Goal: Task Accomplishment & Management: Manage account settings

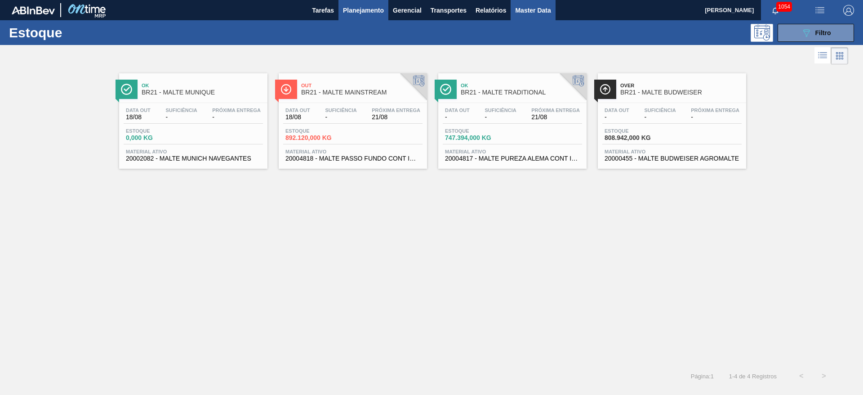
click at [531, 6] on span "Master Data" at bounding box center [533, 10] width 36 height 11
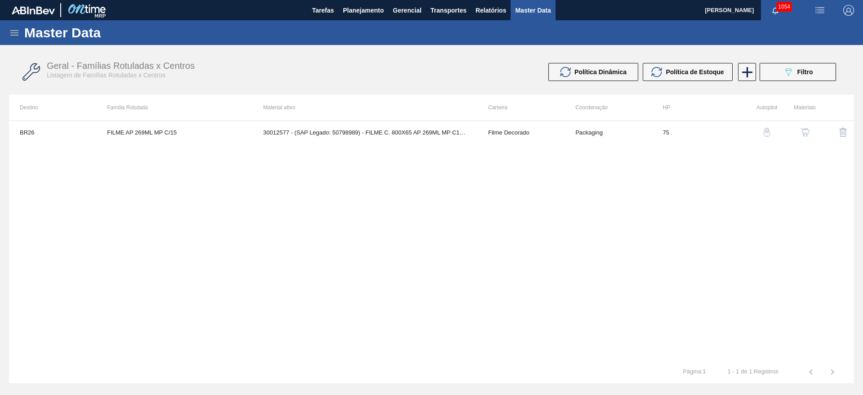
click at [14, 33] on icon at bounding box center [14, 32] width 8 height 5
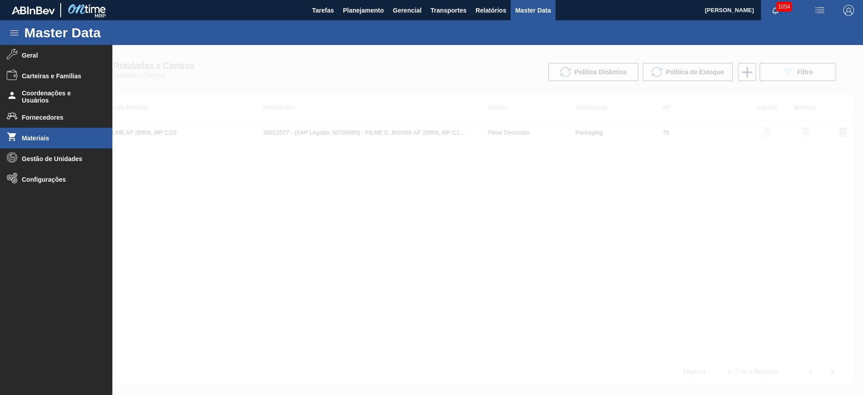
click at [36, 137] on span "Materiais" at bounding box center [59, 137] width 74 height 7
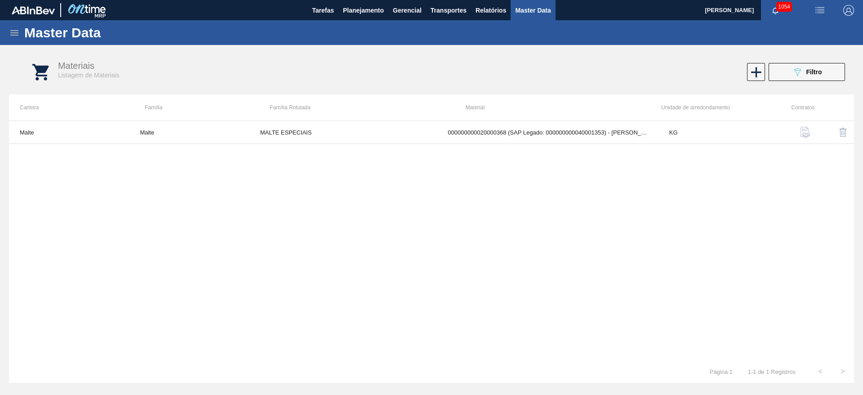
click at [10, 32] on icon at bounding box center [14, 32] width 8 height 5
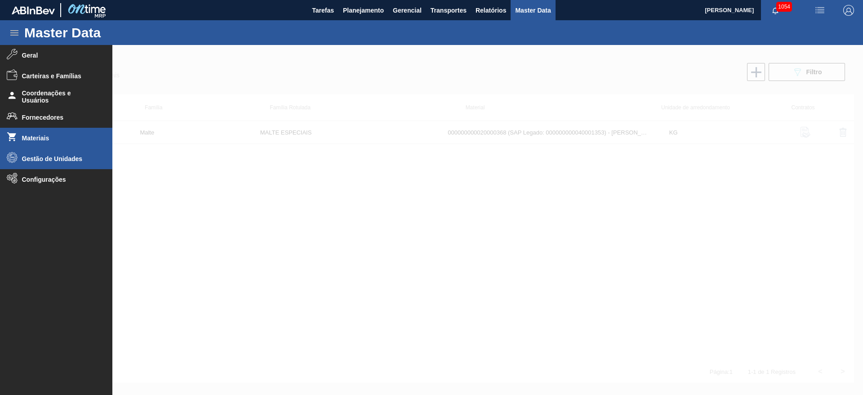
click at [36, 160] on span "Gestão de Unidades" at bounding box center [59, 158] width 74 height 7
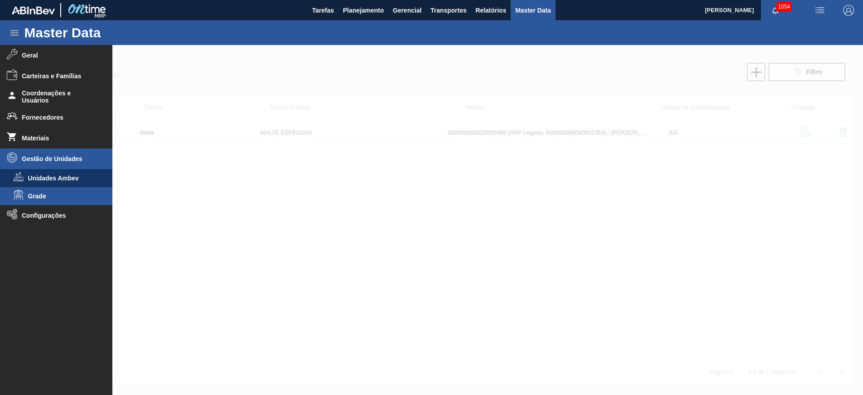
click at [30, 194] on span "Grade" at bounding box center [62, 195] width 69 height 7
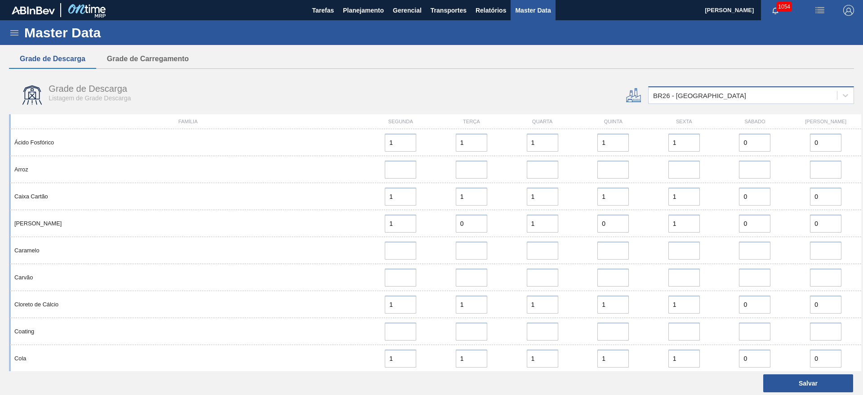
click at [686, 97] on div "BR26 - [GEOGRAPHIC_DATA]" at bounding box center [699, 96] width 93 height 8
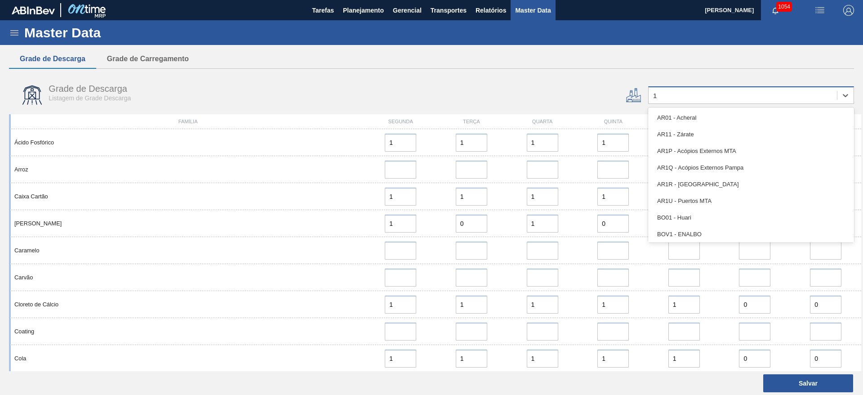
type input "17"
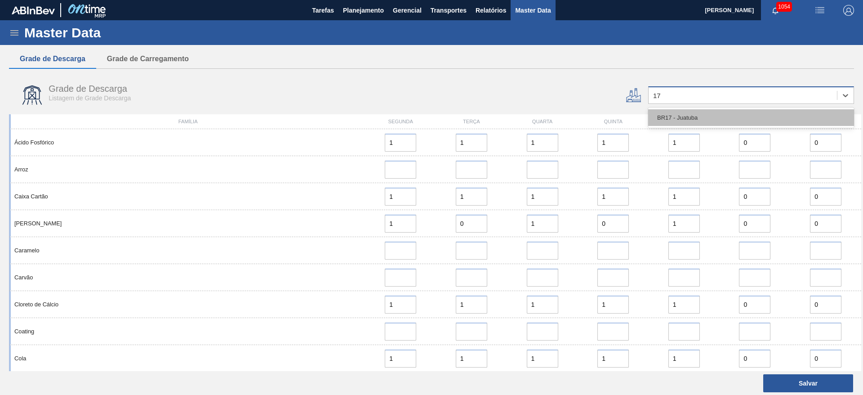
click at [672, 118] on div "BR17 - Juatuba" at bounding box center [751, 117] width 206 height 17
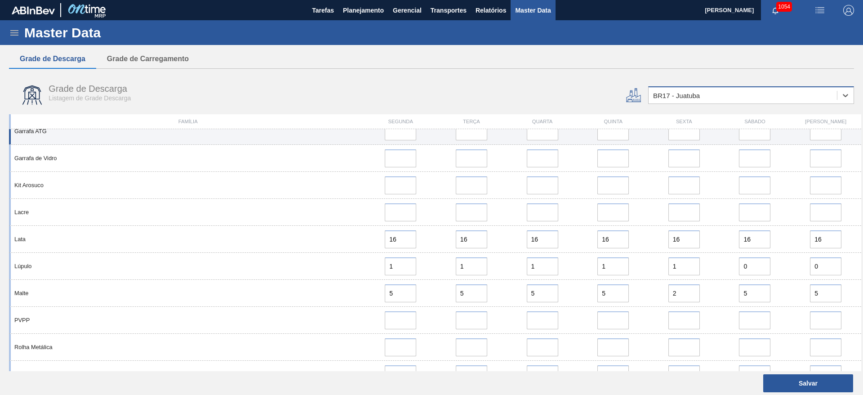
scroll to position [472, 0]
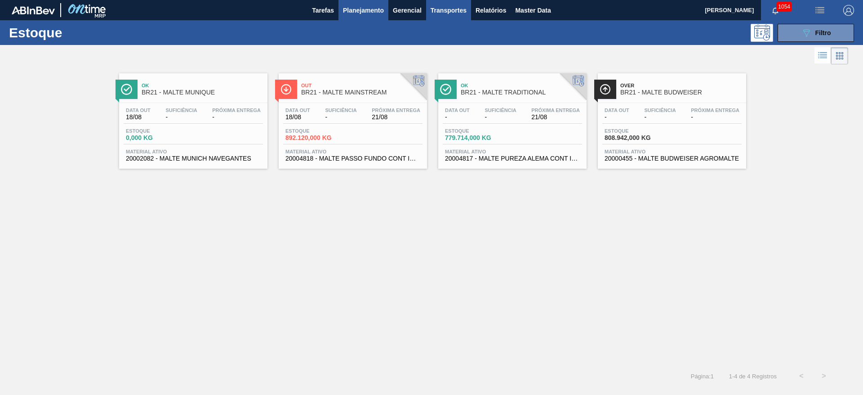
click at [446, 5] on span "Transportes" at bounding box center [449, 10] width 36 height 11
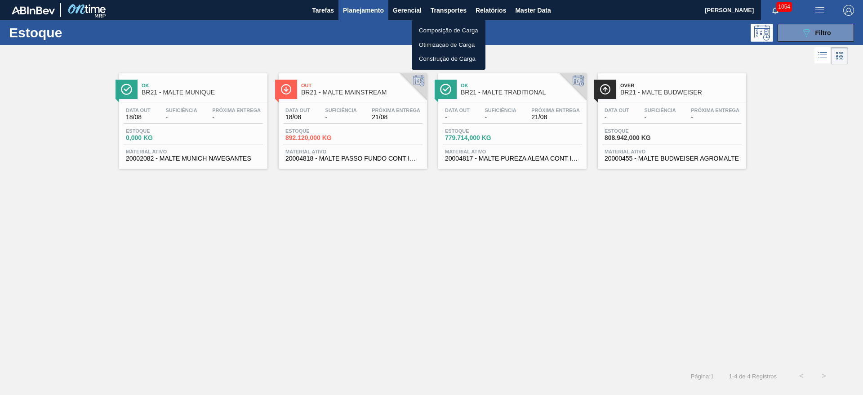
click at [434, 43] on li "Otimização de Carga" at bounding box center [449, 45] width 74 height 14
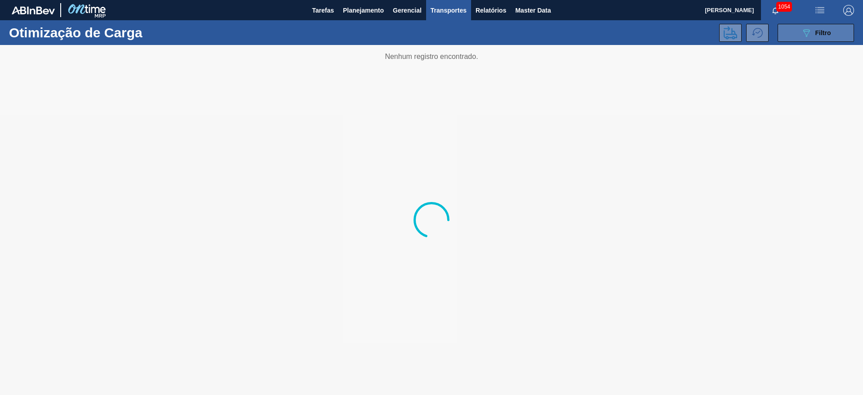
click at [809, 34] on icon "089F7B8B-B2A5-4AFE-B5C0-19BA573D28AC" at bounding box center [806, 32] width 11 height 11
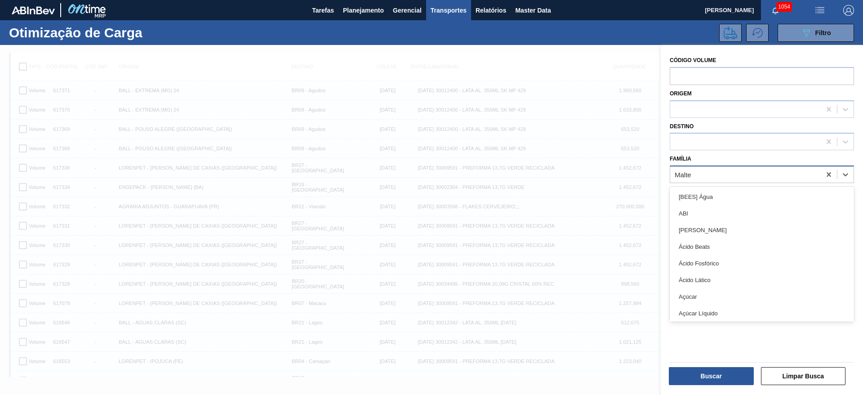
click at [693, 173] on div "Malte" at bounding box center [745, 174] width 151 height 13
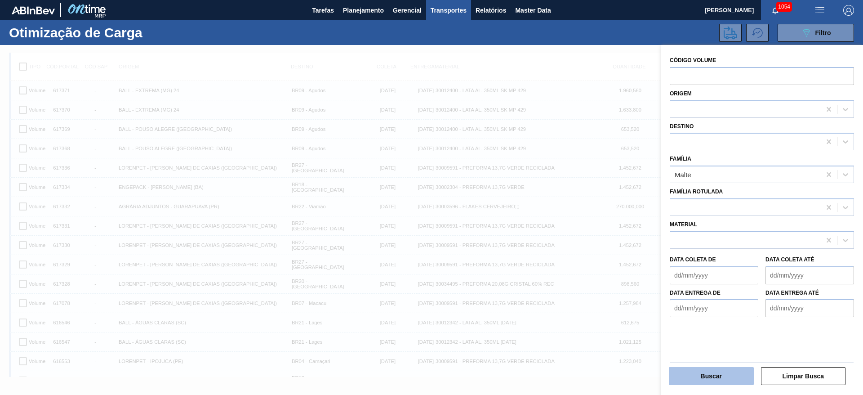
click at [732, 378] on button "Buscar" at bounding box center [711, 376] width 85 height 18
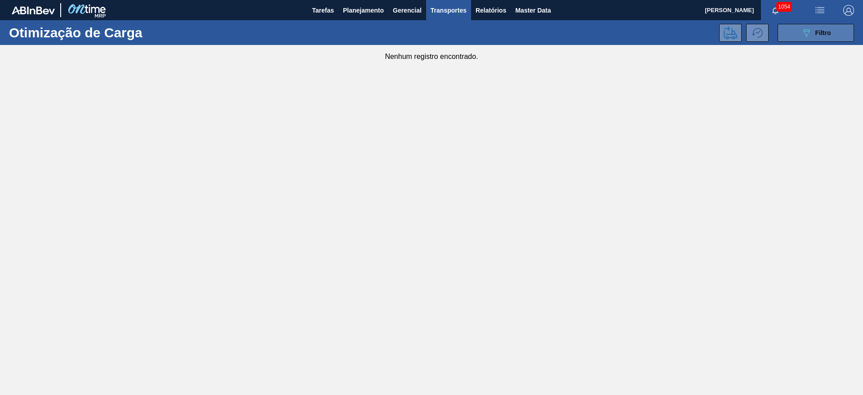
click at [818, 37] on div "089F7B8B-B2A5-4AFE-B5C0-19BA573D28AC Filtro" at bounding box center [816, 32] width 30 height 11
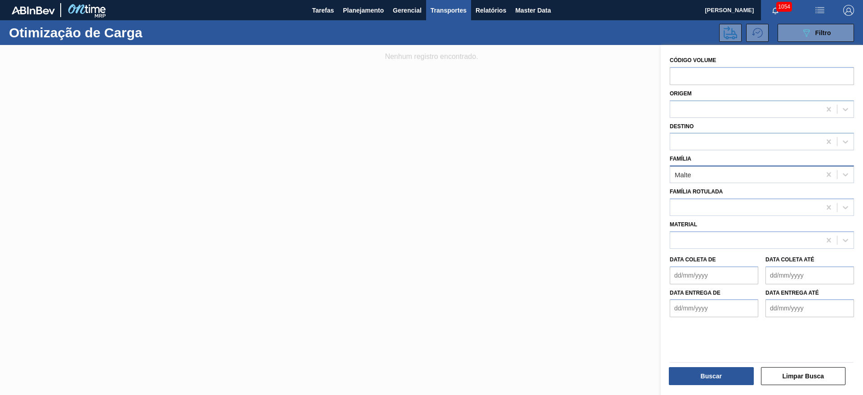
click at [693, 176] on div "Malte" at bounding box center [745, 174] width 151 height 13
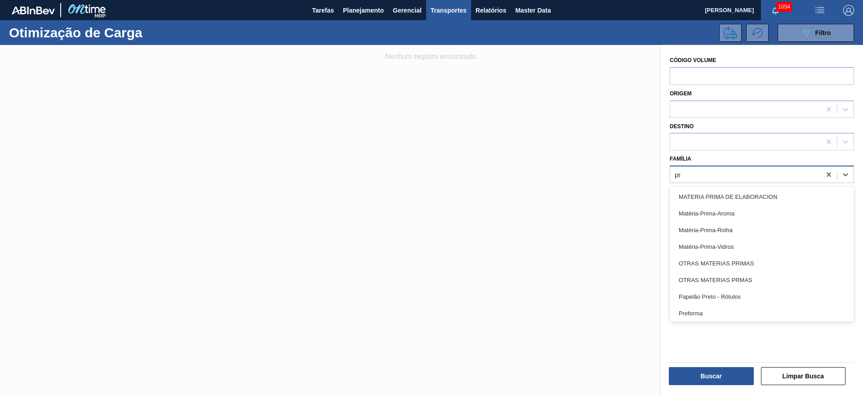
type input "pre"
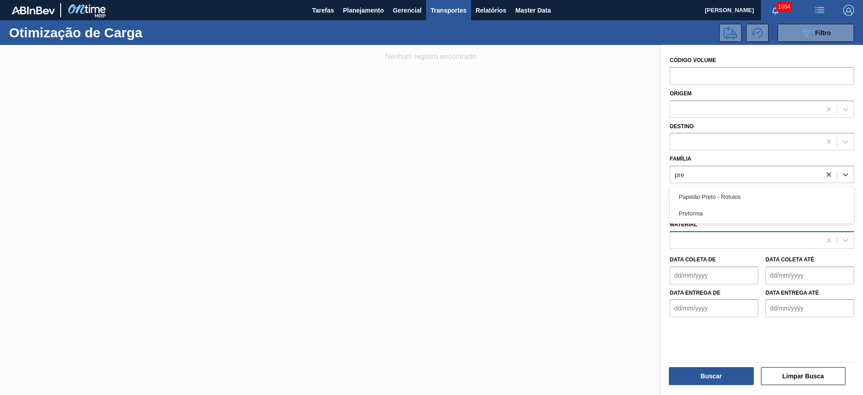
drag, startPoint x: 691, startPoint y: 209, endPoint x: 681, endPoint y: 231, distance: 24.4
click at [691, 209] on div "Preforma" at bounding box center [762, 213] width 184 height 17
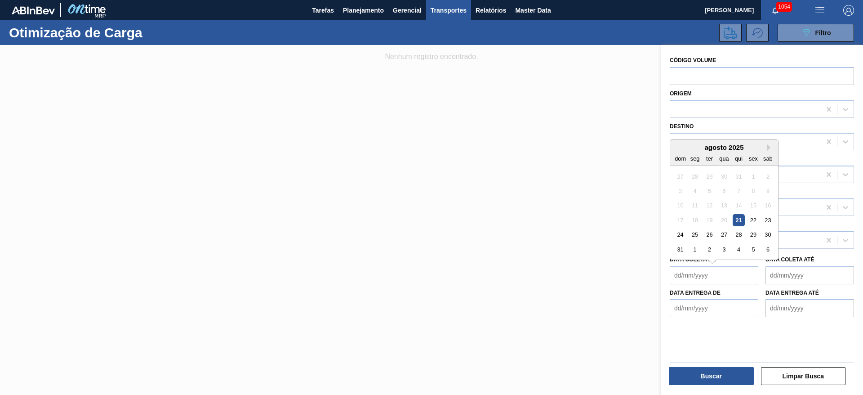
click at [680, 277] on de "Data coleta de" at bounding box center [714, 275] width 89 height 18
click at [739, 222] on div "21" at bounding box center [739, 220] width 12 height 12
type de "[DATE]"
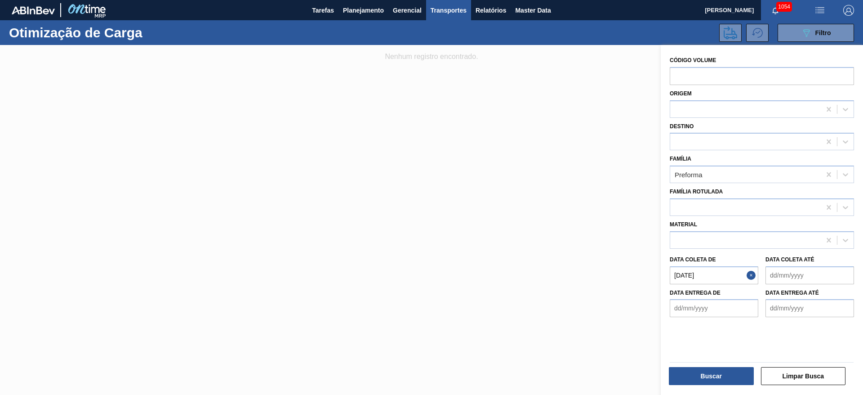
click at [775, 275] on até "Data coleta até" at bounding box center [809, 275] width 89 height 18
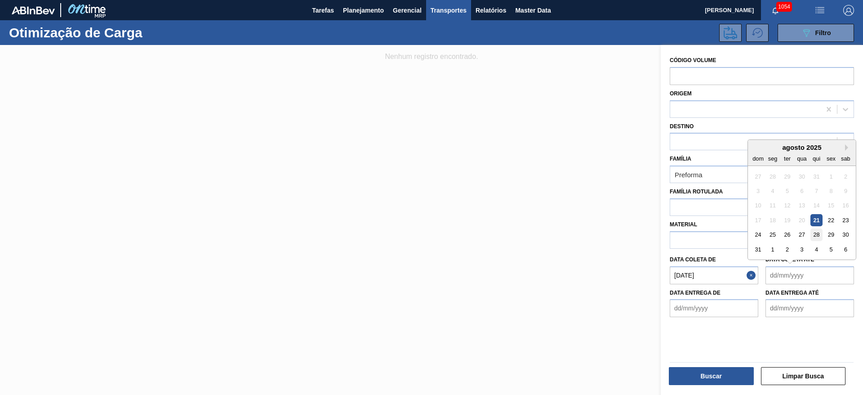
click at [814, 236] on div "28" at bounding box center [816, 234] width 12 height 12
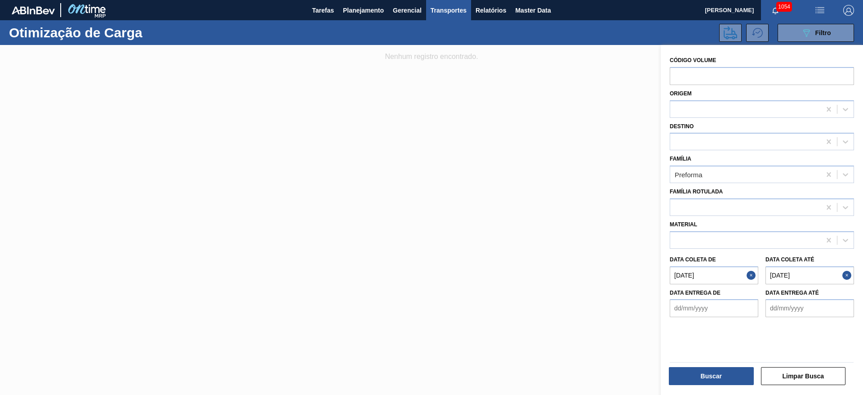
type até "28/08/2025"
click at [700, 373] on button "Buscar" at bounding box center [711, 376] width 85 height 18
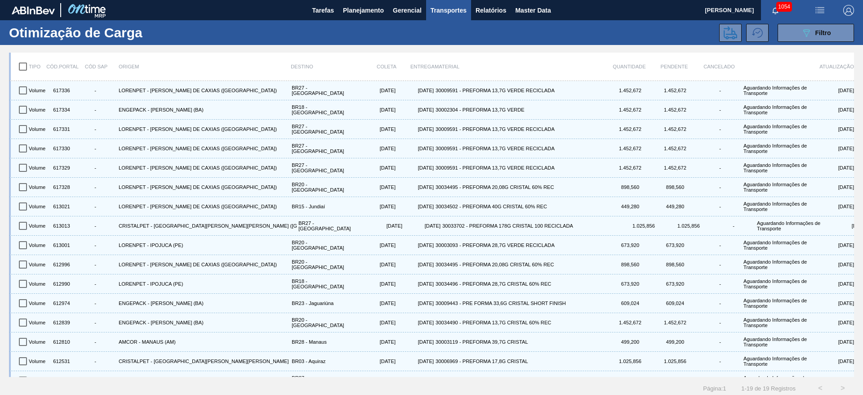
click at [26, 67] on input "checkbox" at bounding box center [22, 66] width 19 height 19
checkbox input "true"
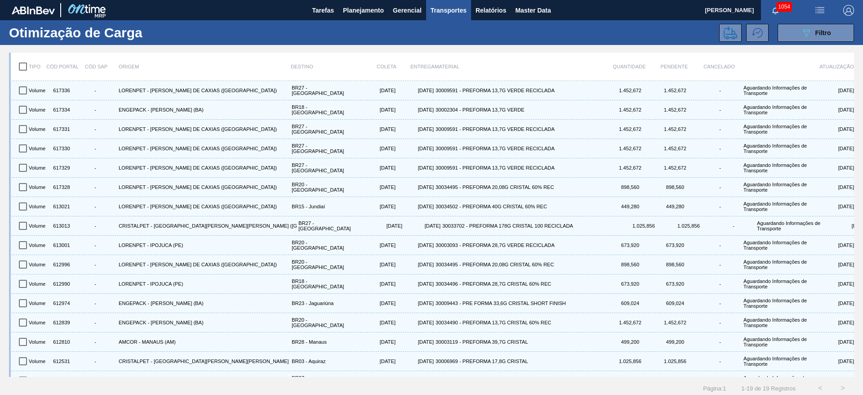
checkbox input "true"
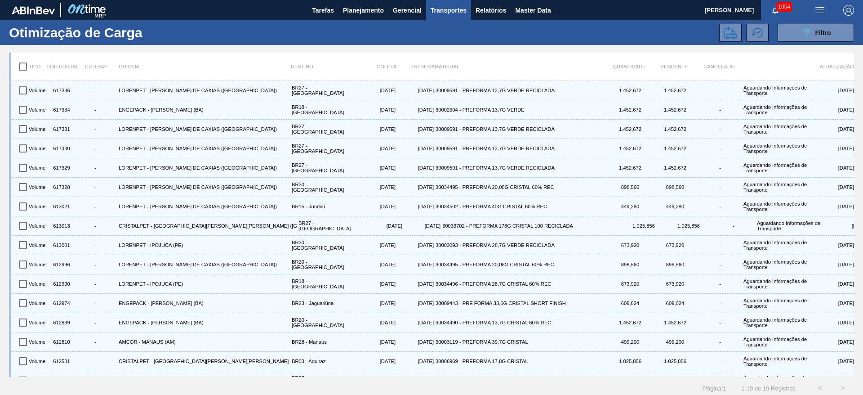
checkbox input "true"
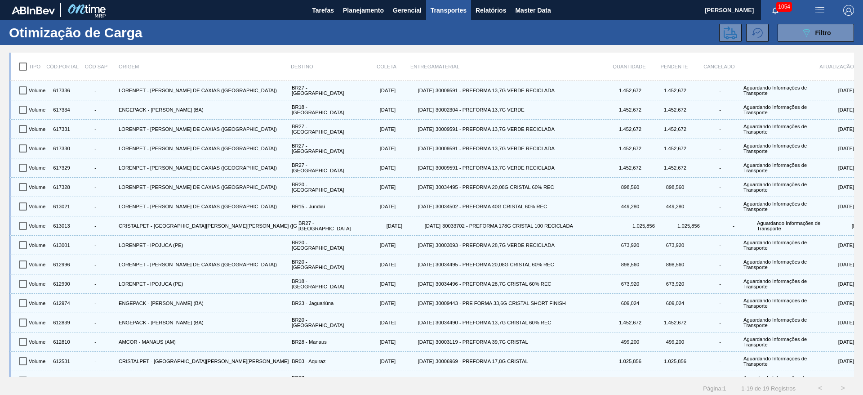
checkbox input "true"
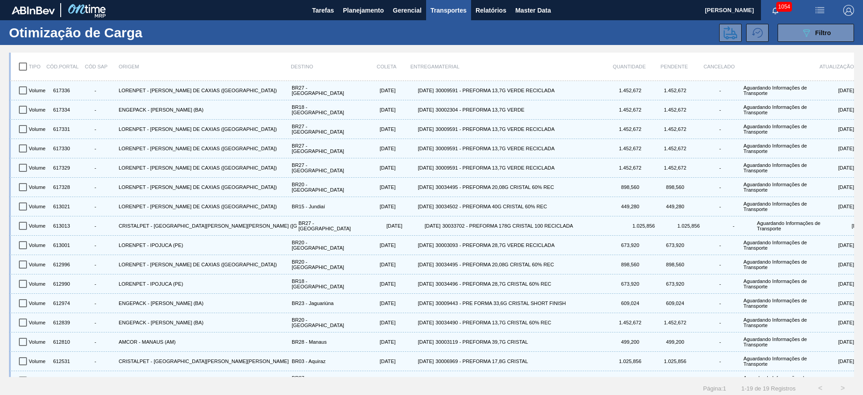
checkbox input "true"
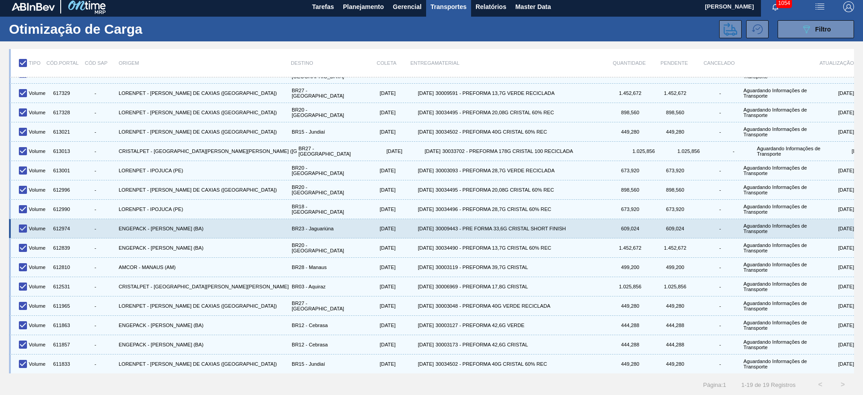
scroll to position [4, 0]
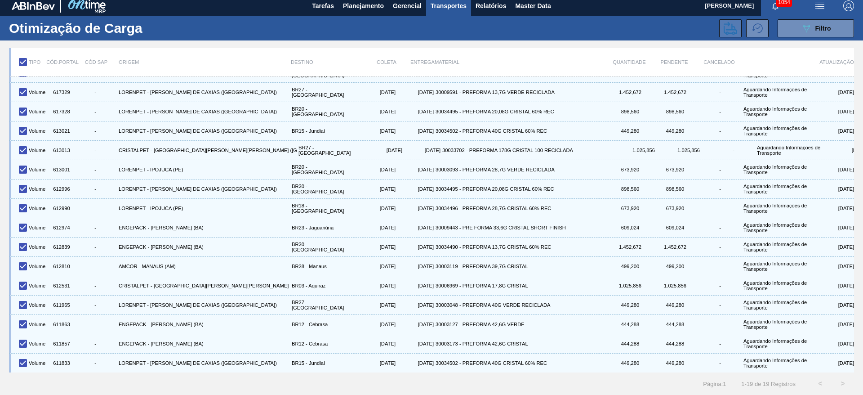
click at [733, 28] on icon at bounding box center [730, 28] width 13 height 13
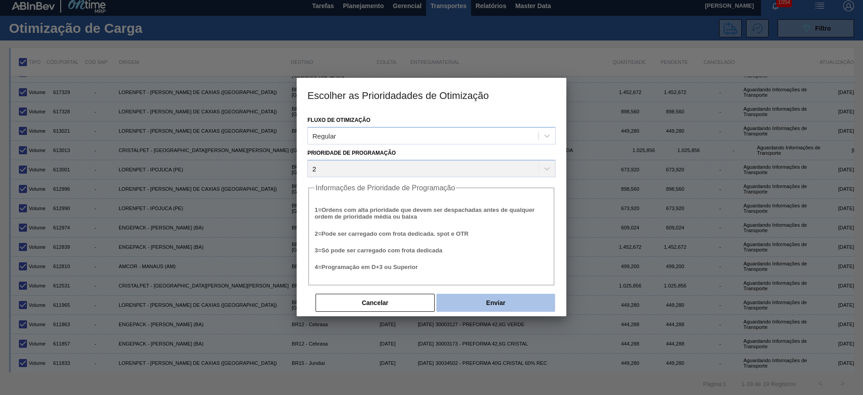
click at [509, 294] on button "Enviar" at bounding box center [495, 302] width 119 height 18
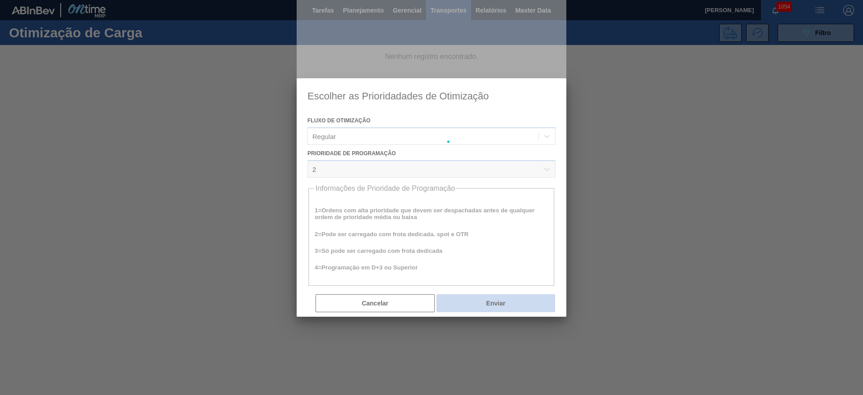
scroll to position [0, 0]
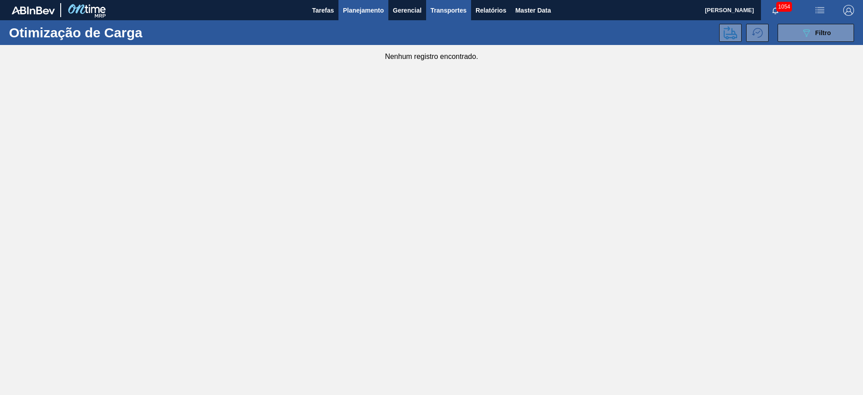
click at [366, 8] on span "Planejamento" at bounding box center [363, 10] width 41 height 11
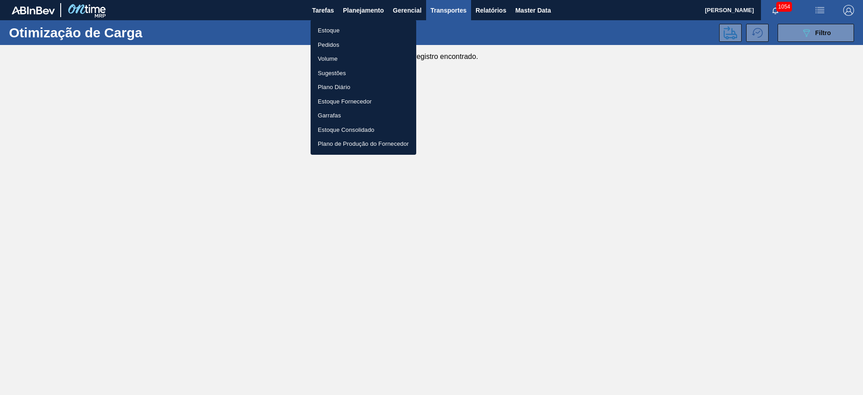
click at [332, 31] on li "Estoque" at bounding box center [364, 30] width 106 height 14
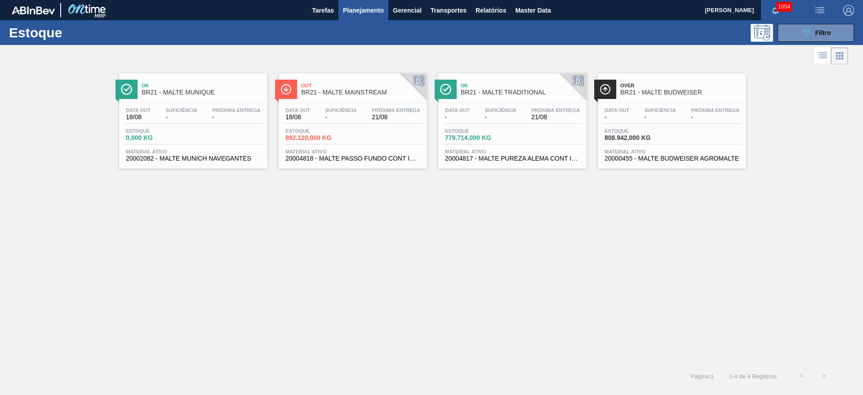
click at [357, 9] on span "Planejamento" at bounding box center [363, 10] width 41 height 11
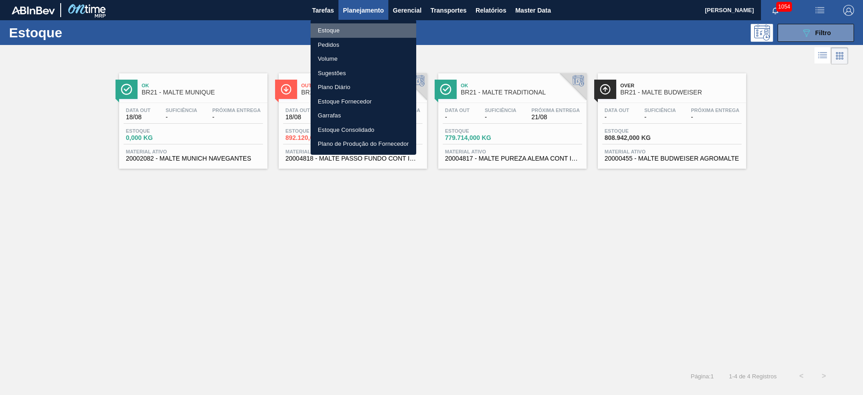
click at [326, 29] on li "Estoque" at bounding box center [364, 30] width 106 height 14
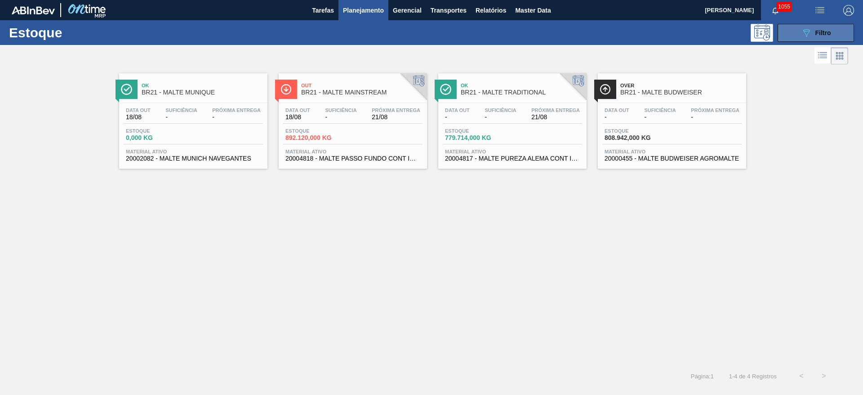
click at [797, 29] on button "089F7B8B-B2A5-4AFE-B5C0-19BA573D28AC Filtro" at bounding box center [816, 33] width 76 height 18
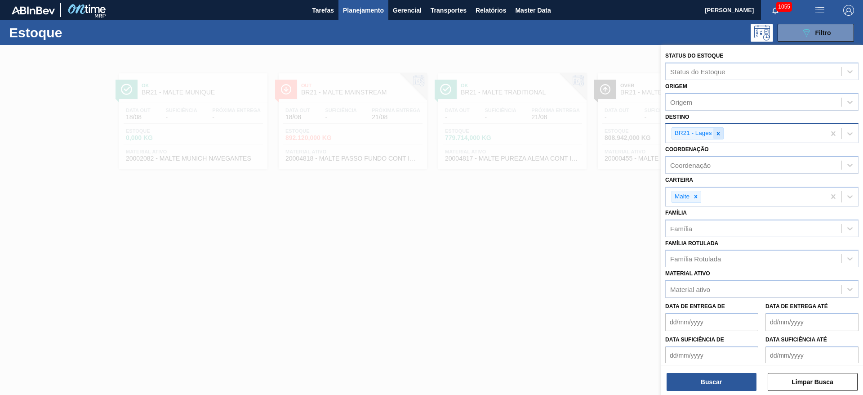
click at [719, 129] on div at bounding box center [718, 133] width 10 height 11
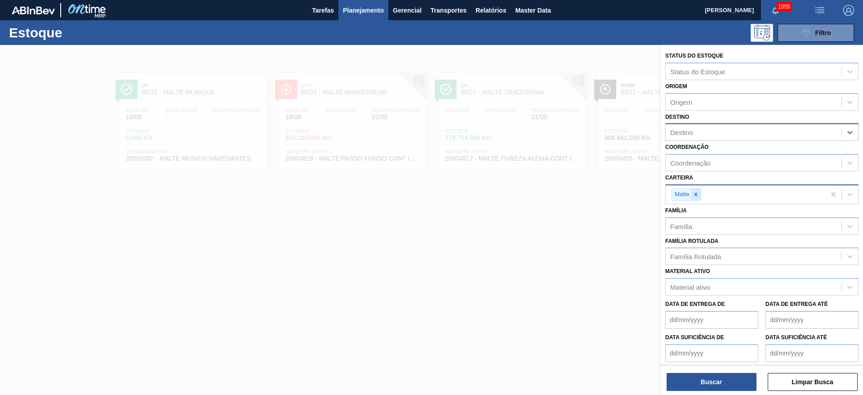
click at [697, 191] on icon at bounding box center [696, 194] width 6 height 6
click at [692, 257] on div "Família Rotulada" at bounding box center [695, 254] width 51 height 8
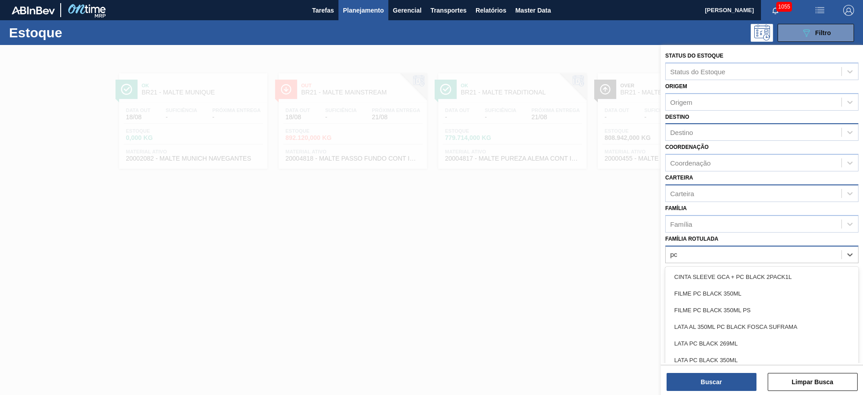
type Rotulada "p"
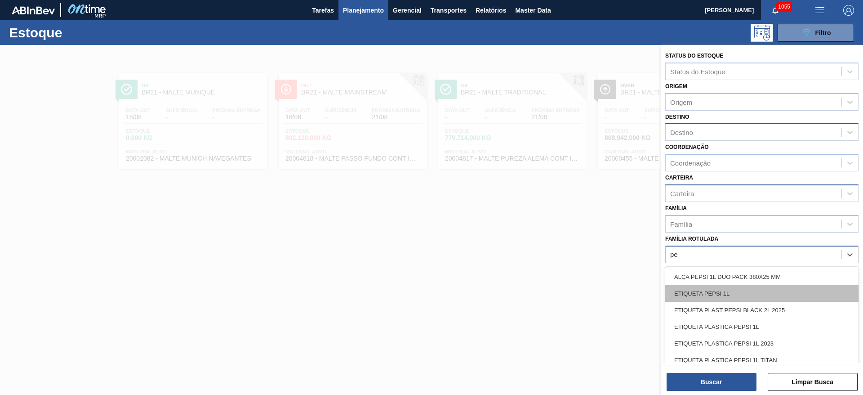
type Rotulada "p"
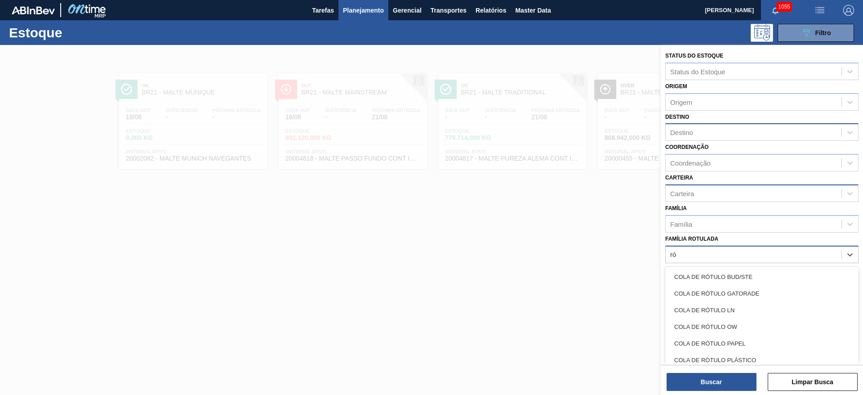
type Rotulada "r"
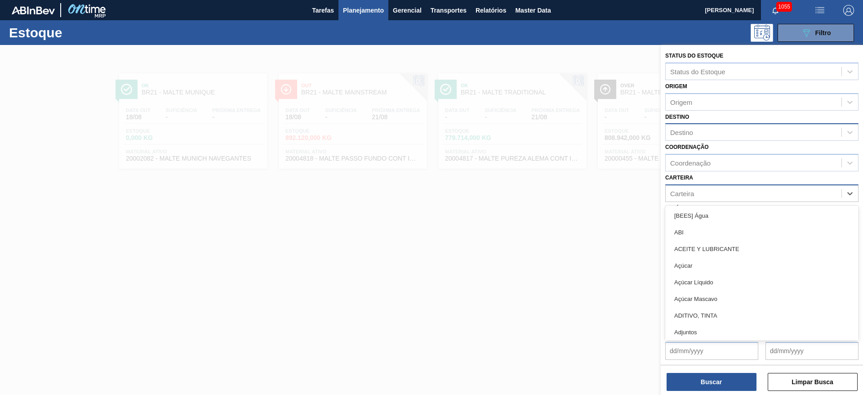
click at [699, 190] on div "Carteira" at bounding box center [754, 193] width 176 height 13
type input "rótulo"
drag, startPoint x: 696, startPoint y: 316, endPoint x: 692, endPoint y: 308, distance: 8.5
click at [695, 316] on div "Rótulo Plástico" at bounding box center [761, 315] width 193 height 17
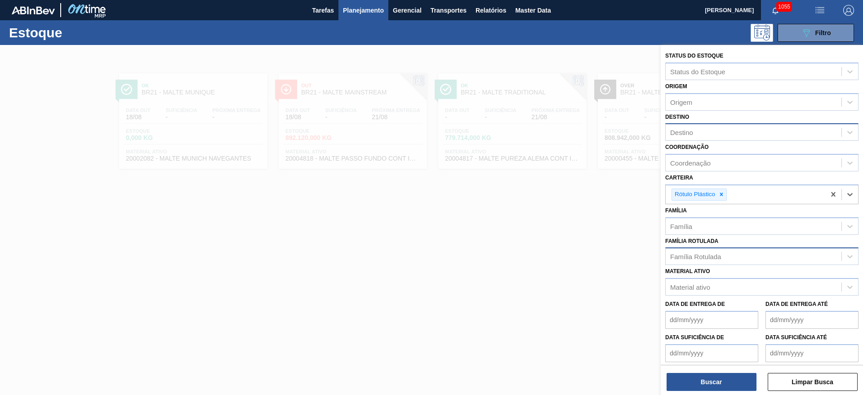
click at [687, 130] on div "Destino" at bounding box center [681, 133] width 23 height 8
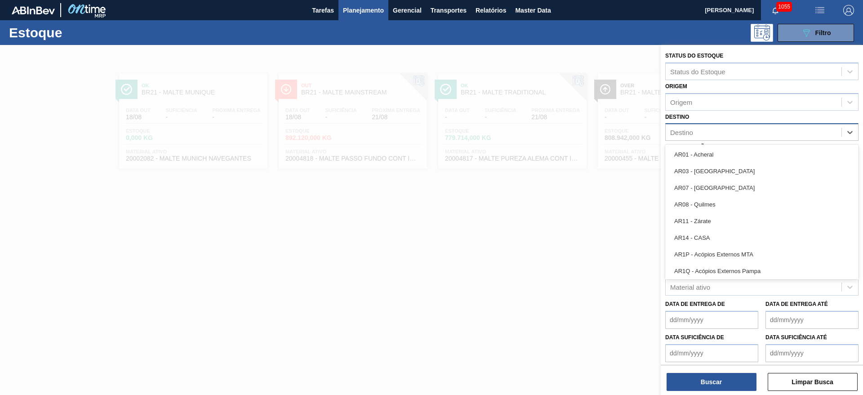
type input "15"
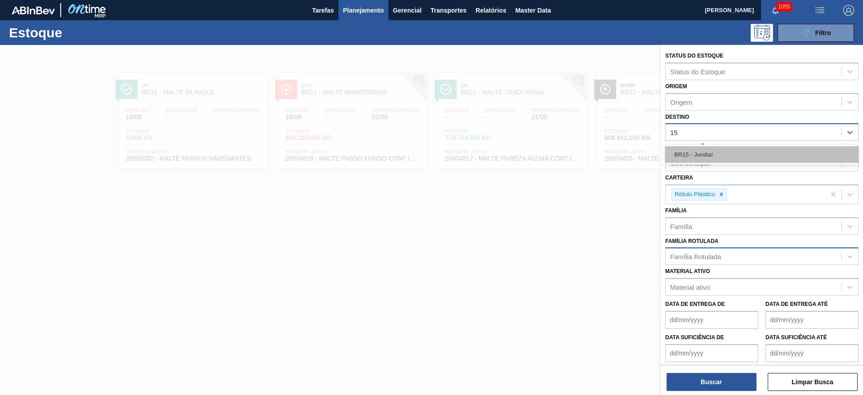
click at [685, 154] on div "BR15 - Jundiaí" at bounding box center [761, 154] width 193 height 17
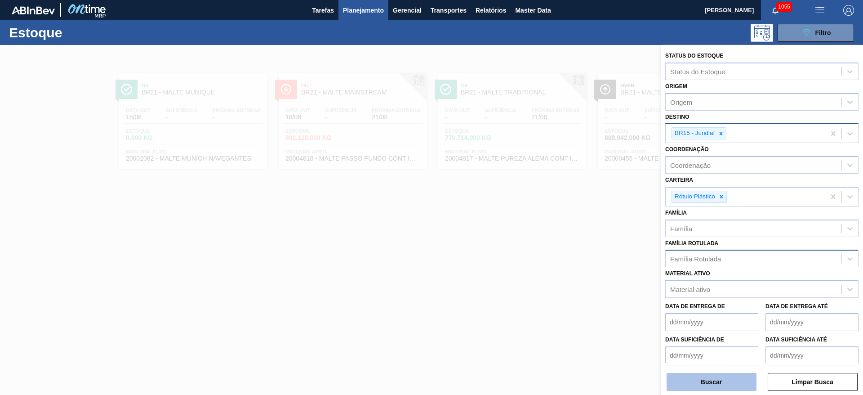
click at [730, 381] on button "Buscar" at bounding box center [712, 382] width 90 height 18
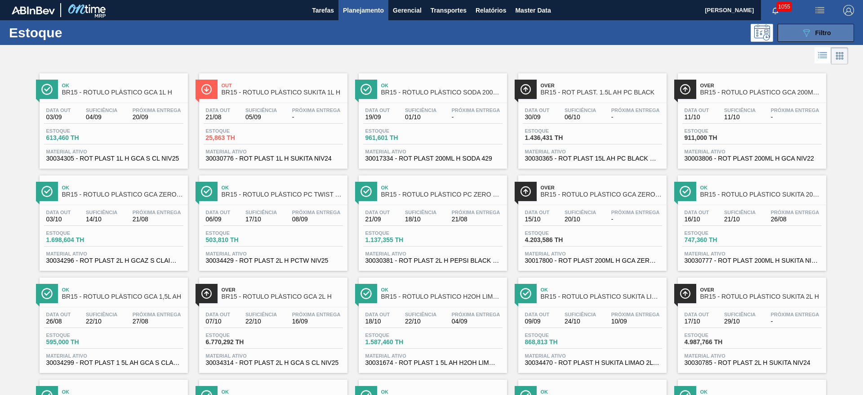
click at [811, 29] on div "089F7B8B-B2A5-4AFE-B5C0-19BA573D28AC Filtro" at bounding box center [816, 32] width 30 height 11
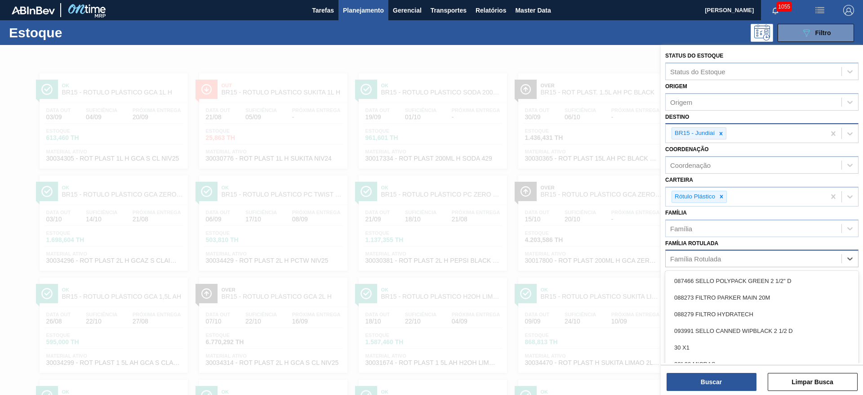
scroll to position [14, 0]
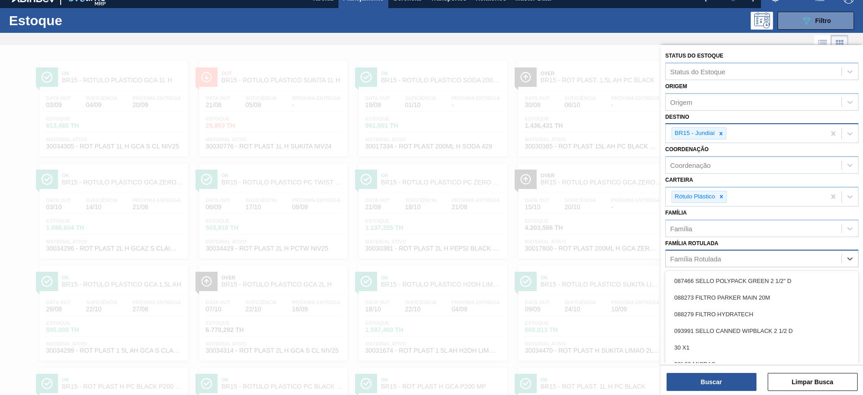
click at [707, 260] on div "Família Rotulada" at bounding box center [695, 259] width 51 height 8
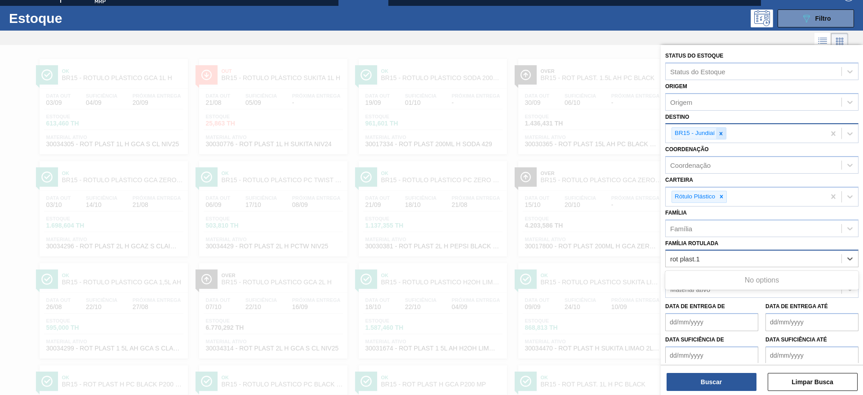
click at [724, 131] on div at bounding box center [721, 133] width 10 height 11
type Rotulada "rot plast.1"
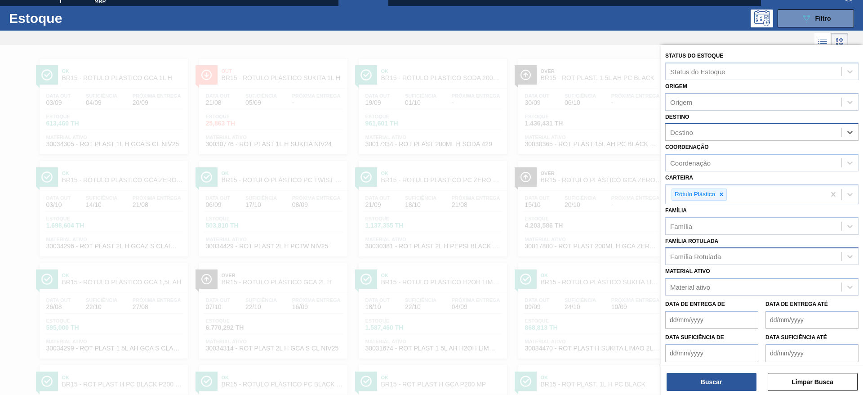
click at [697, 253] on div "Família Rotulada" at bounding box center [695, 257] width 51 height 8
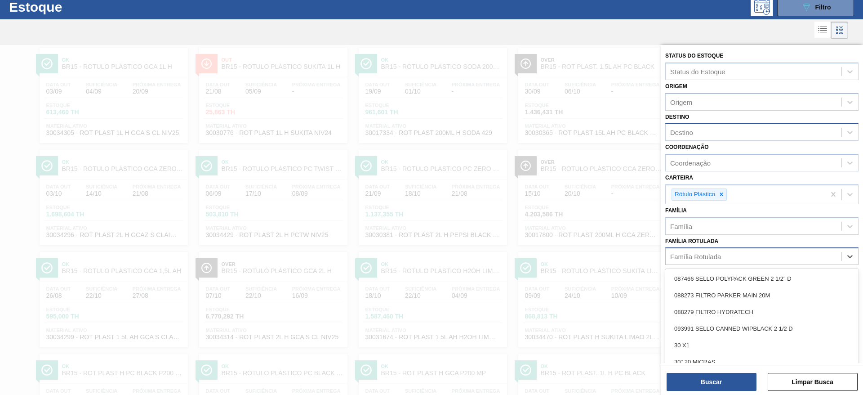
scroll to position [27, 0]
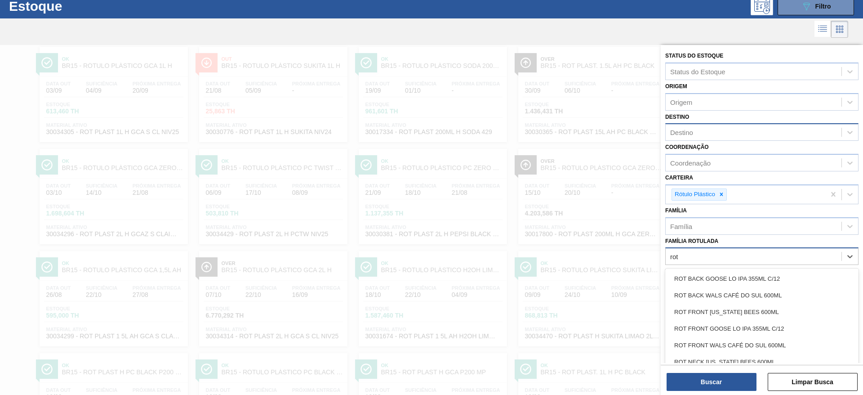
type Rotulada "rot p"
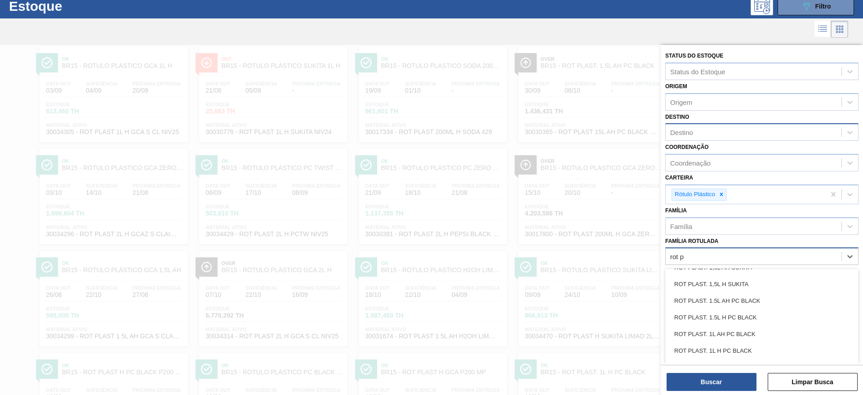
scroll to position [494, 0]
click at [739, 346] on div "ROT PLAST. 1L H PC BLACK" at bounding box center [761, 350] width 193 height 17
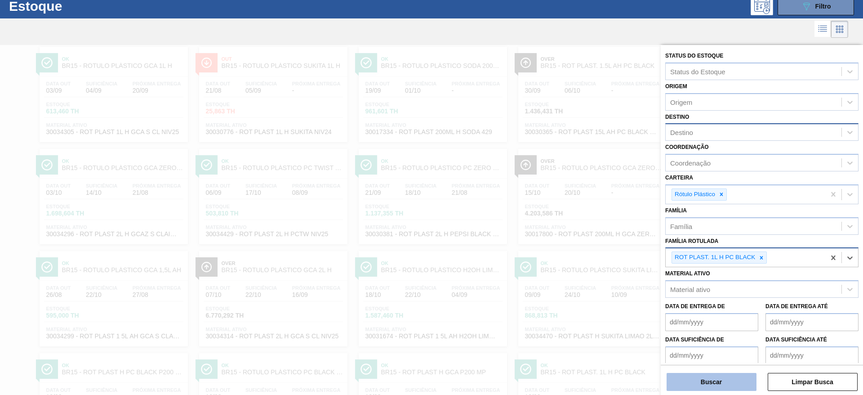
click at [726, 381] on button "Buscar" at bounding box center [712, 382] width 90 height 18
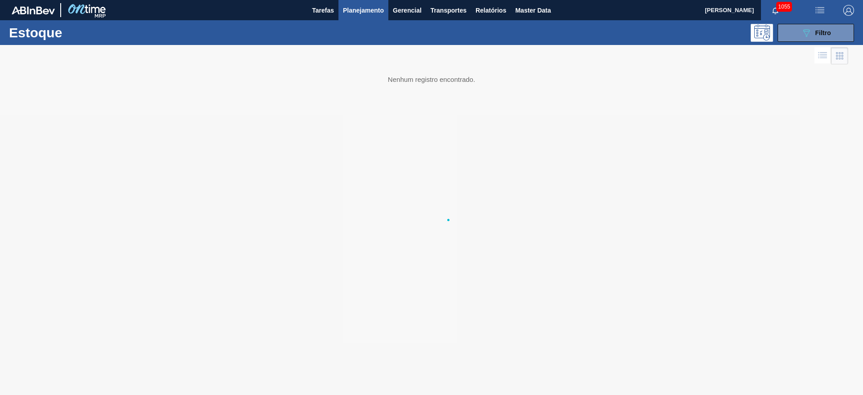
scroll to position [0, 0]
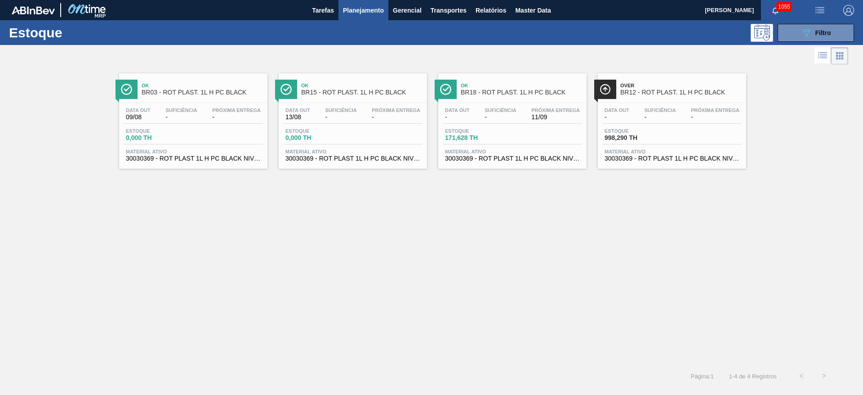
click at [494, 128] on span "Estoque" at bounding box center [476, 130] width 63 height 5
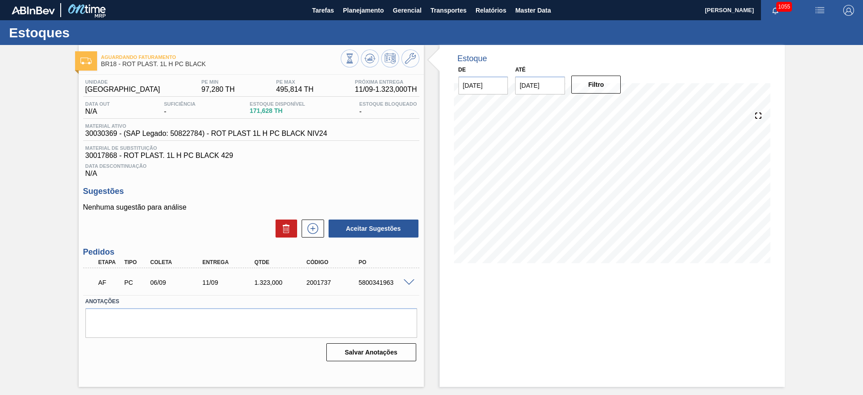
click at [410, 282] on span at bounding box center [409, 282] width 11 height 7
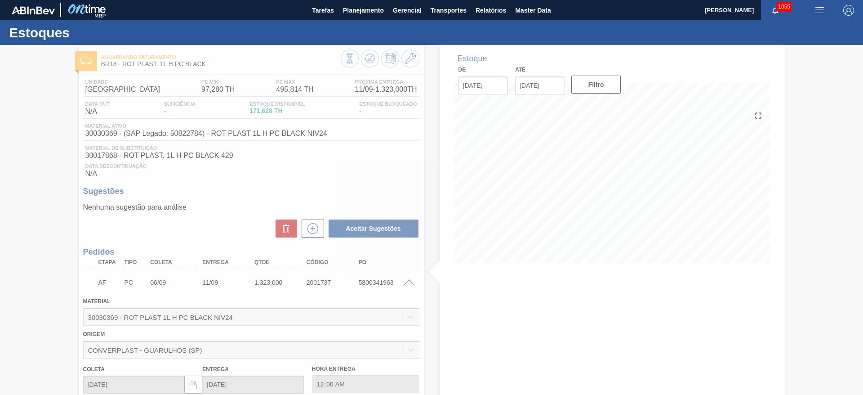
click at [410, 282] on div at bounding box center [431, 220] width 863 height 350
click at [409, 282] on div at bounding box center [431, 220] width 863 height 350
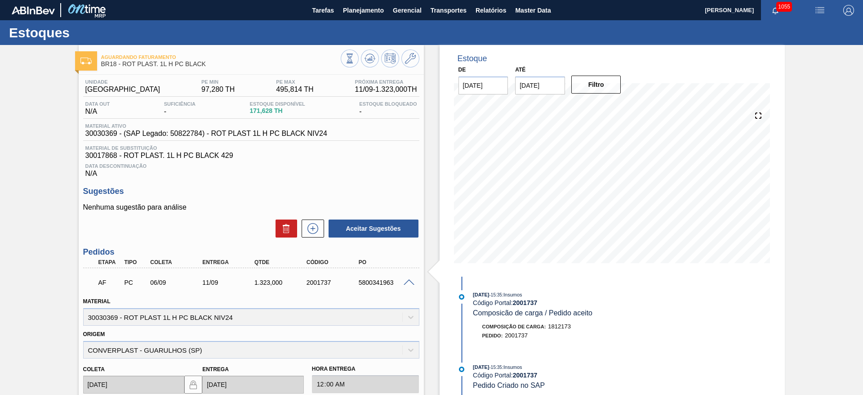
click at [180, 138] on div "Material ativo 30030369 - (SAP Legado: 50822784) - ROT PLAST 1L H PC BLACK NIV24" at bounding box center [251, 132] width 336 height 18
copy span "50822784"
click at [102, 131] on span "30030369 - (SAP Legado: 50822784) - ROT PLAST 1L H PC BLACK NIV24" at bounding box center [206, 133] width 242 height 8
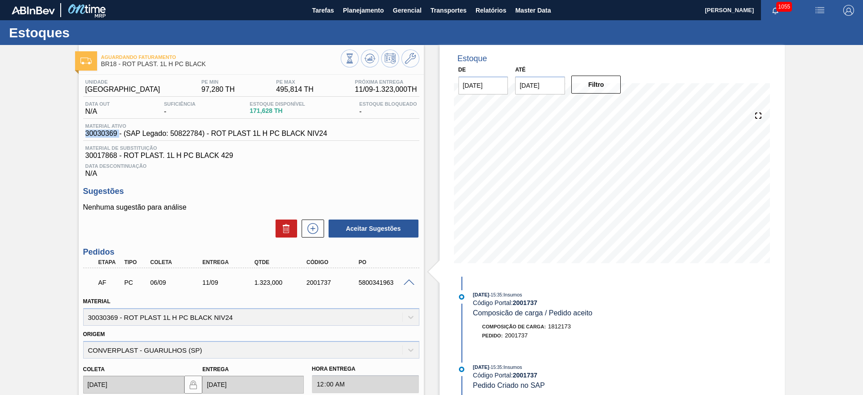
click at [102, 131] on span "30030369 - (SAP Legado: 50822784) - ROT PLAST 1L H PC BLACK NIV24" at bounding box center [206, 133] width 242 height 8
copy span "30030369"
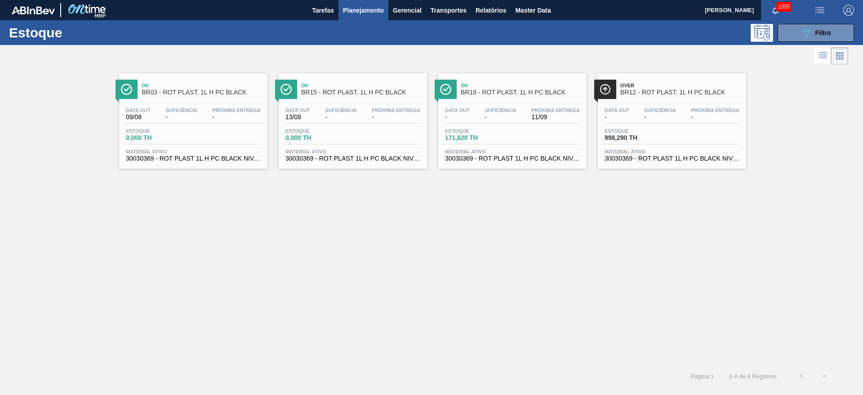
click at [665, 143] on div "Estoque 998,290 TH" at bounding box center [671, 136] width 139 height 16
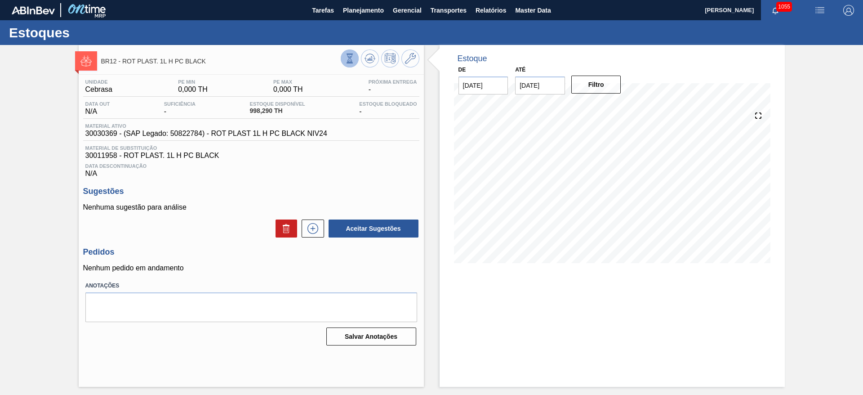
click at [341, 59] on button at bounding box center [350, 58] width 18 height 18
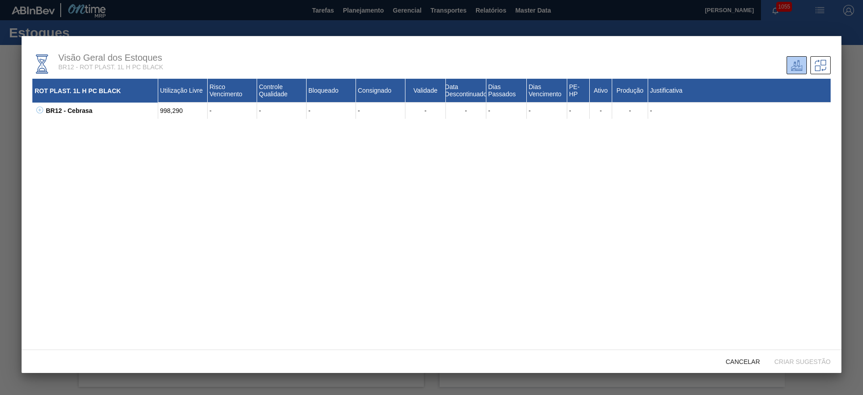
click at [39, 110] on icon at bounding box center [39, 110] width 3 height 0
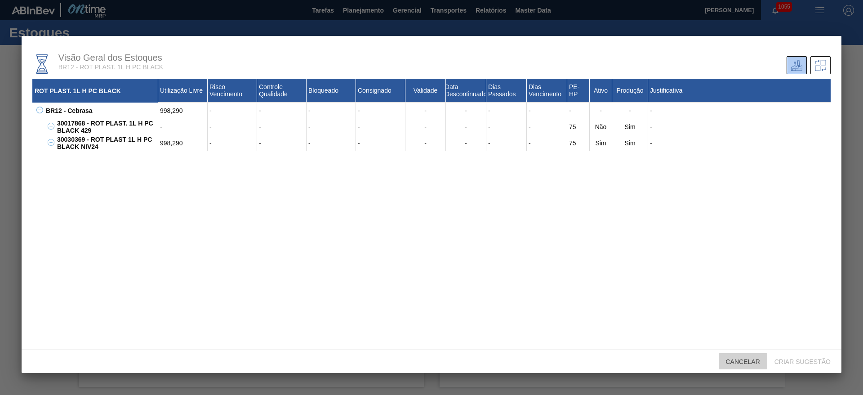
click at [751, 360] on span "Cancelar" at bounding box center [743, 361] width 49 height 7
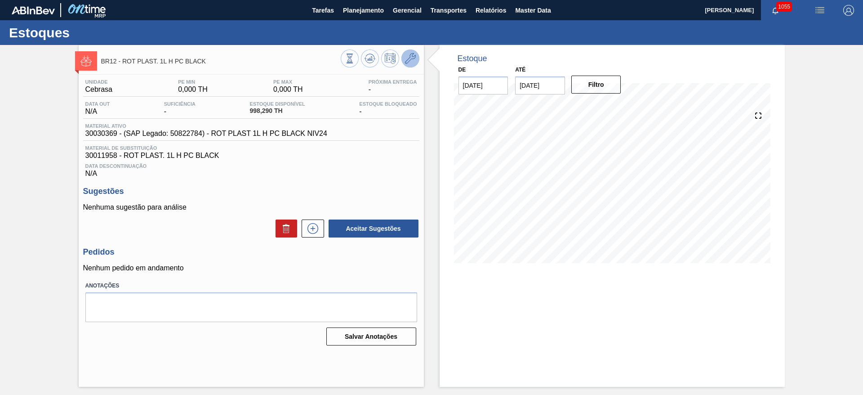
click at [408, 56] on icon at bounding box center [410, 58] width 11 height 11
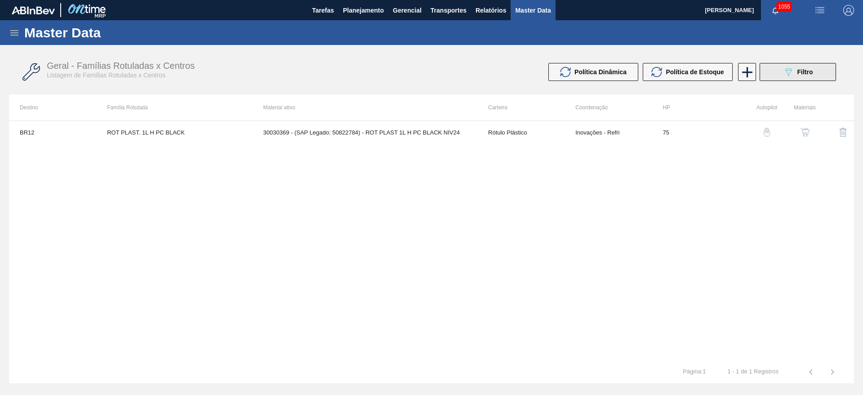
click at [798, 73] on span "Filtro" at bounding box center [805, 71] width 16 height 7
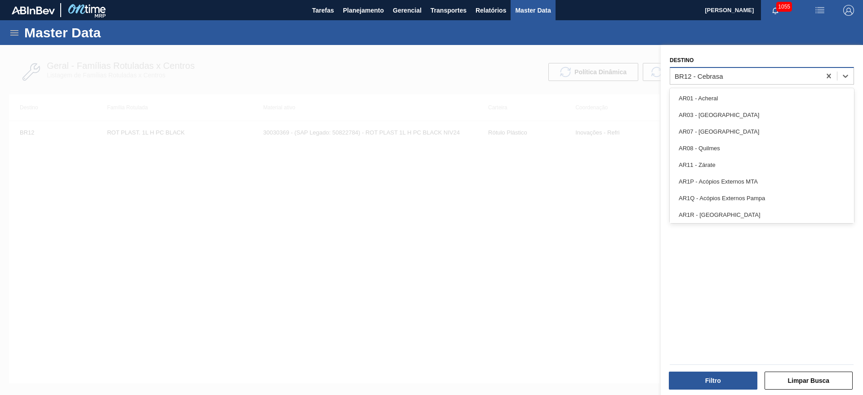
click at [708, 74] on div "BR12 - Cebrasa" at bounding box center [699, 76] width 49 height 8
type input "04"
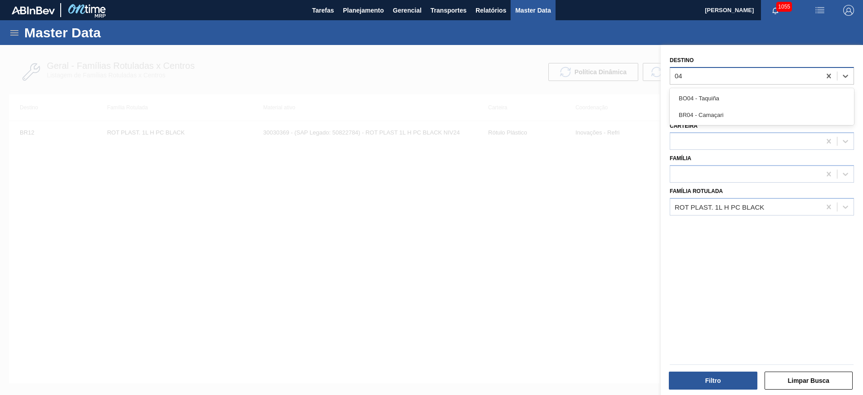
click at [720, 118] on div "BR04 - Camaçari" at bounding box center [762, 115] width 184 height 17
click at [705, 376] on button "Filtro" at bounding box center [713, 380] width 89 height 18
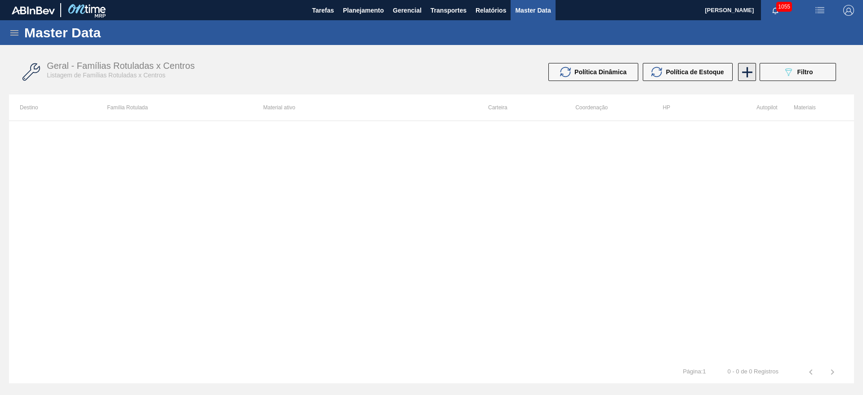
click at [741, 71] on icon at bounding box center [747, 72] width 18 height 18
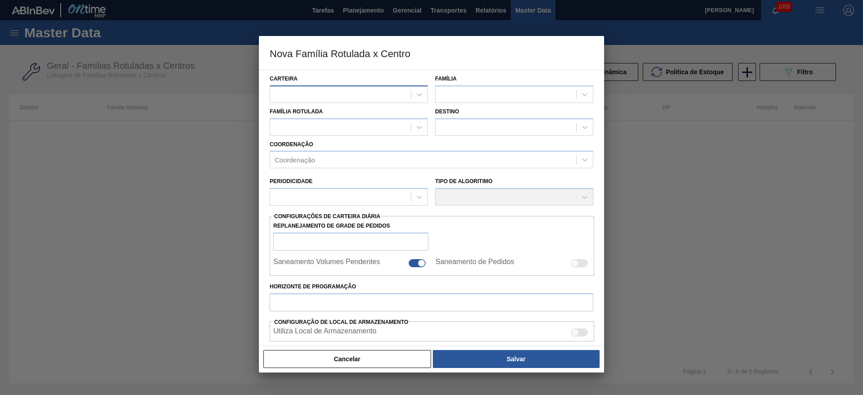
click at [298, 91] on div at bounding box center [340, 94] width 141 height 13
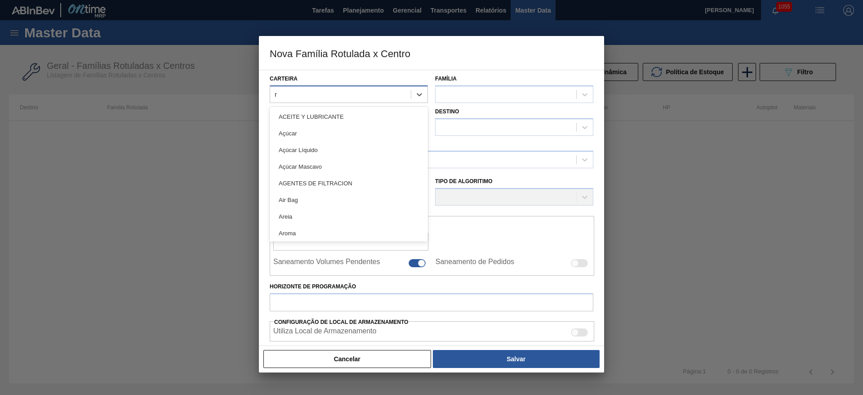
type input "ró"
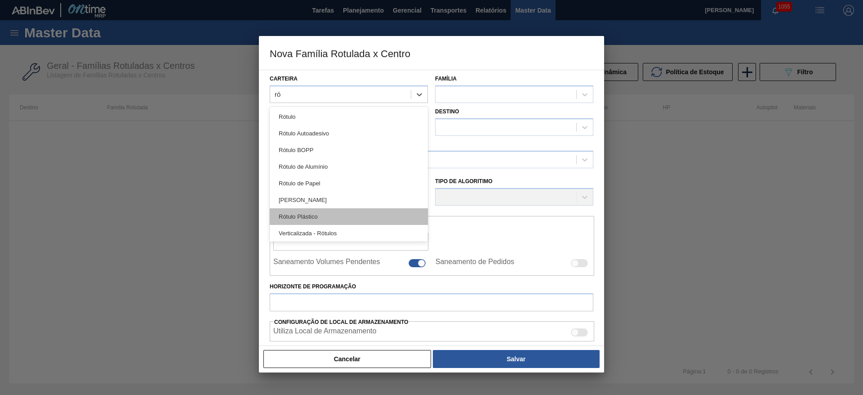
click at [318, 218] on div "Rótulo Plástico" at bounding box center [349, 216] width 158 height 17
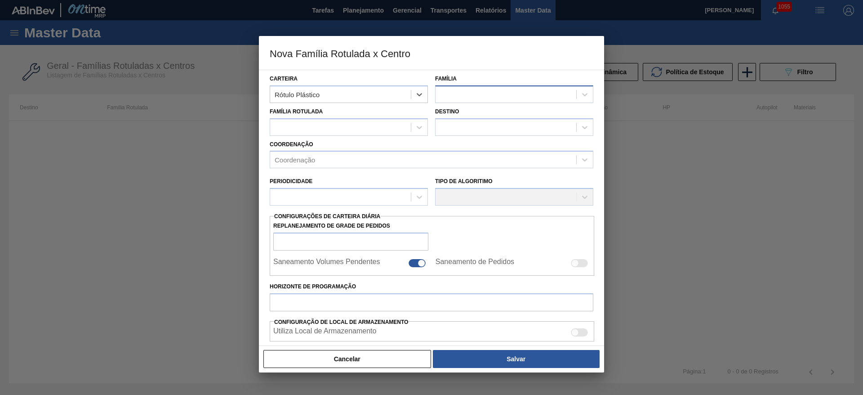
click at [477, 93] on div at bounding box center [506, 94] width 141 height 13
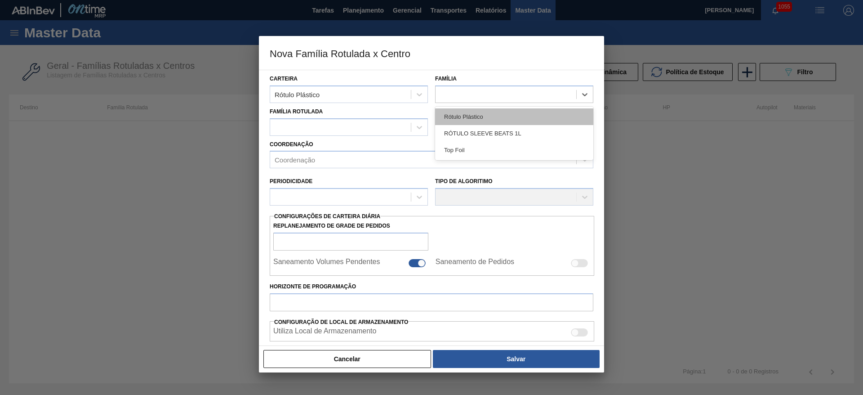
click at [471, 111] on div "Rótulo Plástico" at bounding box center [514, 116] width 158 height 17
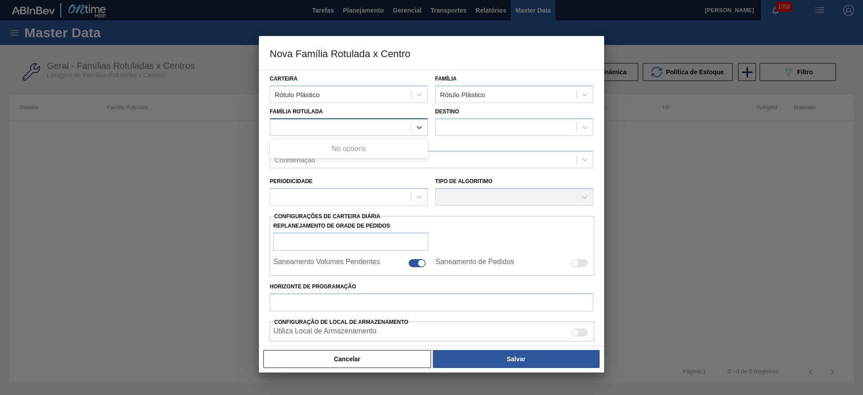
click at [289, 125] on div at bounding box center [340, 126] width 141 height 13
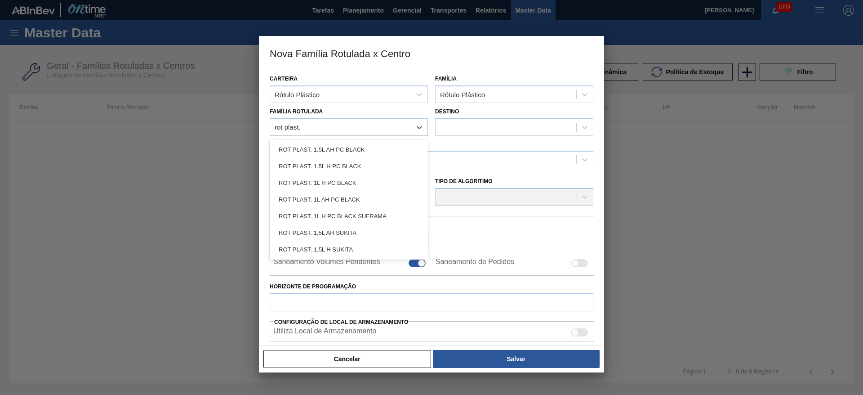
type Rotulada "rot plast. 1"
click at [340, 183] on div "ROT PLAST. 1L H PC BLACK" at bounding box center [349, 182] width 158 height 17
checkbox input "false"
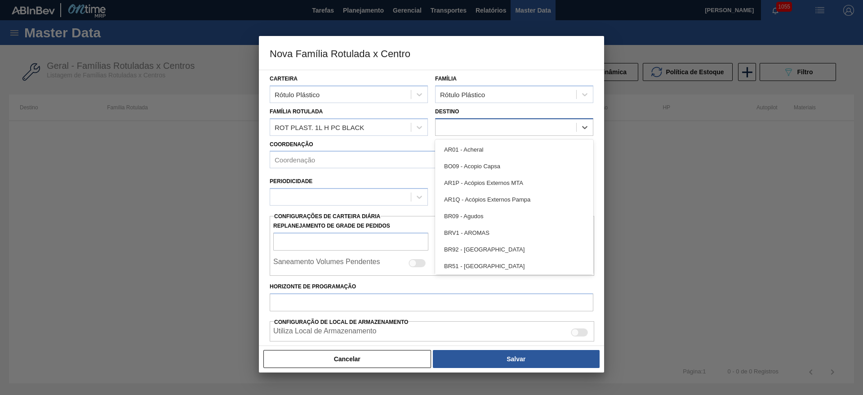
click at [494, 124] on div at bounding box center [506, 126] width 141 height 13
type input "04"
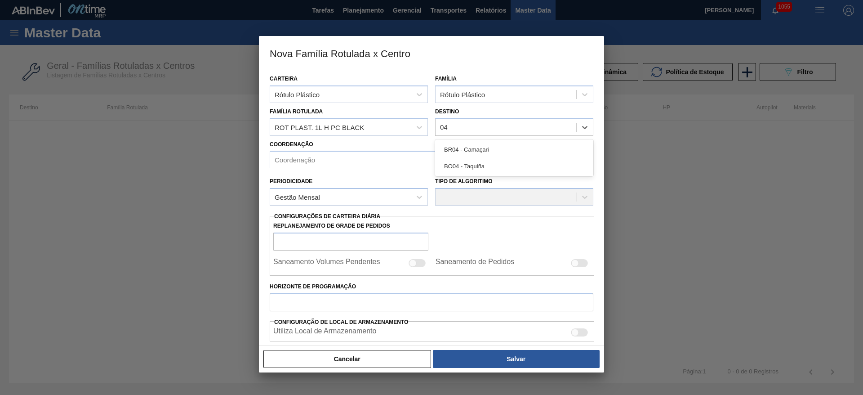
drag, startPoint x: 464, startPoint y: 147, endPoint x: 443, endPoint y: 144, distance: 20.9
click at [464, 147] on div "BR04 - Camaçari" at bounding box center [514, 149] width 158 height 17
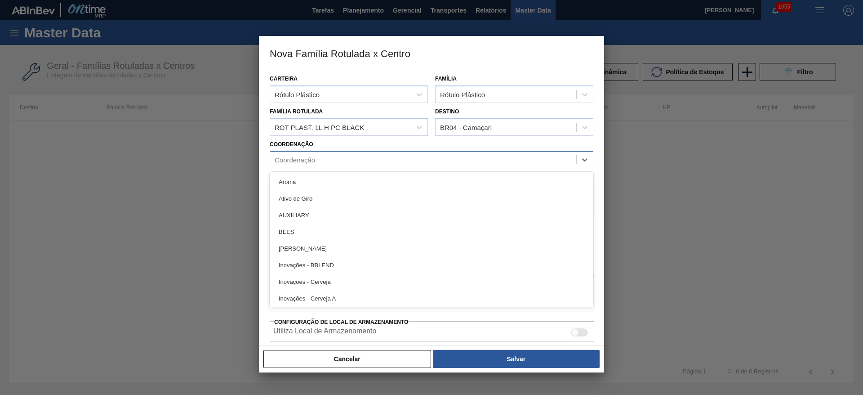
click at [302, 158] on div "Coordenação" at bounding box center [295, 160] width 40 height 8
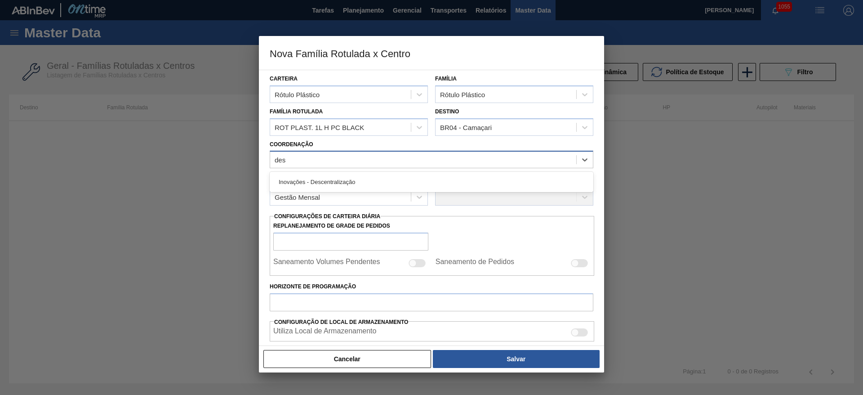
type input "desc"
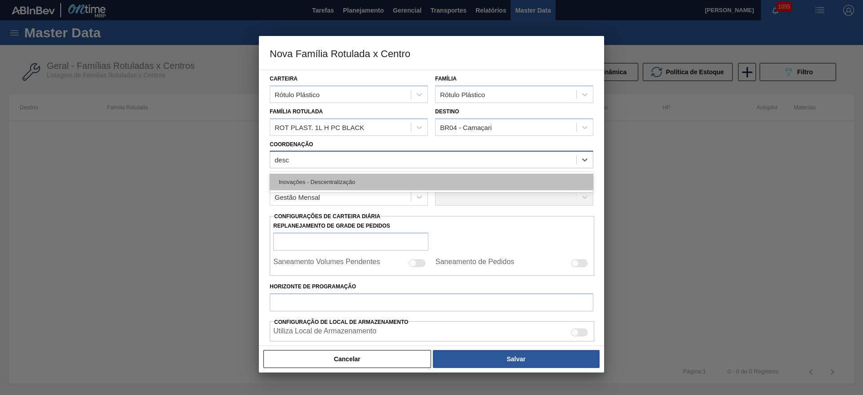
click at [307, 174] on div "Inovações - Descentralização" at bounding box center [432, 181] width 324 height 17
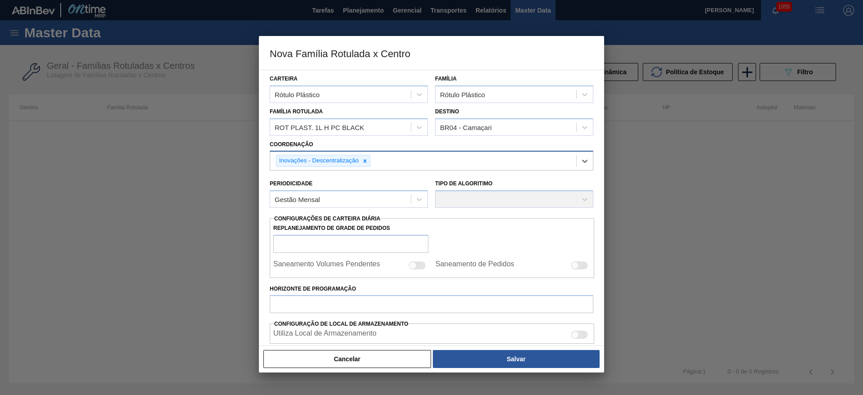
scroll to position [67, 0]
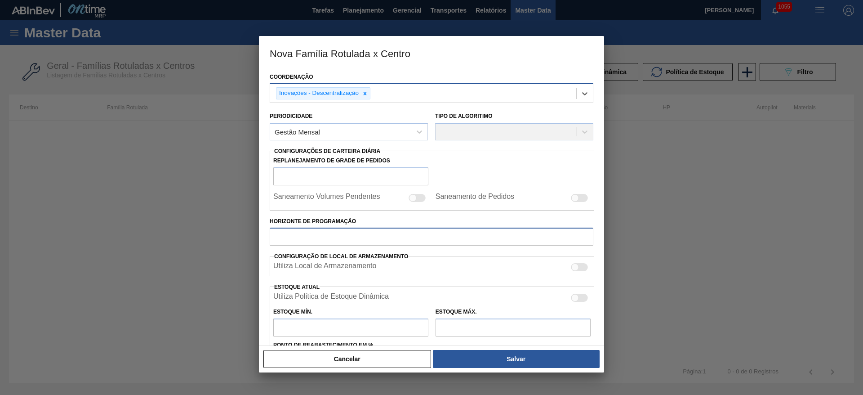
click at [296, 234] on input "Horizonte de Programação" at bounding box center [432, 236] width 324 height 18
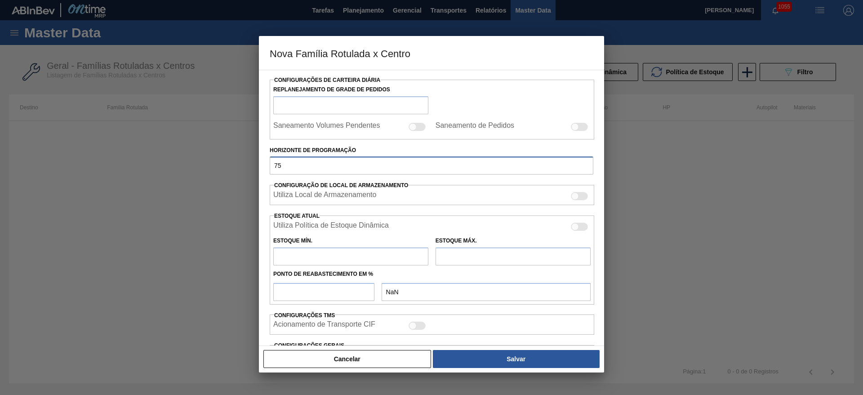
scroll to position [220, 0]
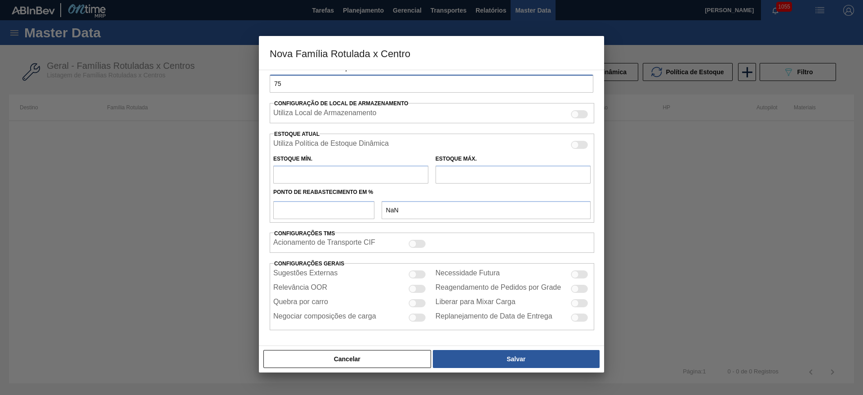
type input "75"
click at [410, 277] on div at bounding box center [413, 275] width 8 height 8
checkbox input "true"
click at [412, 288] on div at bounding box center [413, 289] width 8 height 8
checkbox input "true"
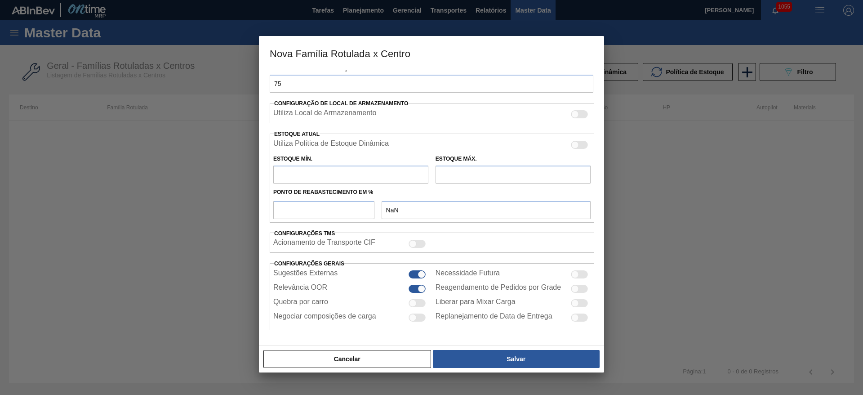
click at [577, 273] on div at bounding box center [575, 275] width 8 height 8
checkbox input "true"
click at [575, 288] on div at bounding box center [575, 289] width 8 height 8
checkbox input "true"
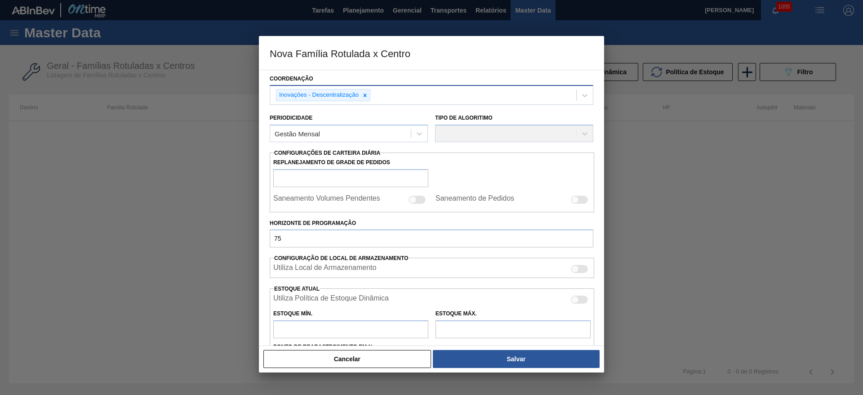
scroll to position [85, 0]
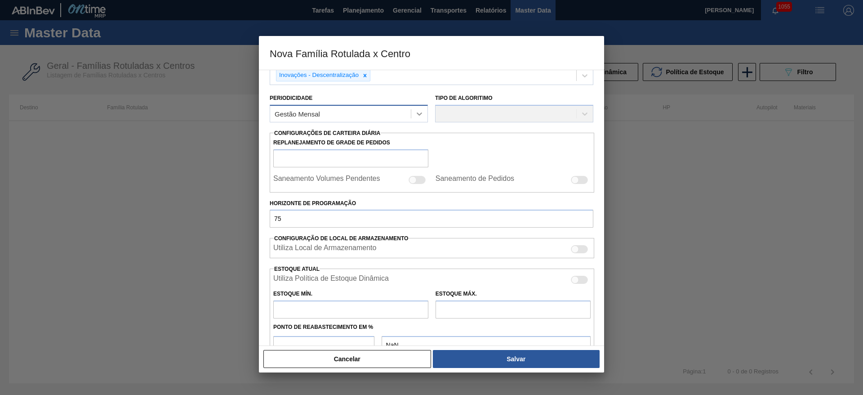
click at [424, 114] on div at bounding box center [419, 114] width 16 height 16
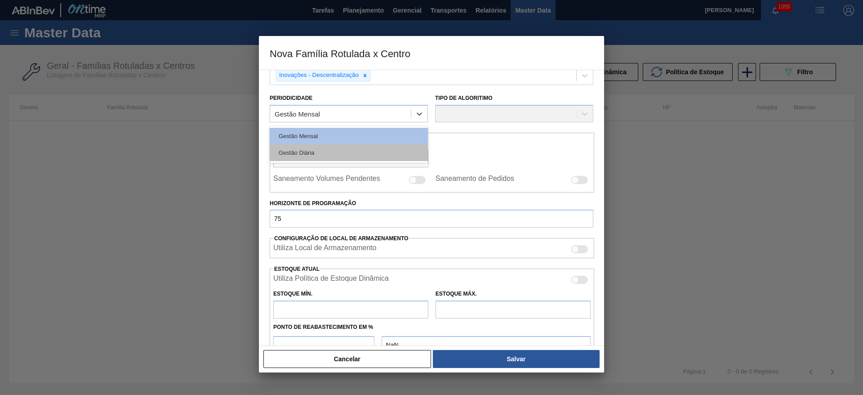
click at [312, 149] on div "Gestão Diária" at bounding box center [349, 152] width 158 height 17
checkbox input "true"
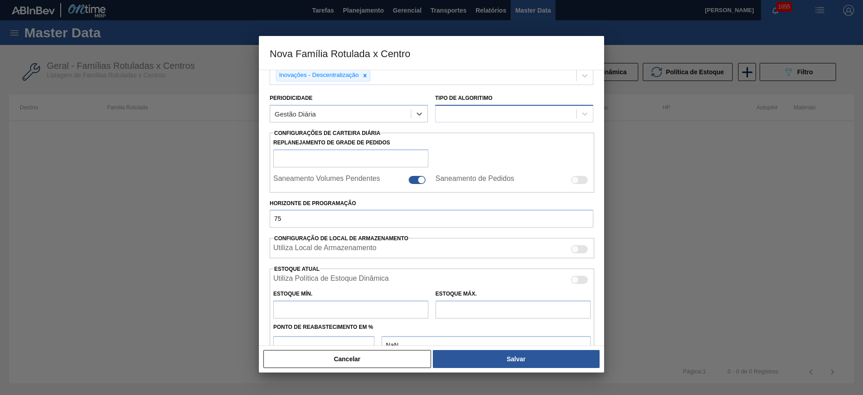
click at [463, 108] on div at bounding box center [506, 113] width 141 height 13
drag, startPoint x: 461, startPoint y: 134, endPoint x: 419, endPoint y: 122, distance: 43.1
click at [460, 131] on div "Política Objetiva" at bounding box center [514, 136] width 158 height 17
type input "0"
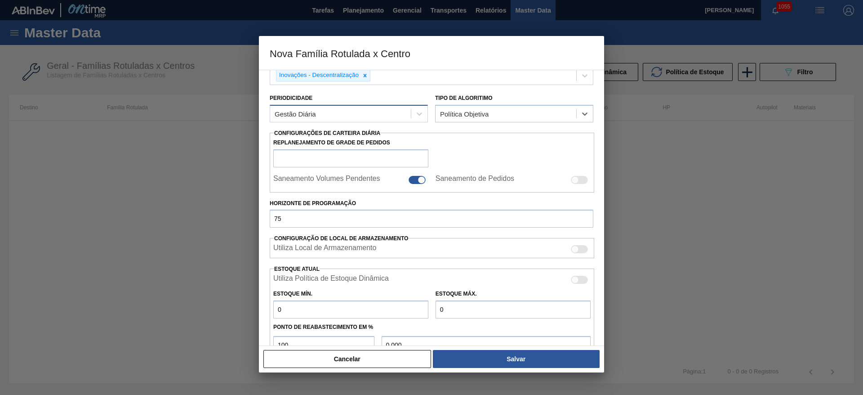
type input "100"
type input "0,000"
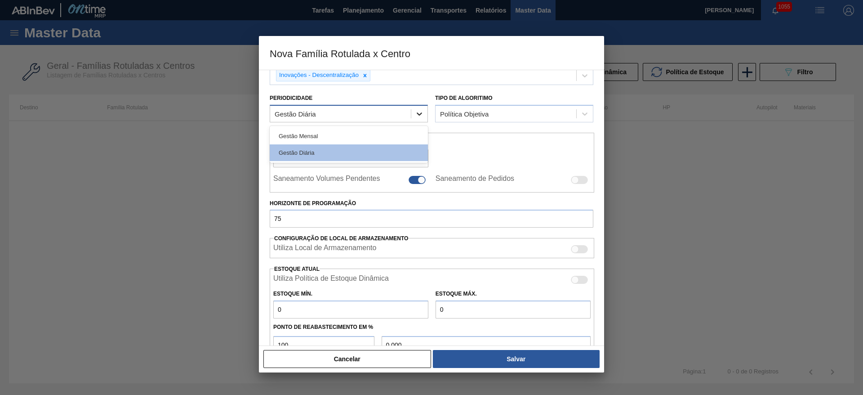
drag, startPoint x: 421, startPoint y: 113, endPoint x: 415, endPoint y: 112, distance: 5.9
click at [421, 112] on icon at bounding box center [419, 113] width 9 height 9
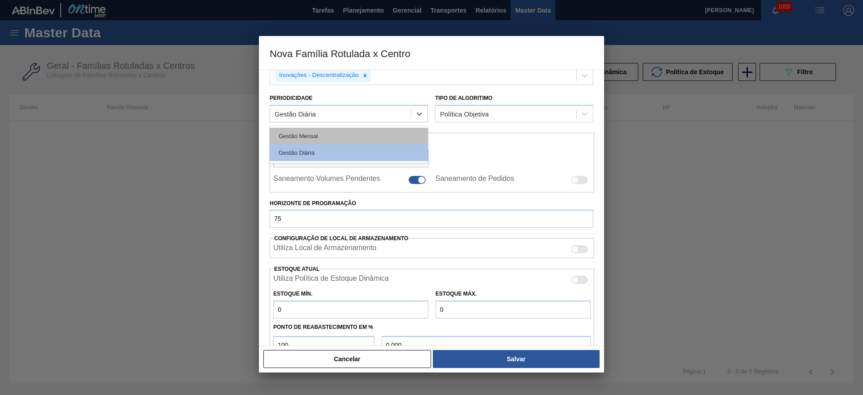
click at [308, 138] on div "Gestão Mensal" at bounding box center [349, 136] width 158 height 17
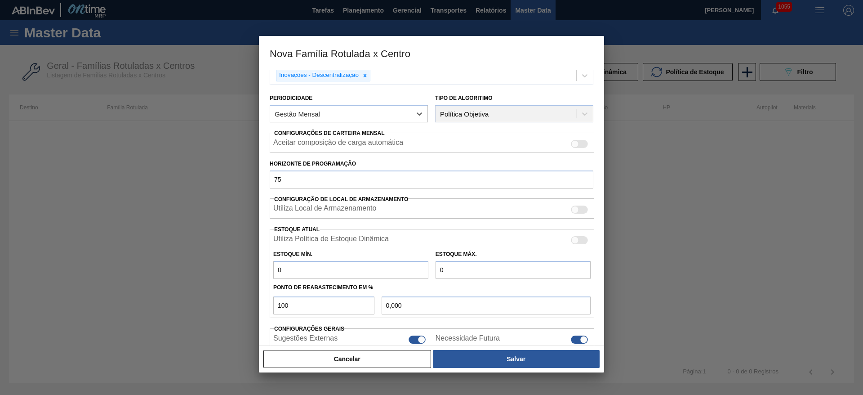
scroll to position [136, 0]
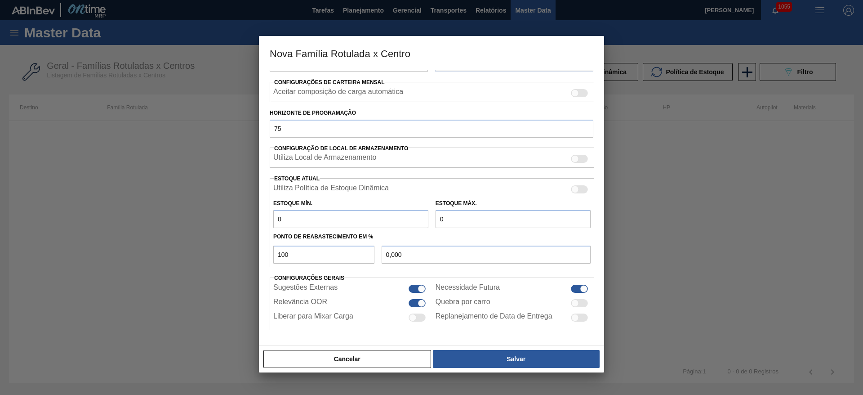
click at [577, 318] on div at bounding box center [575, 317] width 8 height 8
checkbox input "true"
click at [413, 316] on div at bounding box center [413, 317] width 8 height 8
checkbox input "true"
click at [577, 299] on div at bounding box center [579, 303] width 17 height 8
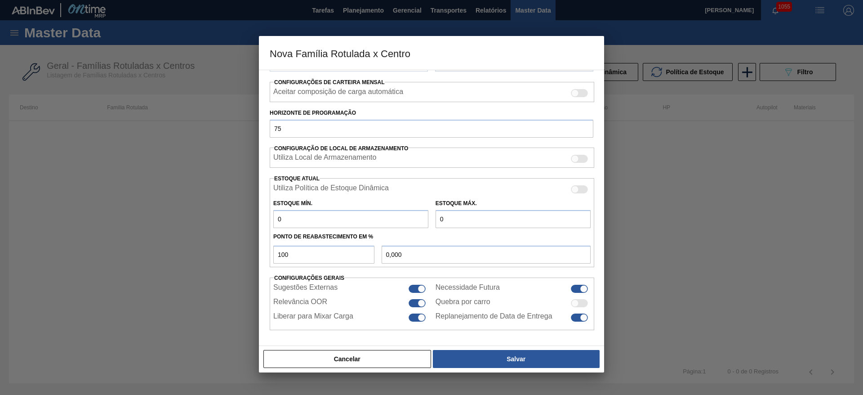
checkbox input "true"
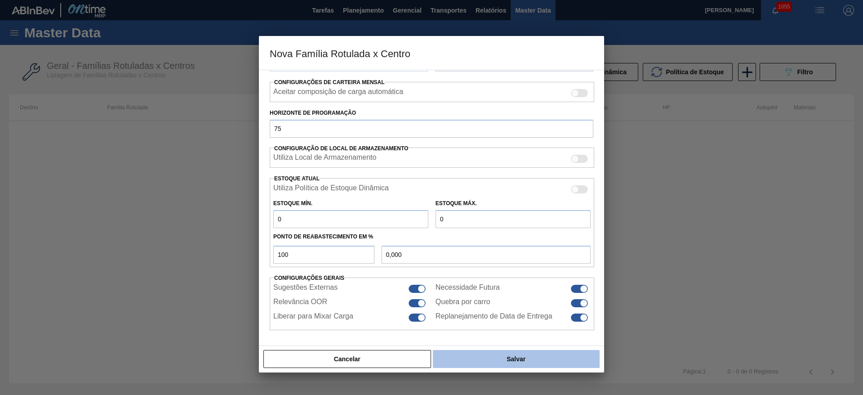
click at [523, 356] on button "Salvar" at bounding box center [516, 359] width 167 height 18
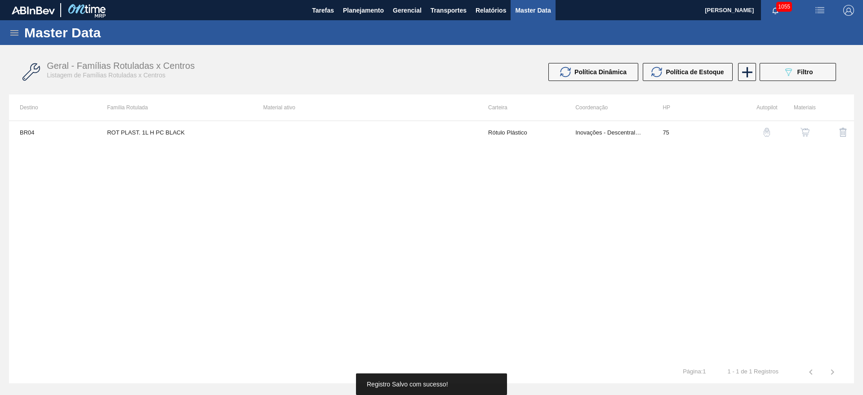
click at [807, 128] on img "button" at bounding box center [804, 132] width 9 height 9
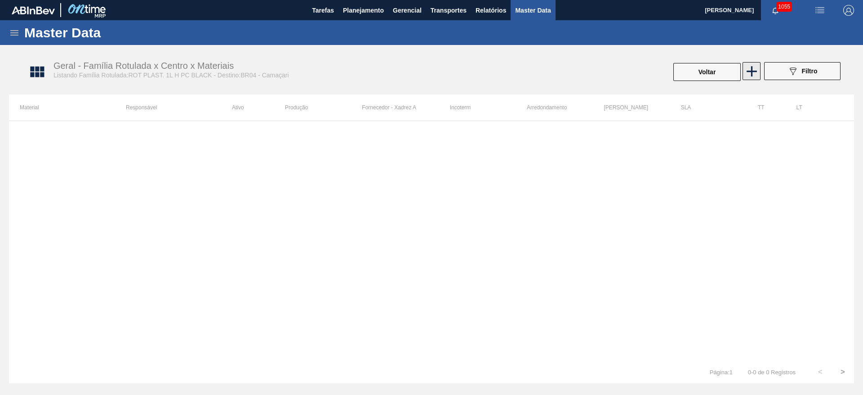
click at [756, 72] on icon at bounding box center [752, 71] width 18 height 18
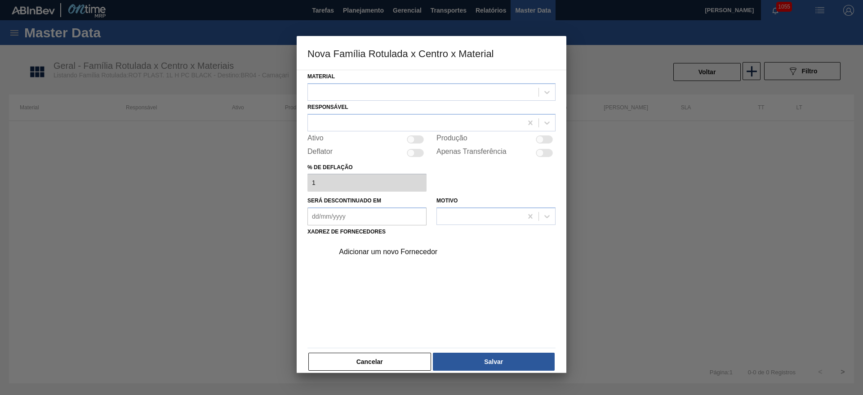
click at [347, 89] on div at bounding box center [423, 91] width 231 height 13
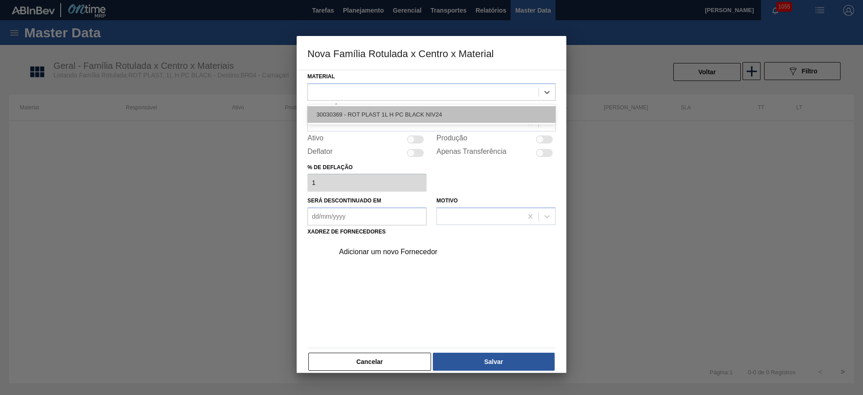
click at [362, 112] on div "30030369 - ROT PLAST 1L H PC BLACK NIV24" at bounding box center [431, 114] width 248 height 17
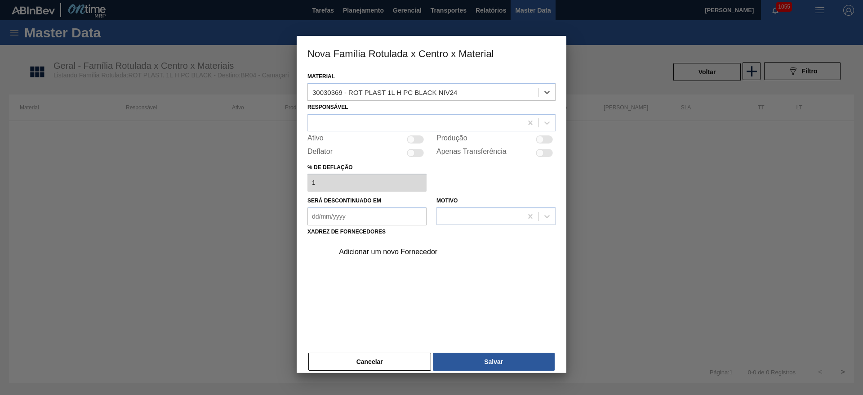
drag, startPoint x: 413, startPoint y: 140, endPoint x: 396, endPoint y: 131, distance: 18.9
click at [413, 139] on div at bounding box center [411, 139] width 8 height 8
checkbox input "true"
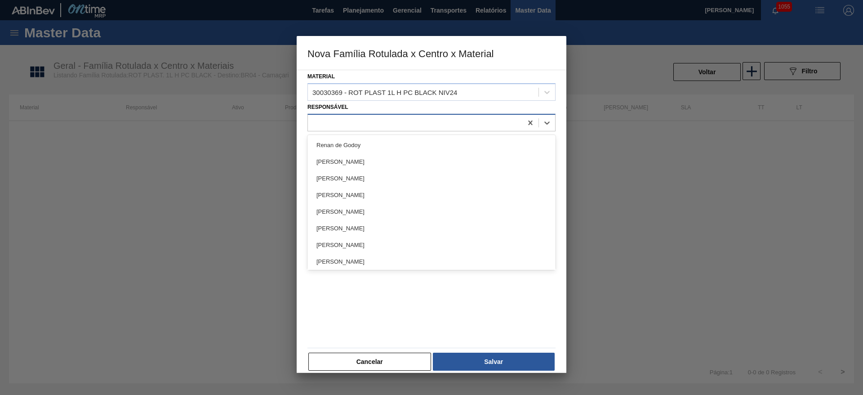
click at [321, 120] on div at bounding box center [415, 122] width 214 height 13
type input "l"
type input "let"
click at [344, 155] on div "[PERSON_NAME] Bandeira" at bounding box center [431, 161] width 248 height 17
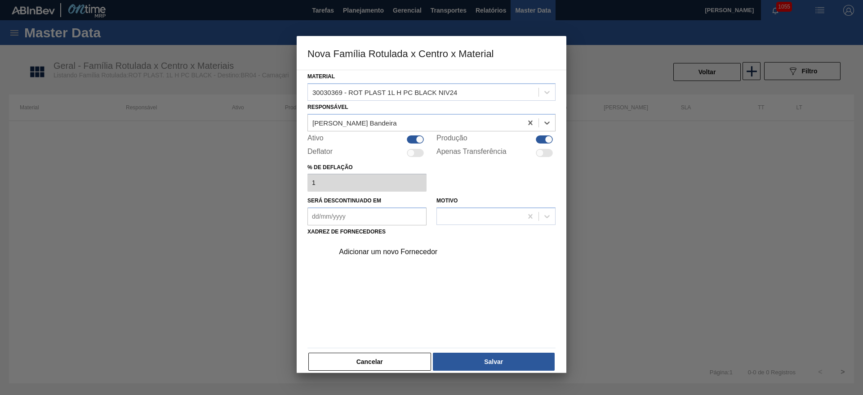
click at [379, 249] on div "Adicionar um novo Fornecedor" at bounding box center [427, 252] width 176 height 8
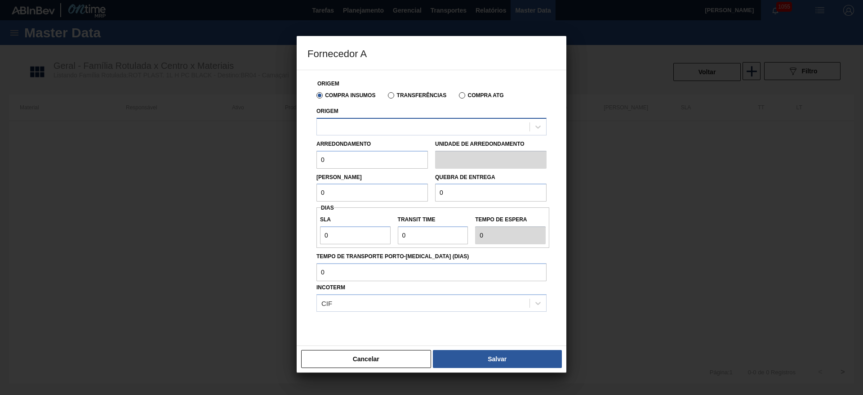
click at [325, 124] on div at bounding box center [423, 126] width 213 height 13
click at [392, 97] on label "Transferências" at bounding box center [417, 95] width 58 height 6
click at [387, 97] on input "Transferências" at bounding box center [387, 97] width 0 height 0
click at [330, 128] on div at bounding box center [423, 126] width 213 height 13
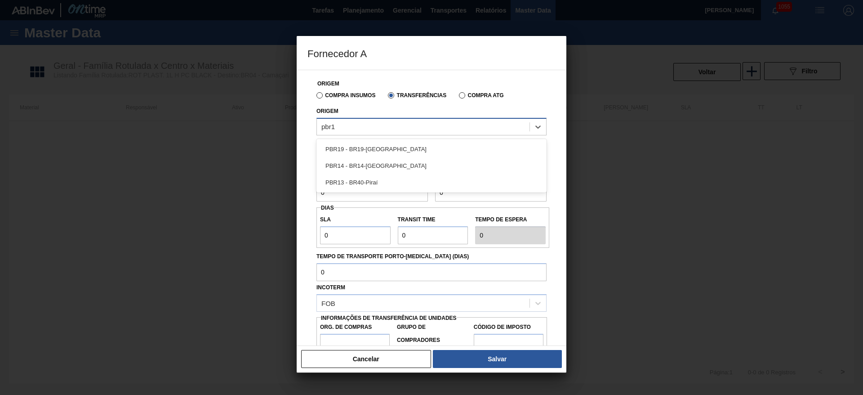
type input "pbr"
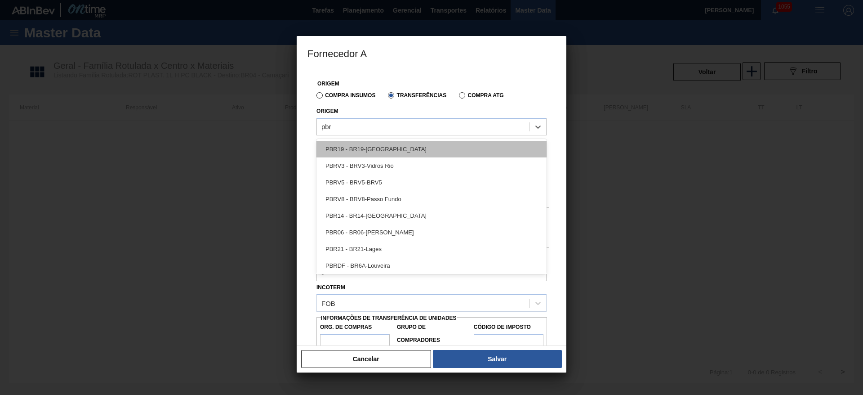
click at [355, 145] on div "PBR19 - BR19-[GEOGRAPHIC_DATA]" at bounding box center [431, 149] width 230 height 17
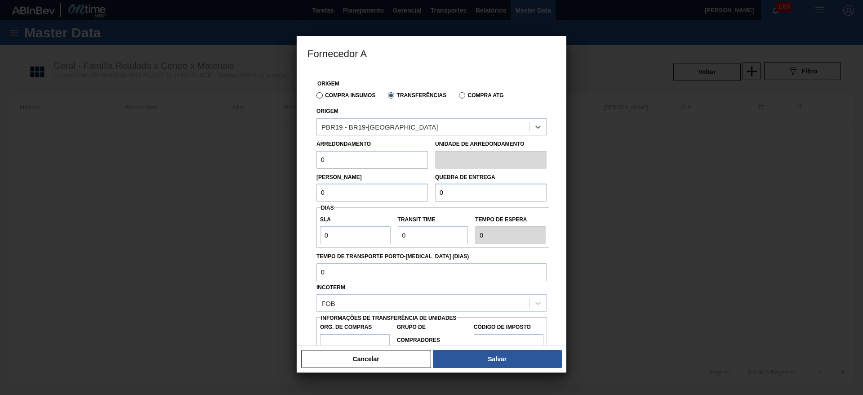
drag, startPoint x: 326, startPoint y: 158, endPoint x: 249, endPoint y: 147, distance: 78.1
click at [252, 147] on div "Fornecedor A Origem Compra Insumos Transferências Compra ATG Origem option PBR1…" at bounding box center [431, 197] width 863 height 395
drag, startPoint x: 343, startPoint y: 162, endPoint x: 262, endPoint y: 173, distance: 81.7
click at [264, 173] on div "Fornecedor A Origem Compra Insumos Transferências Compra ATG Origem PBR19 - BR1…" at bounding box center [431, 197] width 863 height 395
type input "500"
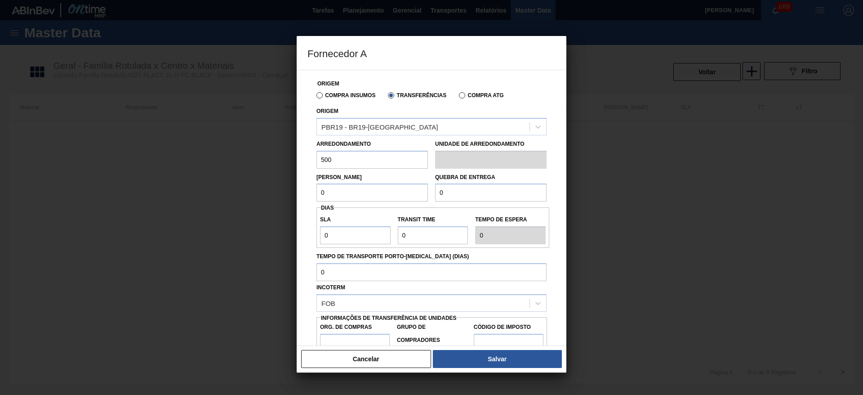
drag, startPoint x: 332, startPoint y: 189, endPoint x: 265, endPoint y: 207, distance: 68.8
click at [269, 205] on div "Fornecedor A Origem Compra Insumos Transferências Compra ATG Origem PBR19 - BR1…" at bounding box center [431, 197] width 863 height 395
paste input "50"
type input "500"
drag, startPoint x: 452, startPoint y: 197, endPoint x: 332, endPoint y: 209, distance: 120.6
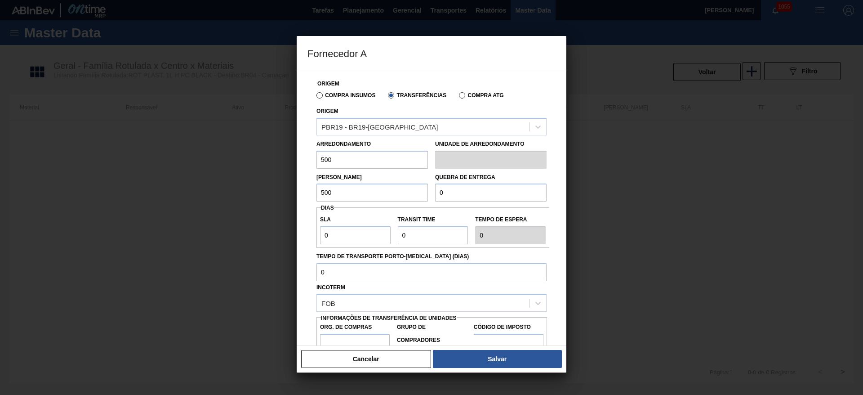
click at [338, 209] on div "Origem Compra Insumos Transferências Compra ATG Origem PBR19 - BR19-[GEOGRAPHIC…" at bounding box center [431, 219] width 248 height 298
paste input "50"
type input "500"
drag, startPoint x: 316, startPoint y: 234, endPoint x: 293, endPoint y: 229, distance: 23.4
click at [302, 232] on div "Origem Compra Insumos Transferências Compra ATG Origem PBR19 - BR19-Nova Rio Ar…" at bounding box center [432, 208] width 270 height 276
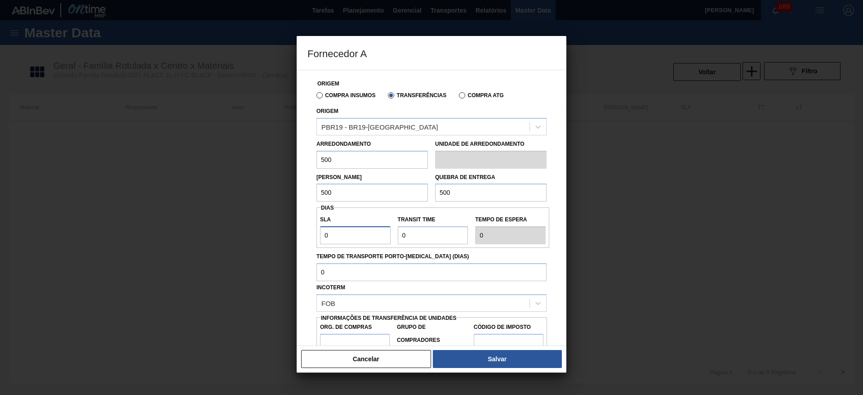
type input "3"
type input "7"
type input "10"
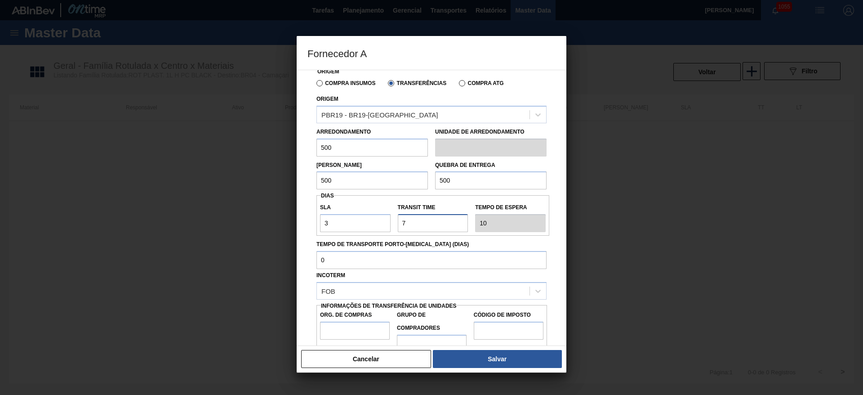
scroll to position [34, 0]
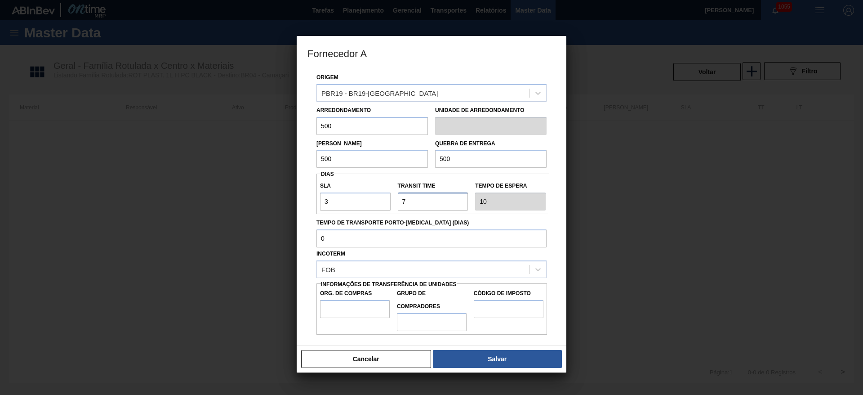
type input "7"
click at [335, 304] on input "Org. de Compras" at bounding box center [355, 309] width 70 height 18
type input "BR00"
click at [429, 324] on input "Grupo de Compradores" at bounding box center [432, 322] width 70 height 18
type input "A01"
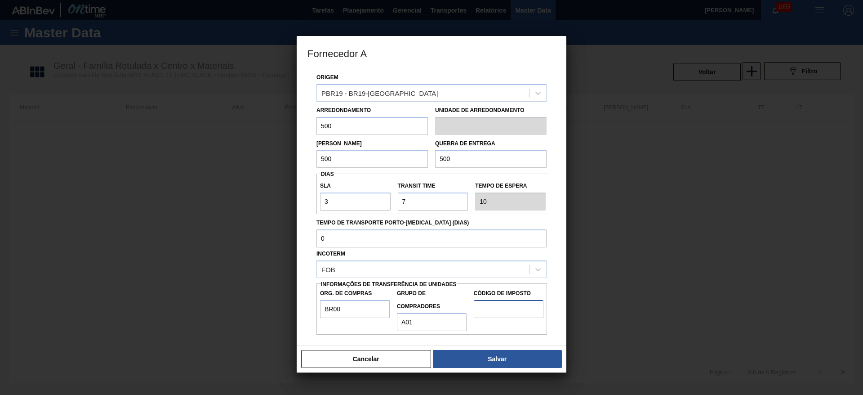
click at [506, 307] on input "Código de Imposto" at bounding box center [509, 309] width 70 height 18
type input "I1"
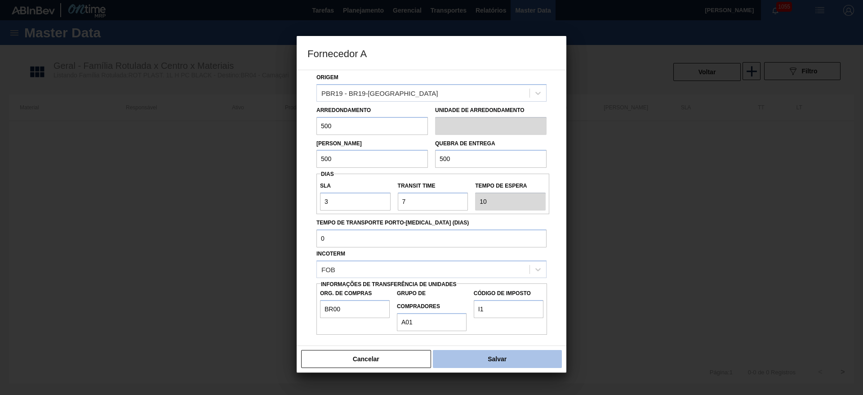
click at [499, 357] on button "Salvar" at bounding box center [497, 359] width 129 height 18
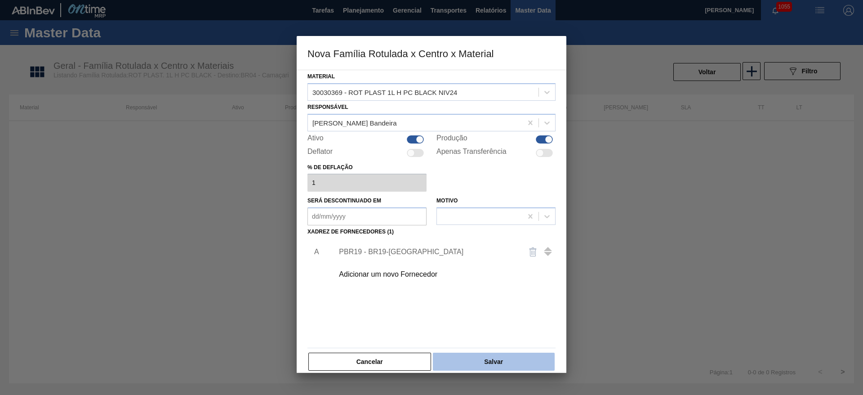
click at [500, 362] on button "Salvar" at bounding box center [494, 361] width 122 height 18
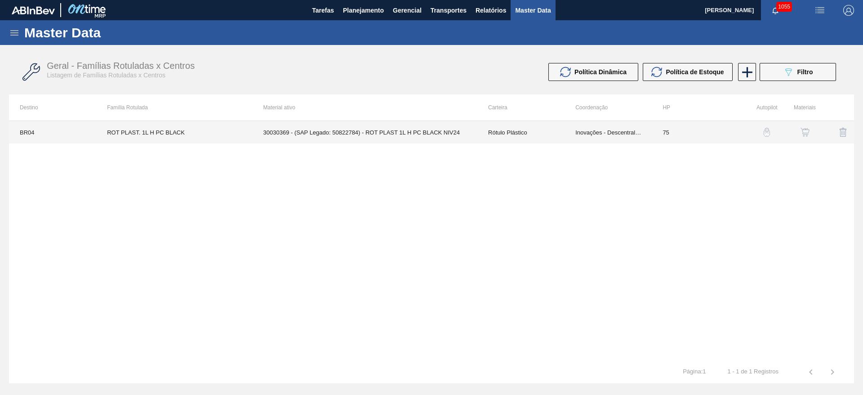
click at [424, 132] on td "30030369 - (SAP Legado: 50822784) - ROT PLAST 1L H PC BLACK NIV24" at bounding box center [365, 132] width 225 height 22
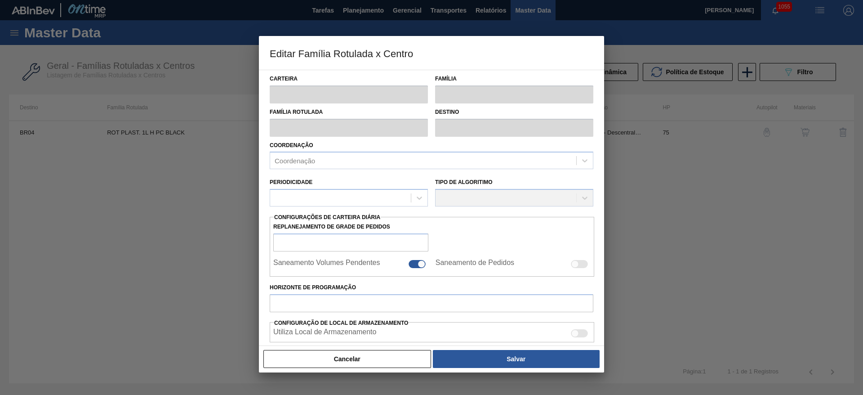
type input "Rótulo Plástico"
type input "ROT PLAST. 1L H PC BLACK"
type input "BR04 - Camaçari"
type input "75"
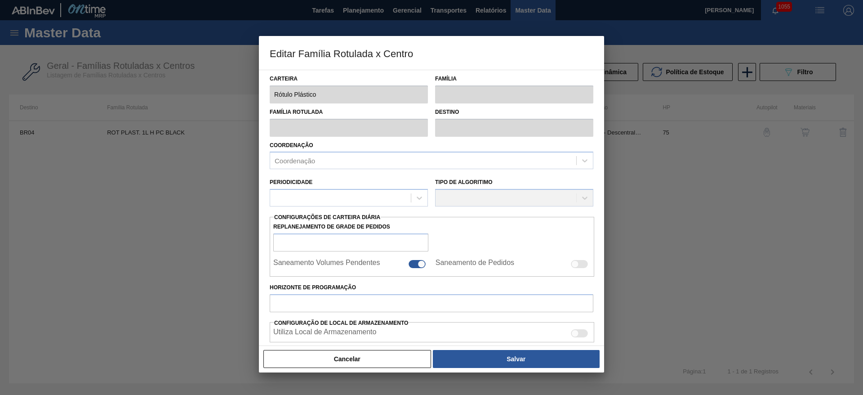
type input "0"
type input "100"
type input "0,000"
checkbox input "true"
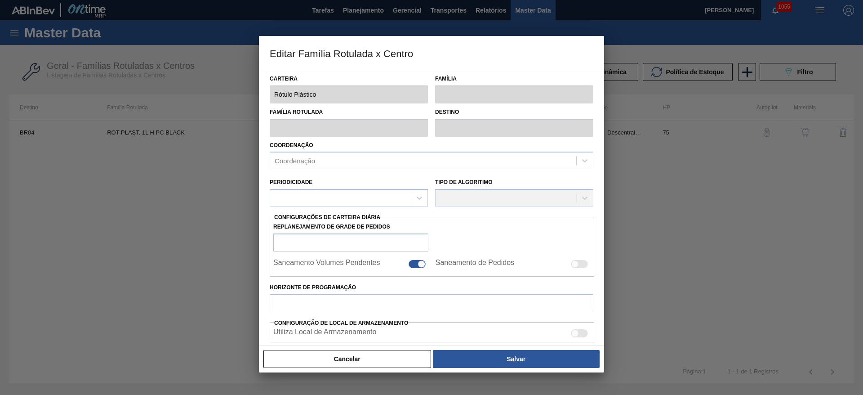
checkbox input "true"
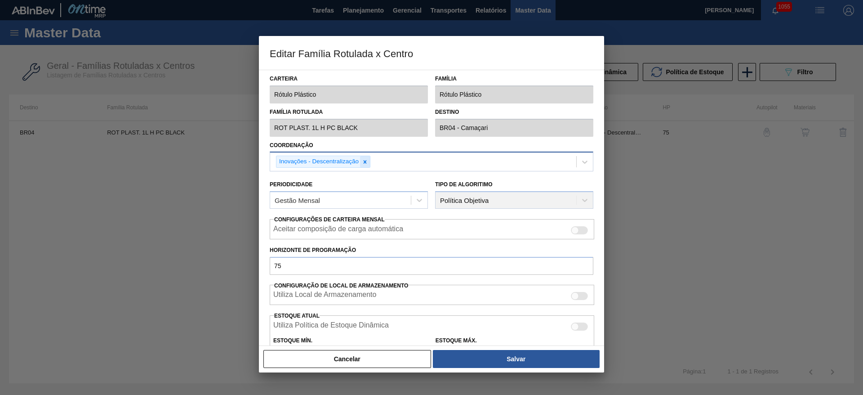
click at [366, 159] on icon at bounding box center [365, 162] width 6 height 6
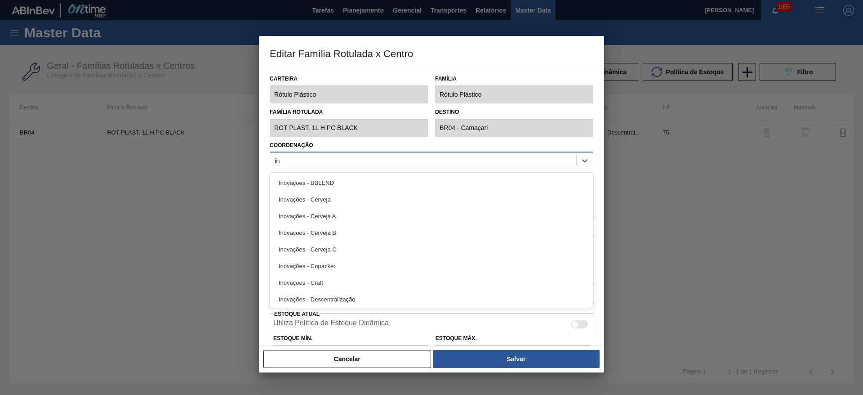
type input "ino"
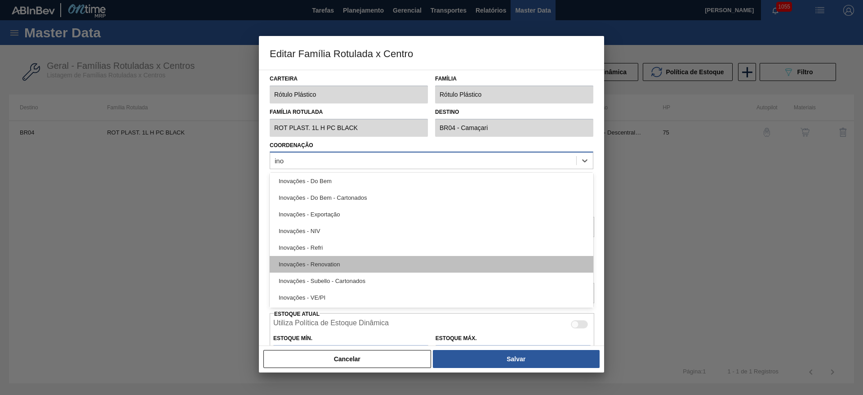
scroll to position [151, 0]
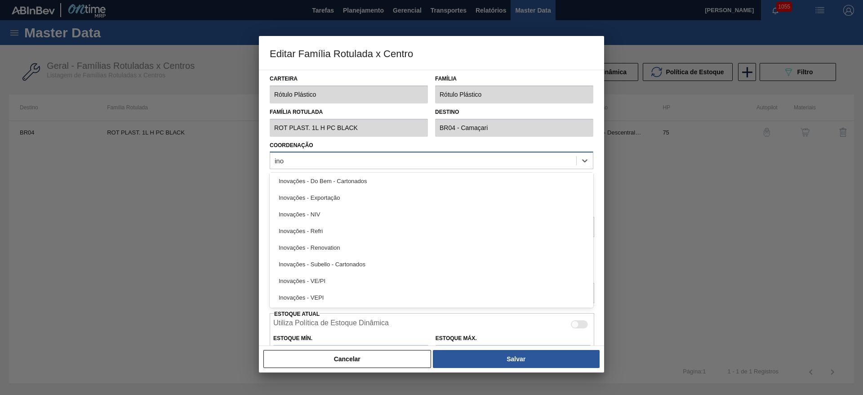
click at [310, 230] on div "Inovações - Refri" at bounding box center [432, 230] width 324 height 17
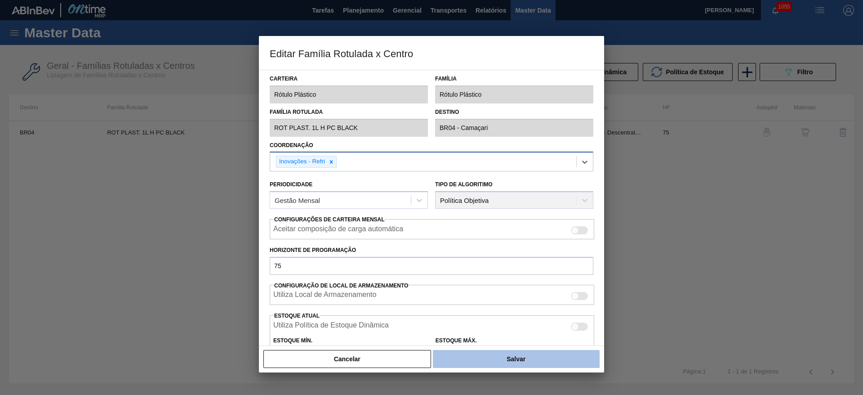
click at [520, 360] on button "Salvar" at bounding box center [516, 359] width 167 height 18
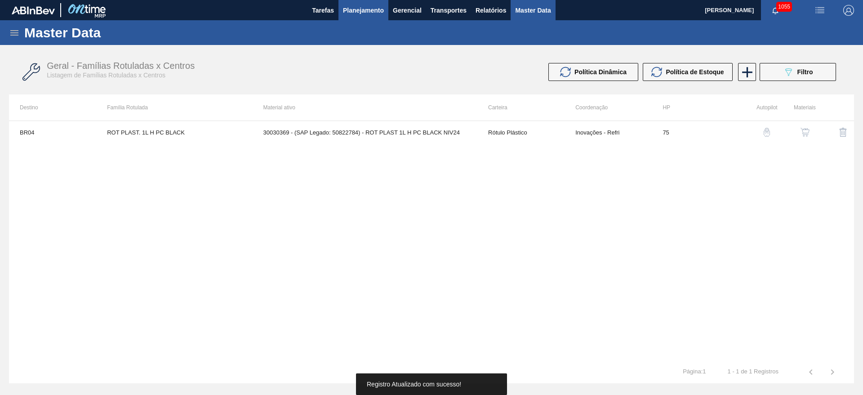
click at [362, 8] on span "Planejamento" at bounding box center [363, 10] width 41 height 11
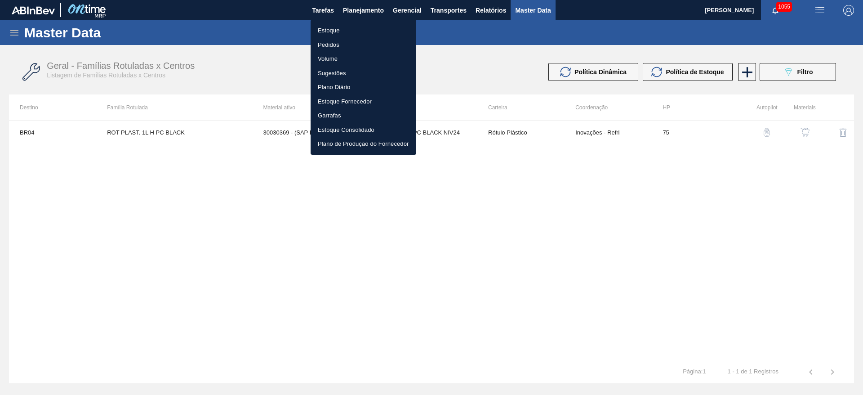
click at [329, 28] on li "Estoque" at bounding box center [364, 30] width 106 height 14
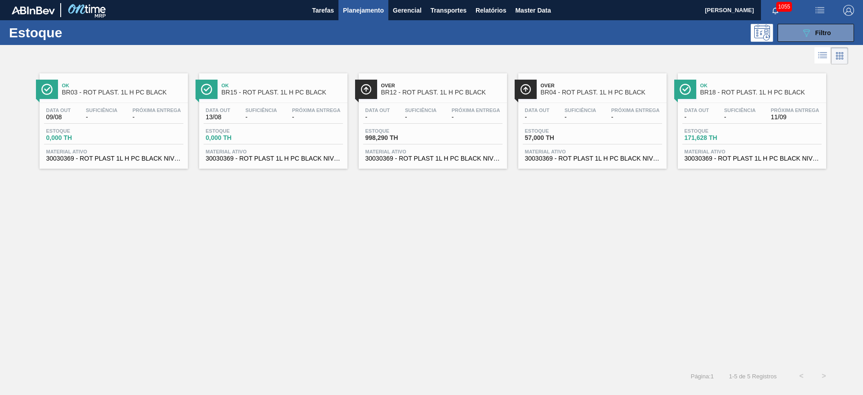
click at [564, 130] on span "Estoque" at bounding box center [556, 130] width 63 height 5
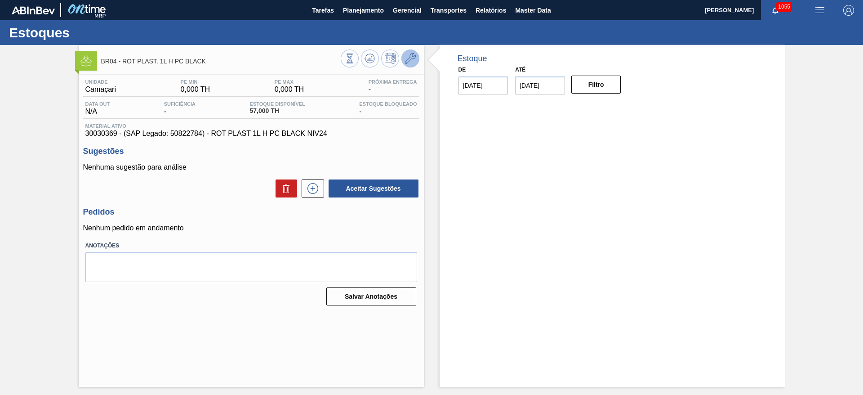
click at [409, 59] on icon at bounding box center [410, 58] width 11 height 11
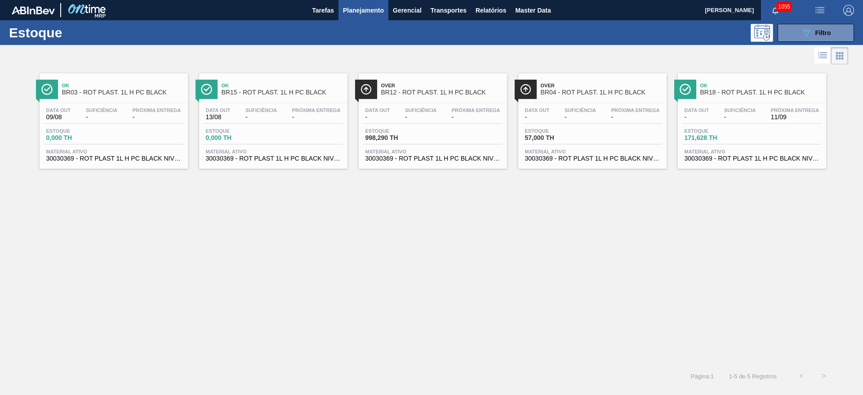
click at [745, 129] on span "Estoque" at bounding box center [715, 130] width 63 height 5
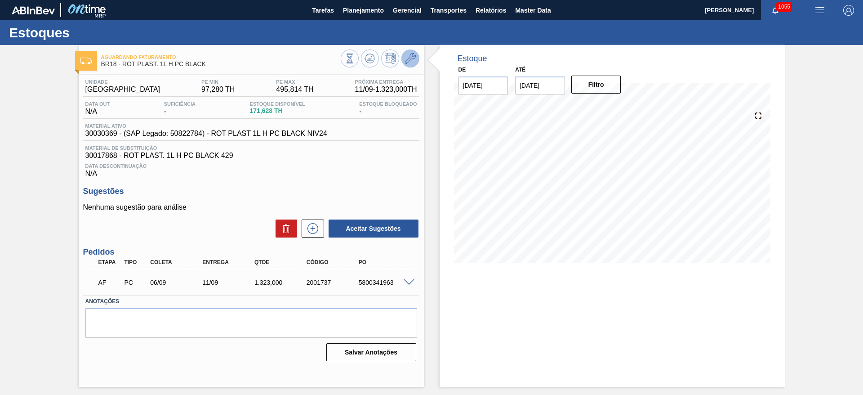
click at [412, 60] on icon at bounding box center [410, 58] width 11 height 11
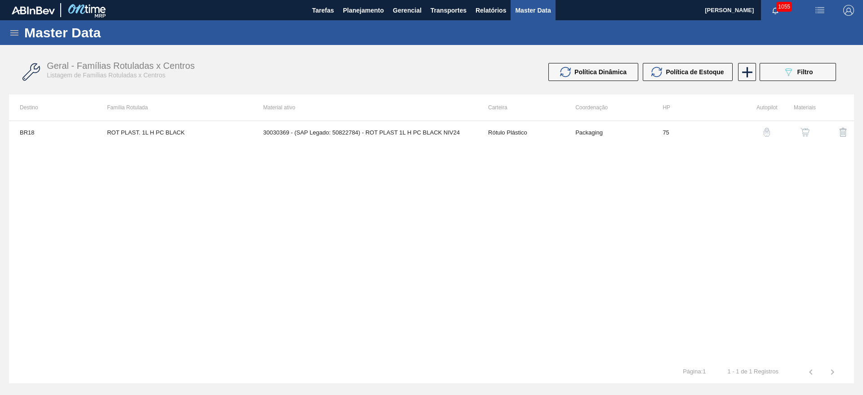
click at [806, 132] on img "button" at bounding box center [804, 132] width 9 height 9
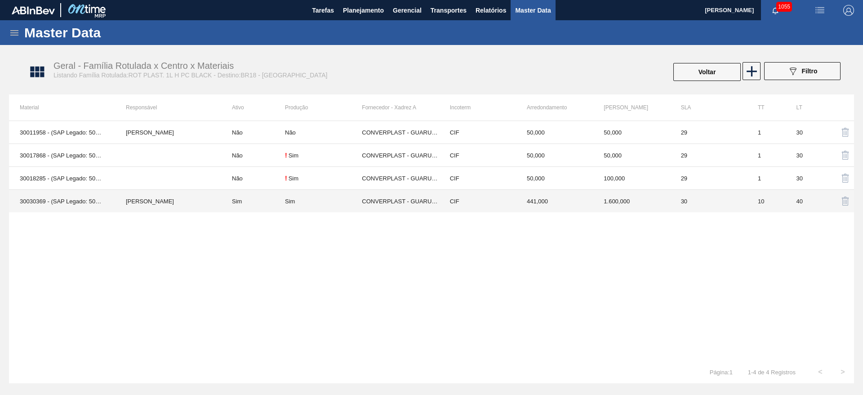
click at [173, 202] on td "[PERSON_NAME]" at bounding box center [168, 201] width 106 height 23
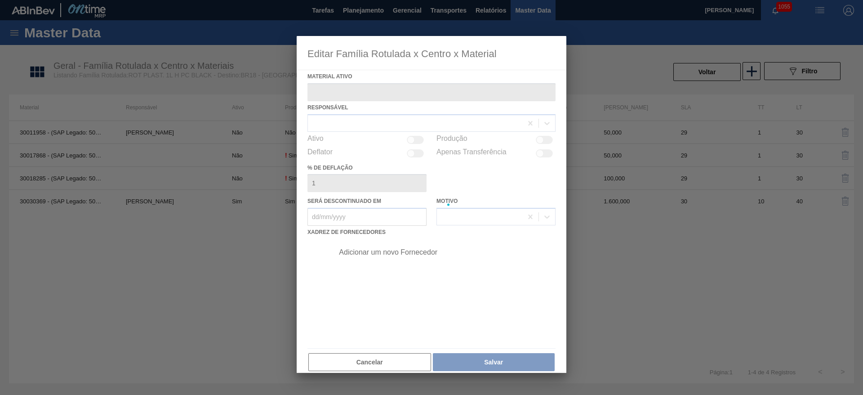
type ativo "30030369 - (SAP Legado: 50822784) - ROT PLAST 1L H PC BLACK NIV24"
checkbox input "true"
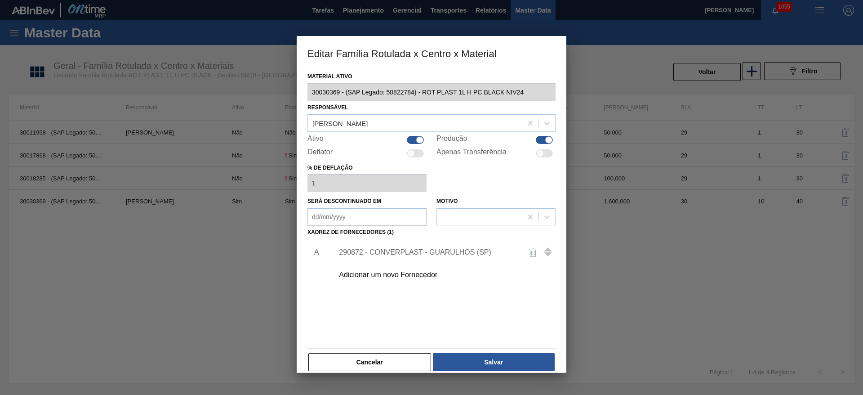
click at [387, 249] on div "290872 - CONVERPLAST - GUARULHOS (SP)" at bounding box center [427, 252] width 176 height 8
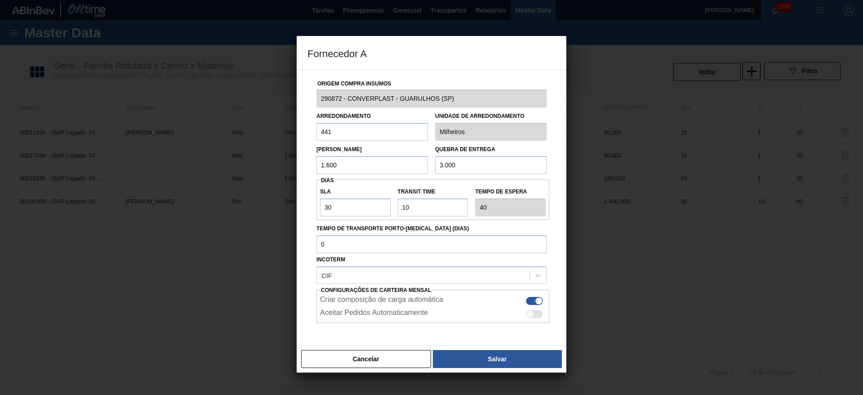
click at [368, 356] on button "Cancelar" at bounding box center [366, 359] width 130 height 18
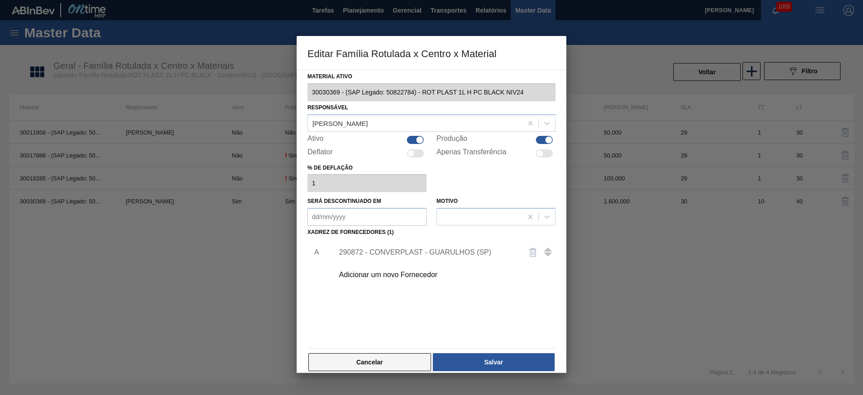
click at [402, 358] on button "Cancelar" at bounding box center [369, 362] width 123 height 18
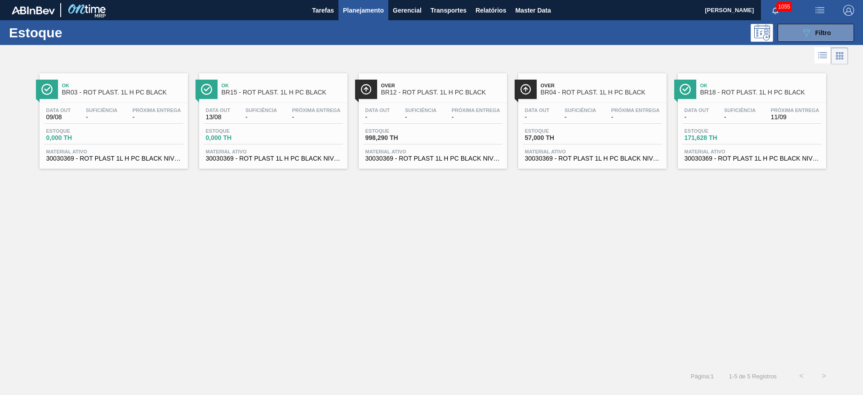
click at [583, 130] on span "Estoque" at bounding box center [556, 130] width 63 height 5
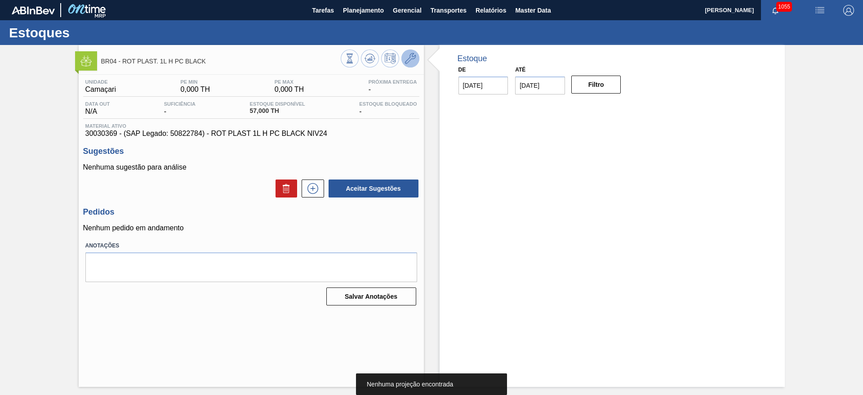
click at [415, 59] on icon at bounding box center [410, 58] width 11 height 11
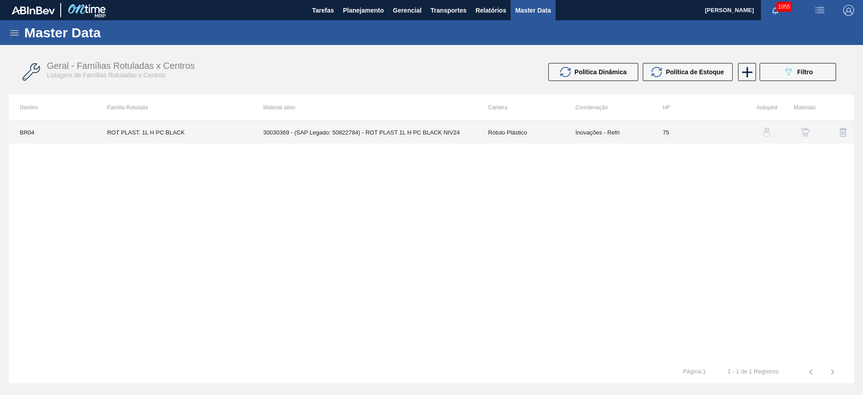
click at [602, 131] on td "Inovações - Refri" at bounding box center [607, 132] width 87 height 22
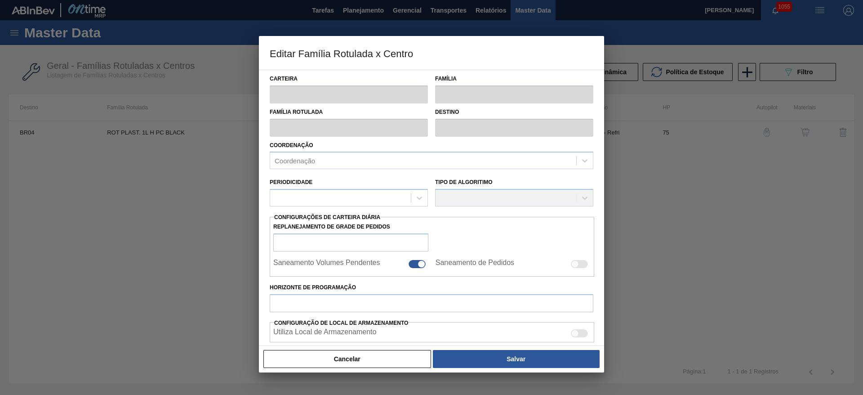
type input "Rótulo Plástico"
type input "ROT PLAST. 1L H PC BLACK"
type input "BR04 - Camaçari"
type input "75"
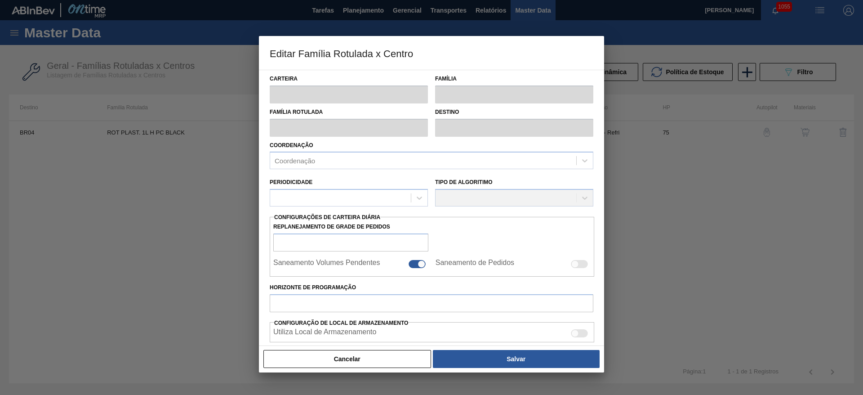
type input "0"
type input "100"
type input "0,000"
checkbox input "true"
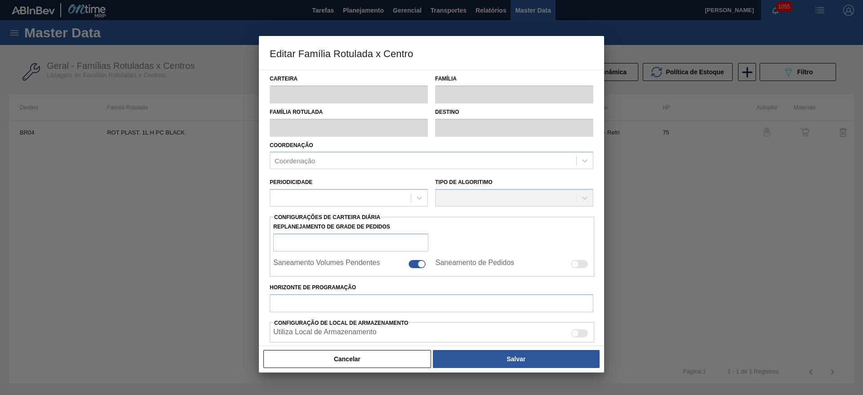
checkbox input "true"
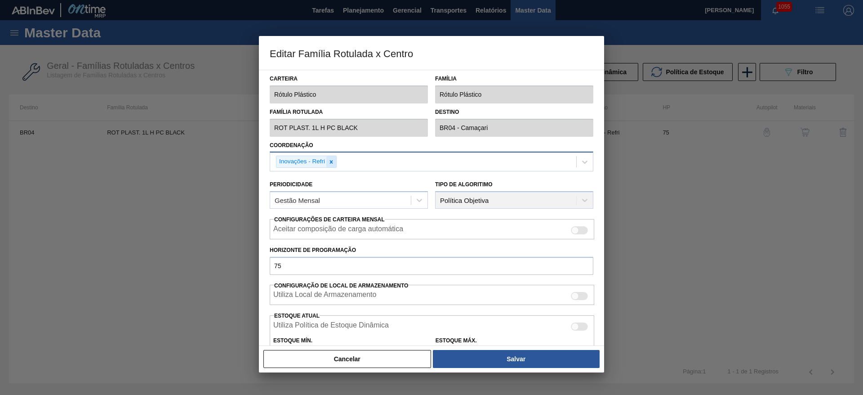
click at [331, 163] on icon at bounding box center [331, 162] width 6 height 6
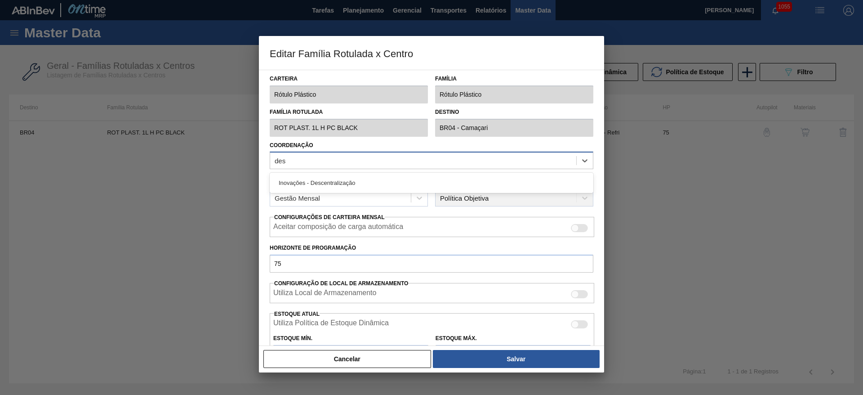
type input "desc"
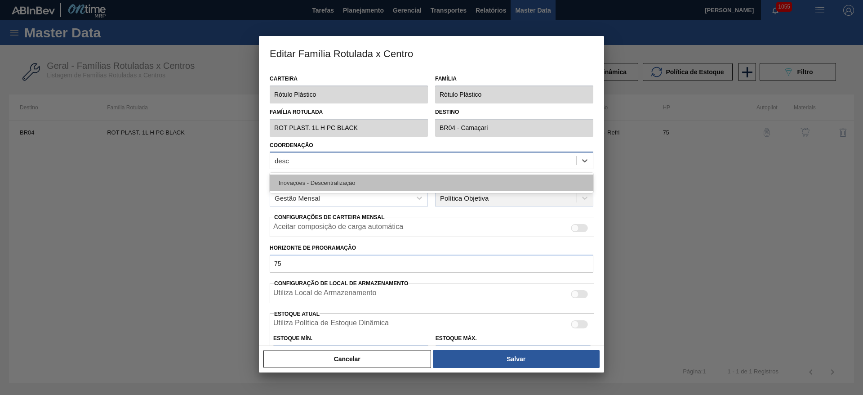
click at [316, 183] on div "Inovações - Descentralização" at bounding box center [432, 182] width 324 height 17
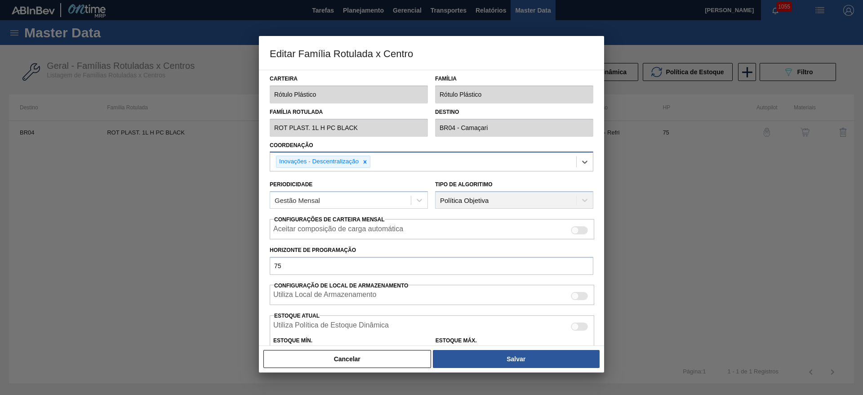
click at [579, 226] on div at bounding box center [579, 230] width 17 height 8
checkbox input "true"
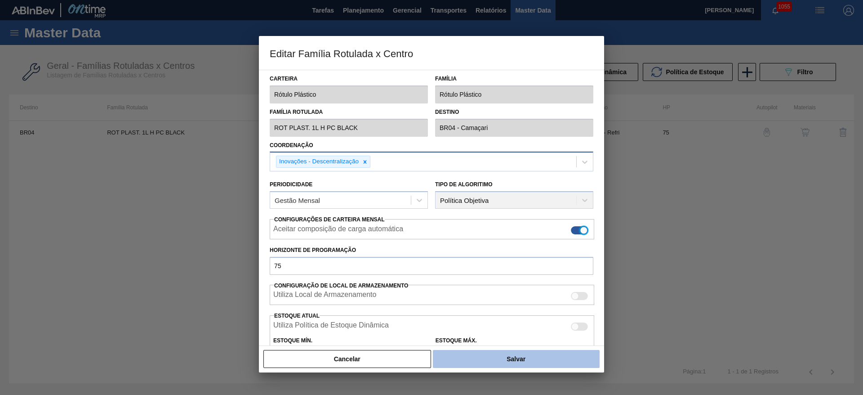
click at [501, 356] on button "Salvar" at bounding box center [516, 359] width 167 height 18
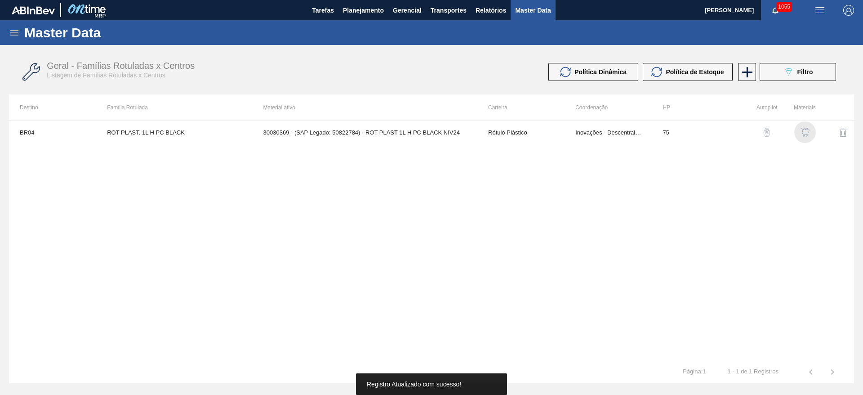
click at [804, 129] on img "button" at bounding box center [804, 132] width 9 height 9
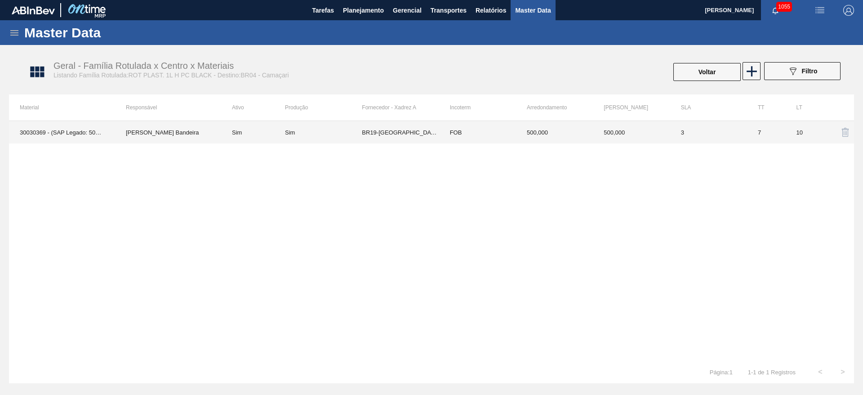
click at [327, 132] on div "Sim" at bounding box center [323, 132] width 77 height 7
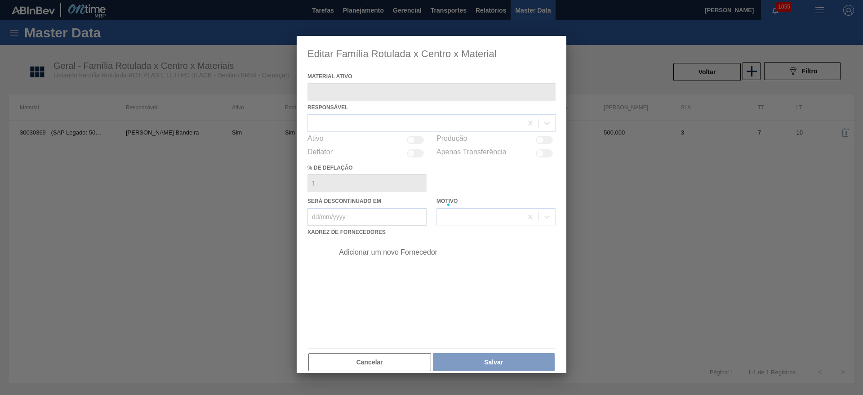
type ativo "30030369 - (SAP Legado: 50822784) - ROT PLAST 1L H PC BLACK NIV24"
checkbox input "true"
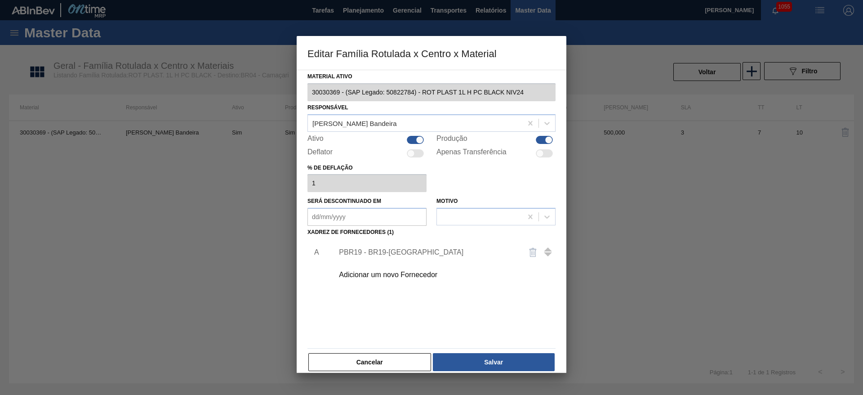
click at [367, 273] on div "Adicionar um novo Fornecedor" at bounding box center [427, 275] width 176 height 8
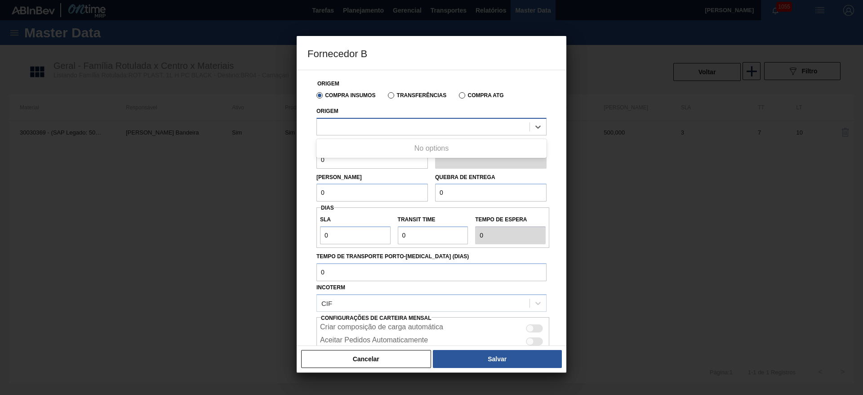
click at [355, 127] on div at bounding box center [423, 126] width 213 height 13
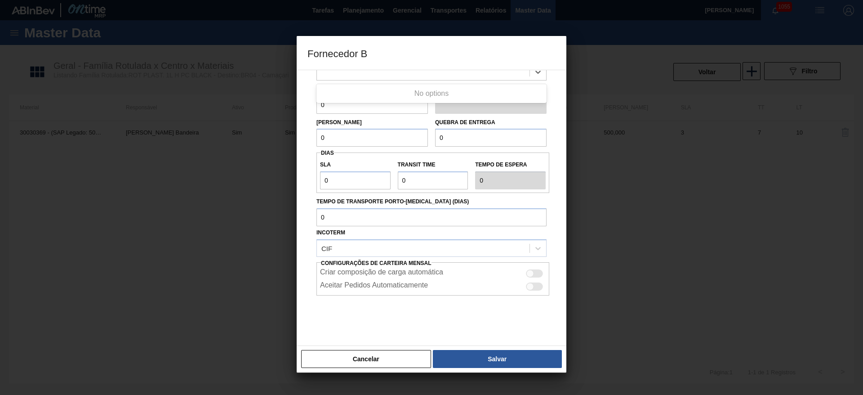
scroll to position [61, 0]
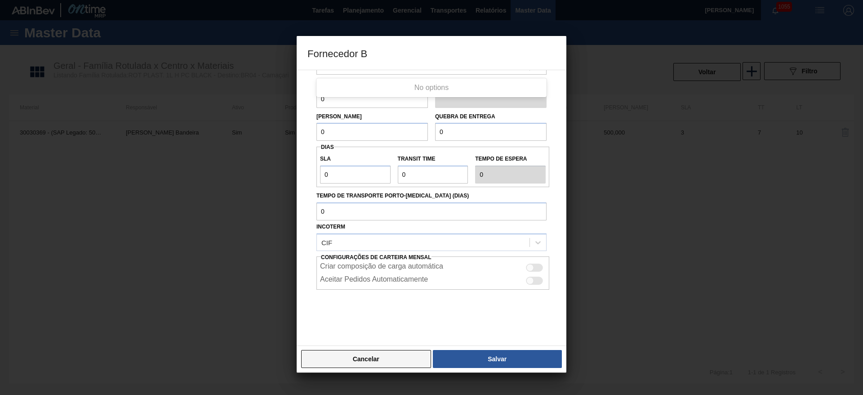
click at [370, 356] on button "Cancelar" at bounding box center [366, 359] width 130 height 18
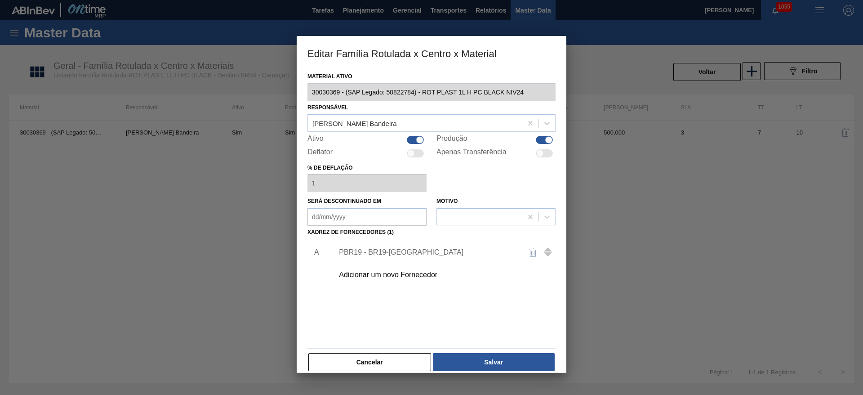
click at [383, 249] on div "PBR19 - BR19-[GEOGRAPHIC_DATA]" at bounding box center [427, 252] width 176 height 8
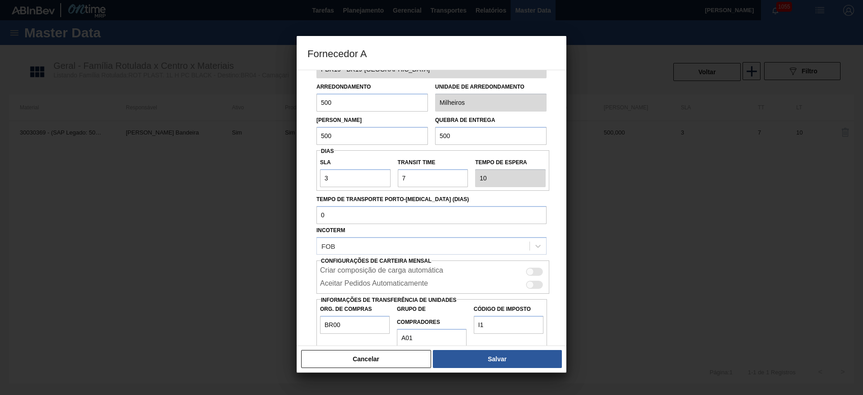
scroll to position [45, 0]
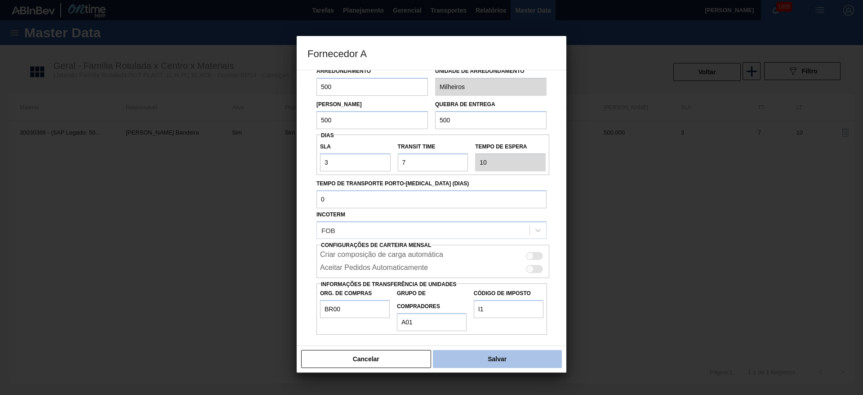
click at [497, 358] on button "Salvar" at bounding box center [497, 359] width 129 height 18
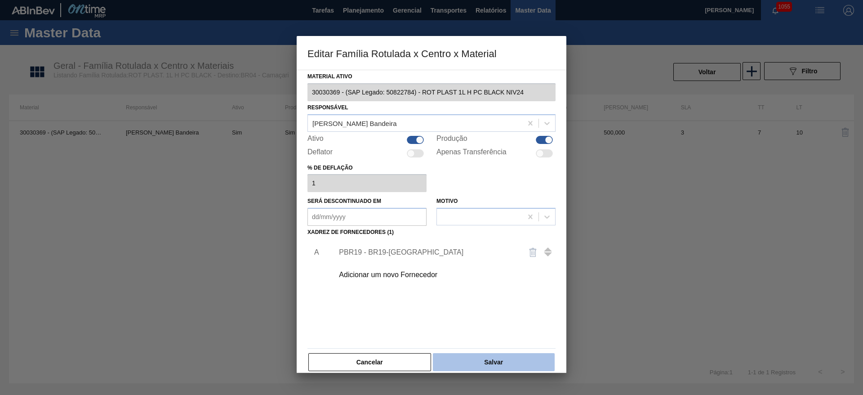
click at [489, 361] on button "Salvar" at bounding box center [494, 362] width 122 height 18
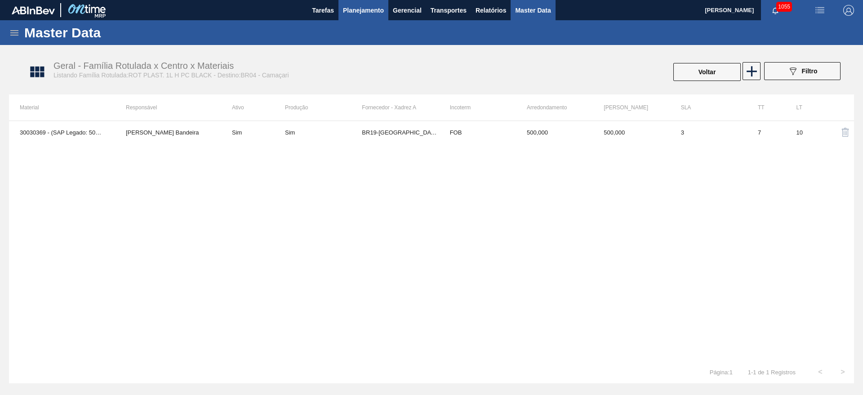
click at [356, 16] on button "Planejamento" at bounding box center [363, 10] width 50 height 20
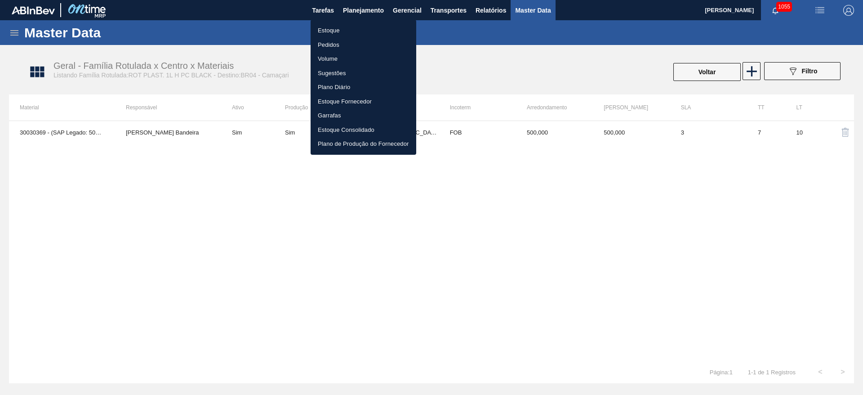
click at [315, 30] on li "Estoque" at bounding box center [364, 30] width 106 height 14
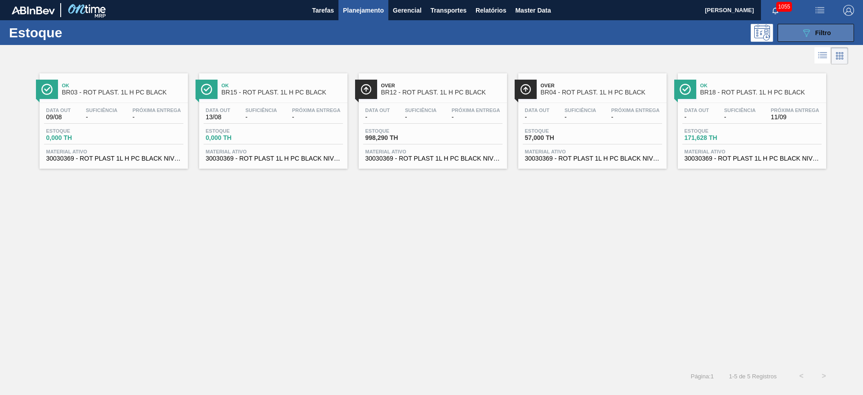
click at [804, 31] on icon at bounding box center [806, 33] width 7 height 8
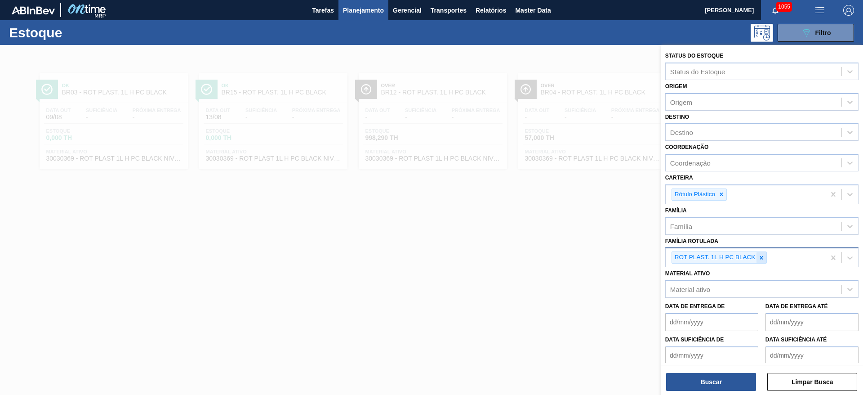
click at [764, 258] on icon at bounding box center [761, 257] width 6 height 6
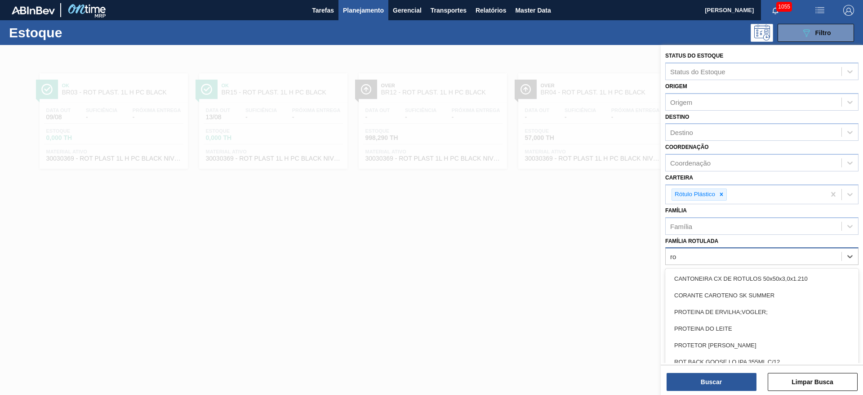
type Rotulada "r"
type Rotulada "gca zero"
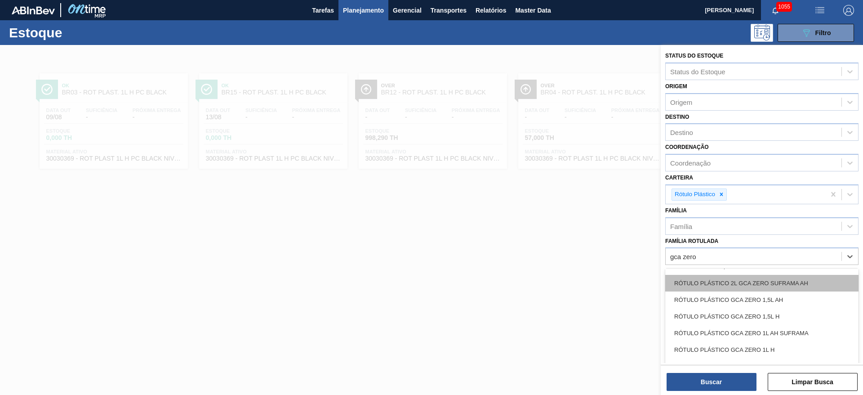
scroll to position [404, 0]
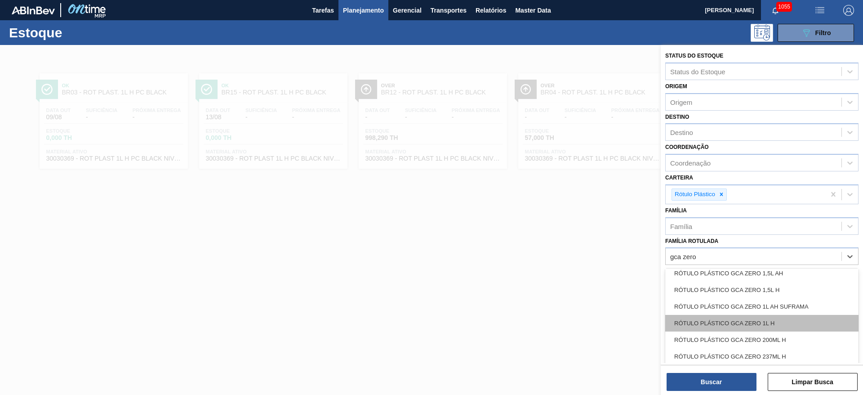
click at [742, 322] on div "RÓTULO PLÁSTICO GCA ZERO 1L H" at bounding box center [761, 323] width 193 height 17
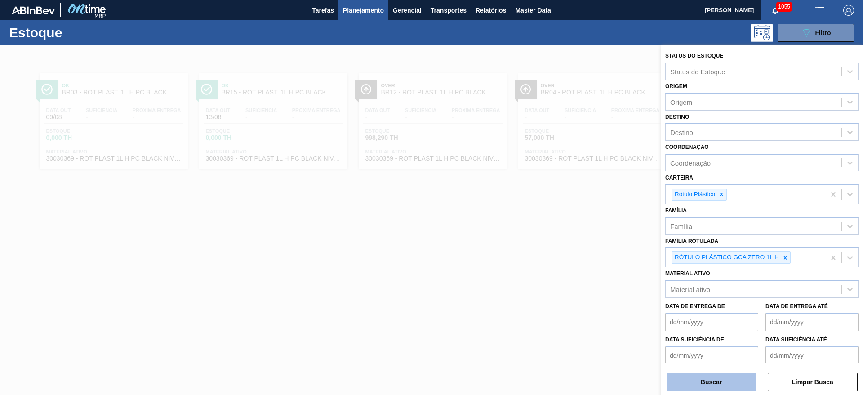
click at [709, 382] on button "Buscar" at bounding box center [712, 382] width 90 height 18
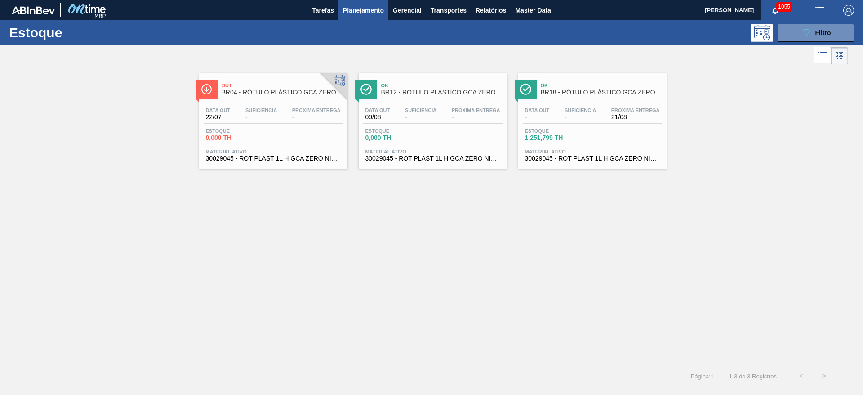
click at [575, 133] on div "Estoque 1.251,799 TH" at bounding box center [556, 134] width 67 height 13
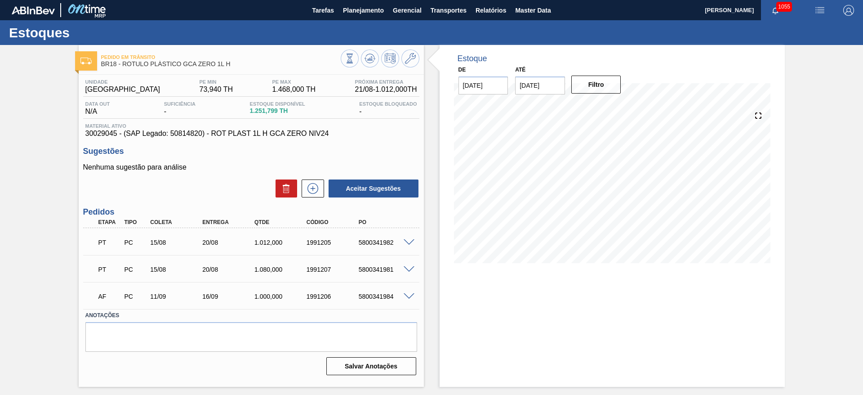
click at [185, 132] on span "30029045 - (SAP Legado: 50814820) - ROT PLAST 1L H GCA ZERO NIV24" at bounding box center [251, 133] width 332 height 8
copy span "50814820"
click at [98, 134] on span "30029045 - (SAP Legado: 50814820) - ROT PLAST 1L H GCA ZERO NIV24" at bounding box center [251, 133] width 332 height 8
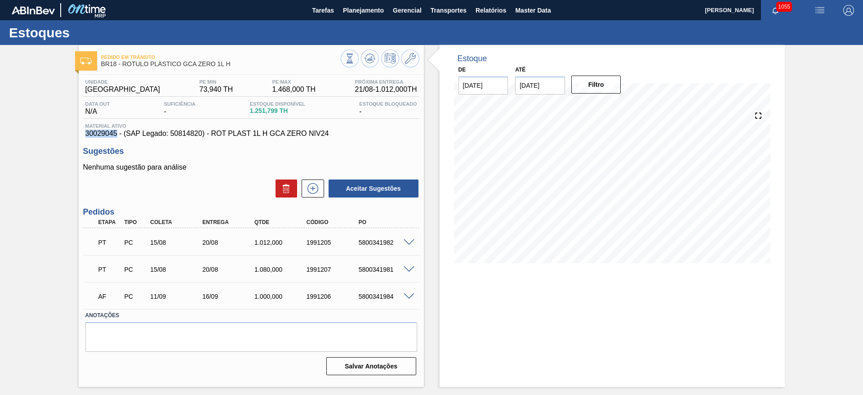
copy span "30029045"
click at [849, 10] on img "button" at bounding box center [848, 10] width 11 height 11
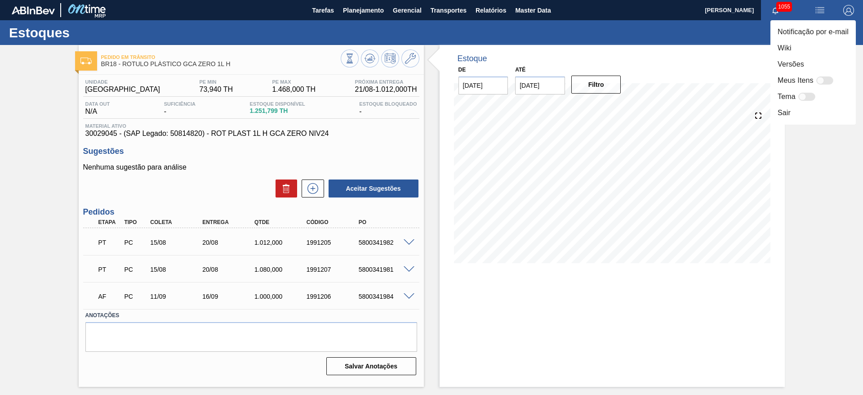
drag, startPoint x: 739, startPoint y: 34, endPoint x: 806, endPoint y: 15, distance: 69.6
click at [742, 34] on div at bounding box center [431, 197] width 863 height 395
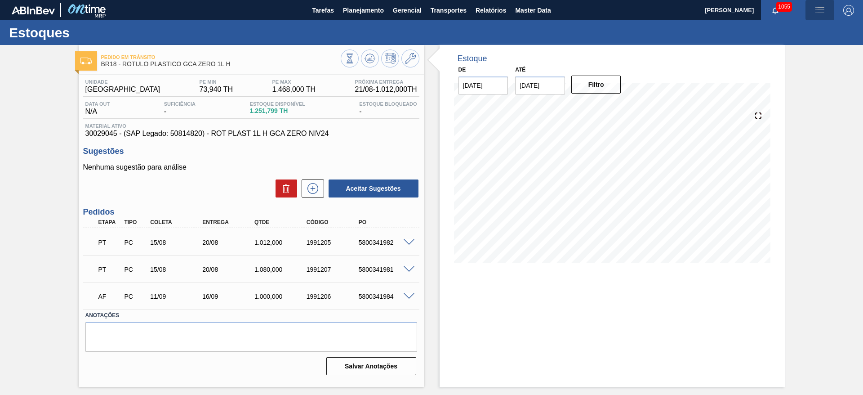
click at [819, 10] on img "button" at bounding box center [819, 10] width 11 height 11
click at [22, 140] on div at bounding box center [431, 197] width 863 height 395
click at [99, 134] on span "30029045 - (SAP Legado: 50814820) - ROT PLAST 1L H GCA ZERO NIV24" at bounding box center [251, 133] width 332 height 8
copy span "30029045"
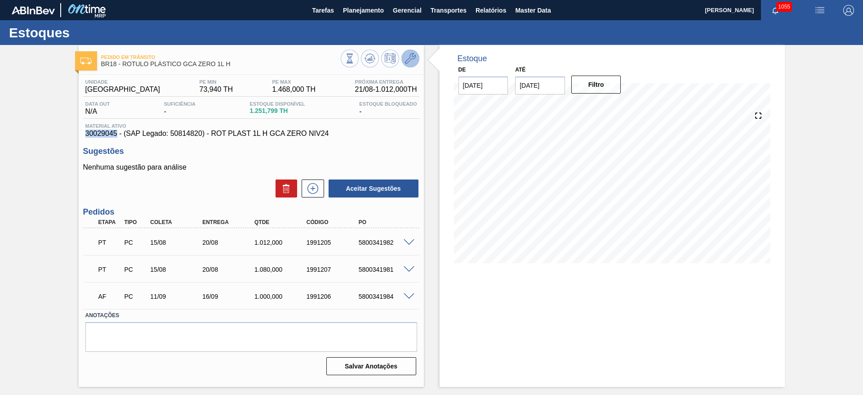
click at [413, 58] on icon at bounding box center [410, 58] width 11 height 11
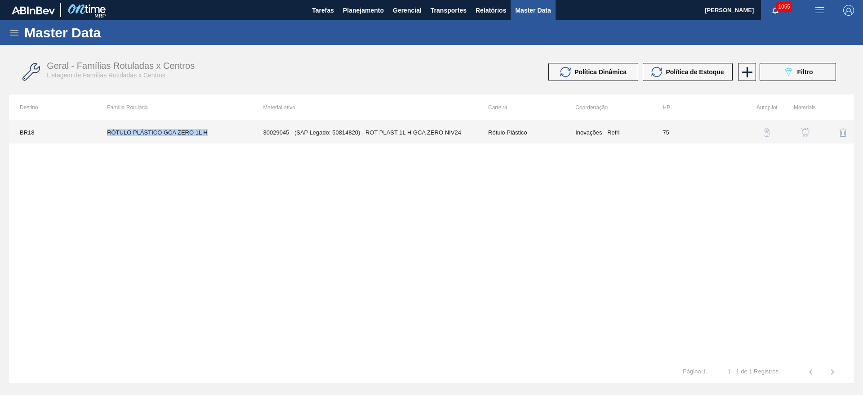
drag, startPoint x: 165, startPoint y: 130, endPoint x: 100, endPoint y: 132, distance: 65.2
click at [100, 132] on td "RÓTULO PLÁSTICO GCA ZERO 1L H" at bounding box center [174, 132] width 156 height 22
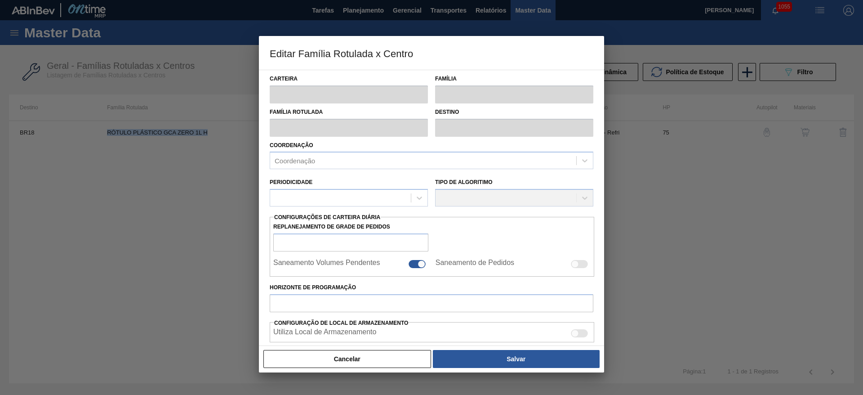
copy td "RÓTULO PLÁSTICO GCA ZERO 1L H"
type input "Rótulo Plástico"
type input "RÓTULO PLÁSTICO GCA ZERO 1L H"
type input "BR18 - [GEOGRAPHIC_DATA]"
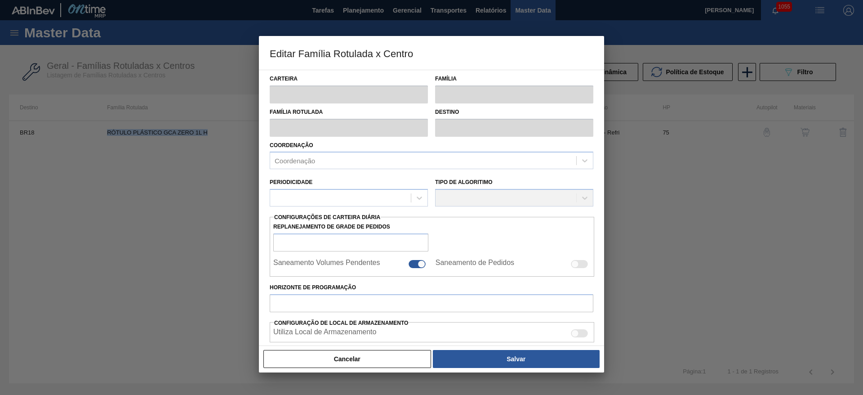
type input "75"
type input "73,94"
type input "1.468"
type input "50"
type input "770,970"
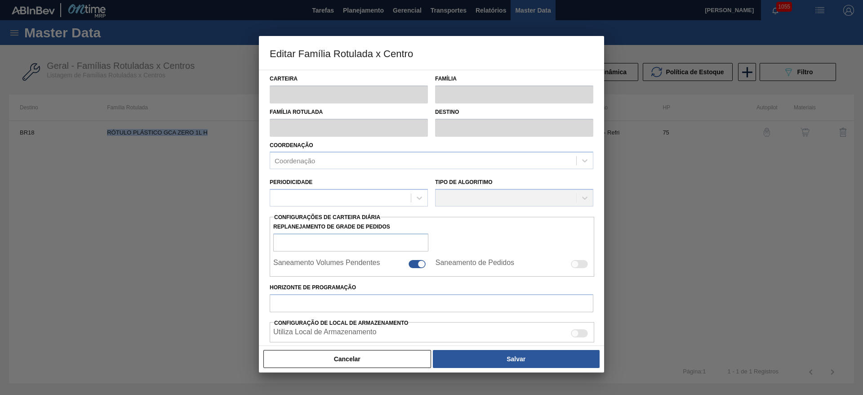
checkbox input "true"
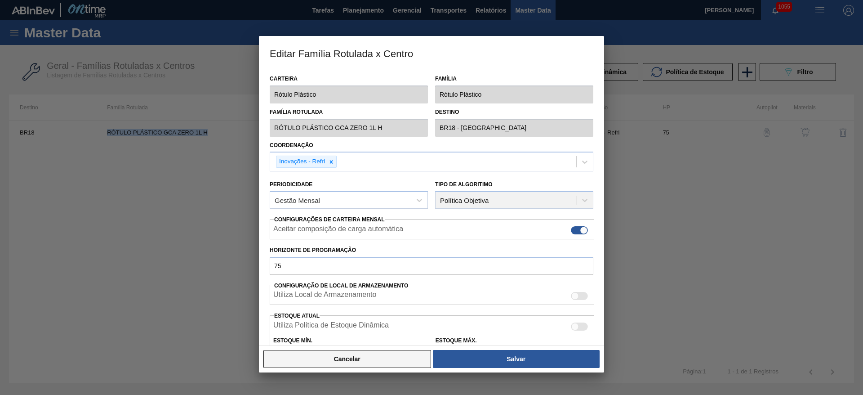
click at [368, 363] on button "Cancelar" at bounding box center [347, 359] width 168 height 18
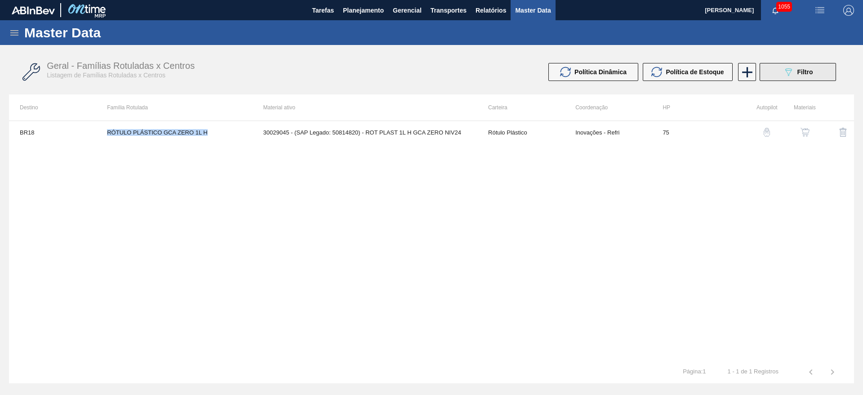
click at [781, 79] on button "089F7B8B-B2A5-4AFE-B5C0-19BA573D28AC Filtro" at bounding box center [798, 72] width 76 height 18
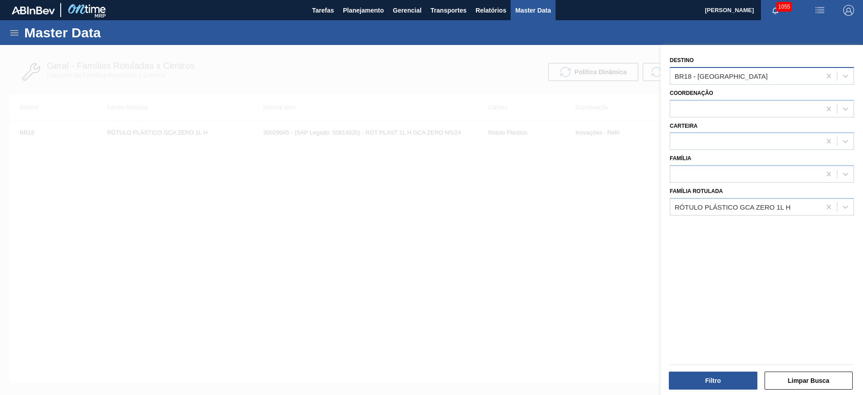
click at [715, 78] on div "BR18 - [GEOGRAPHIC_DATA]" at bounding box center [721, 76] width 93 height 8
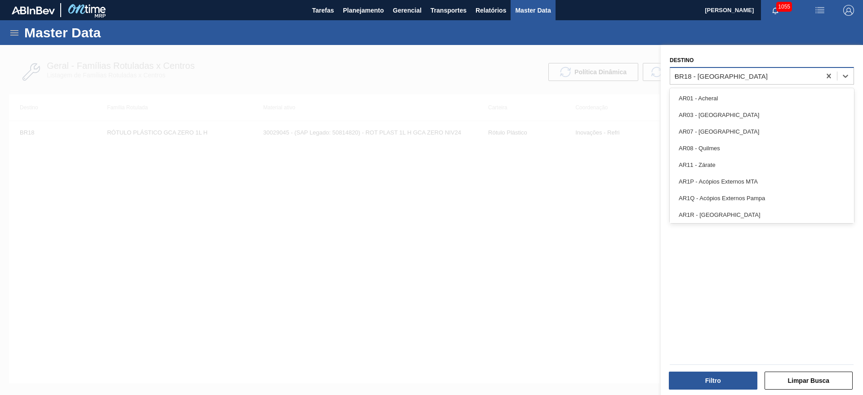
type input "04"
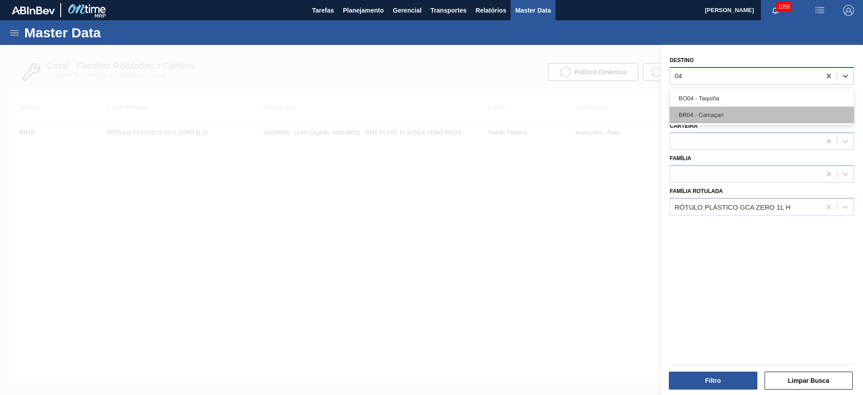
click at [689, 115] on div "BR04 - Camaçari" at bounding box center [762, 115] width 184 height 17
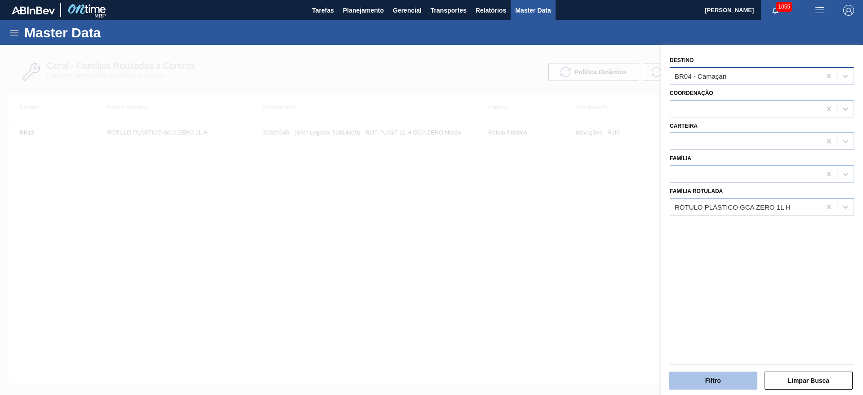
click at [703, 377] on button "Filtro" at bounding box center [713, 380] width 89 height 18
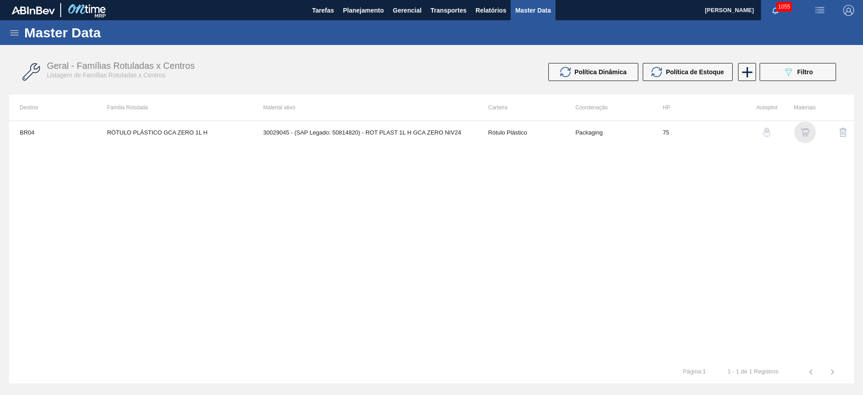
click at [807, 134] on img "button" at bounding box center [804, 132] width 9 height 9
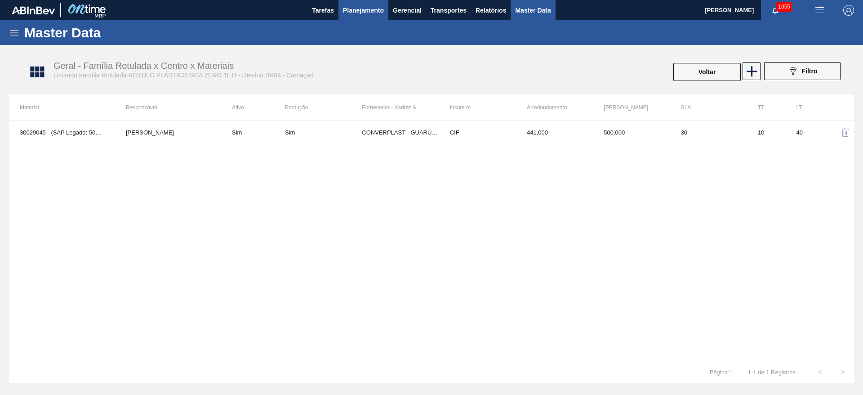
click at [365, 12] on span "Planejamento" at bounding box center [363, 10] width 41 height 11
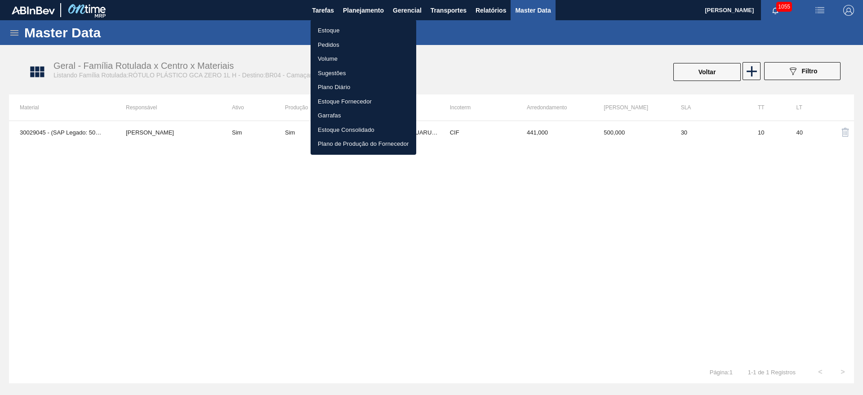
click at [331, 28] on li "Estoque" at bounding box center [364, 30] width 106 height 14
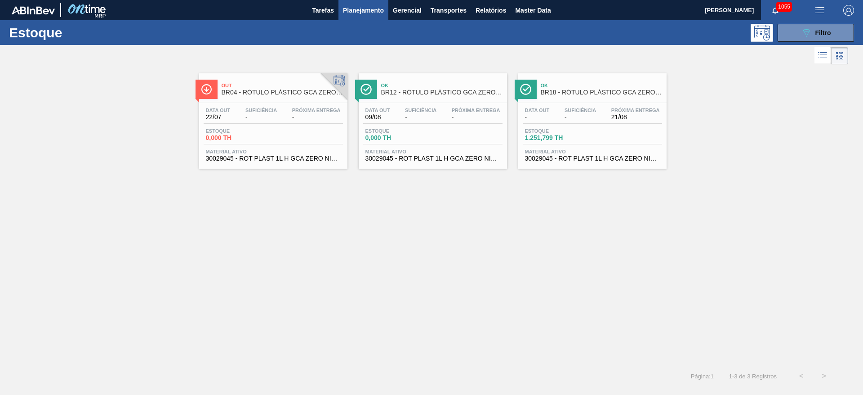
click at [256, 128] on span "Estoque" at bounding box center [237, 130] width 63 height 5
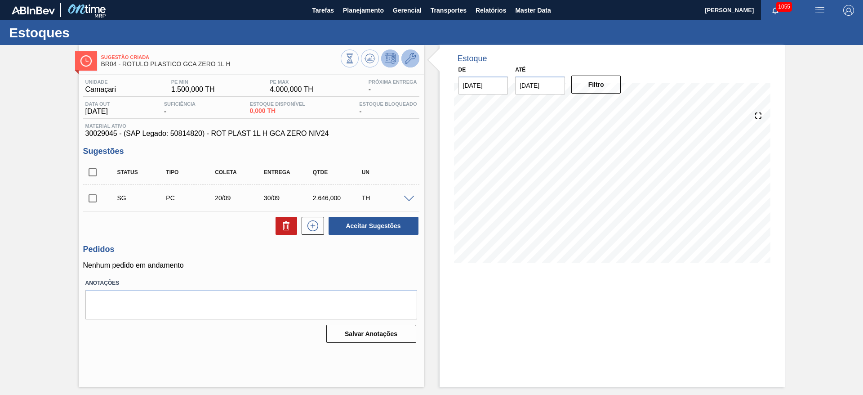
click at [412, 58] on icon at bounding box center [410, 58] width 11 height 11
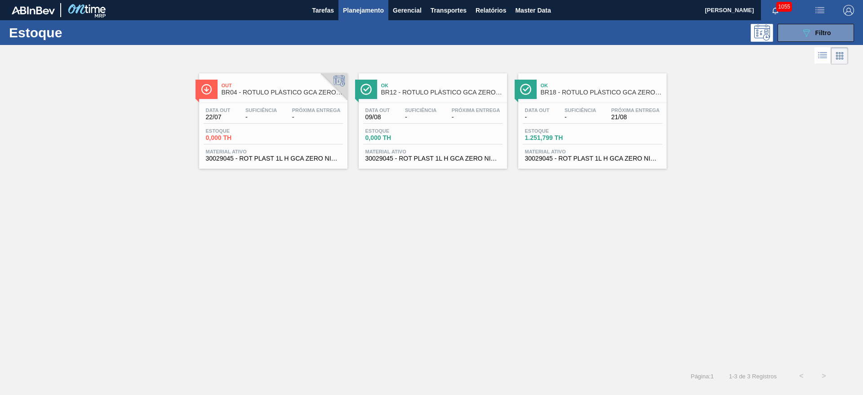
click at [422, 133] on div "Estoque 0,000 TH" at bounding box center [396, 134] width 67 height 13
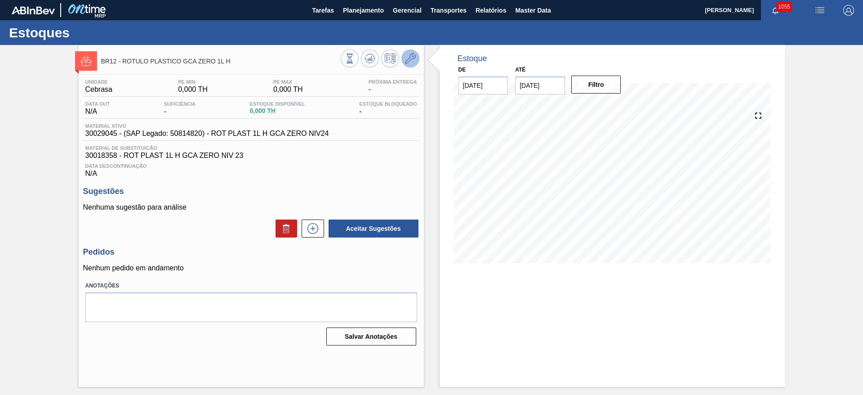
click at [409, 58] on icon at bounding box center [410, 58] width 11 height 11
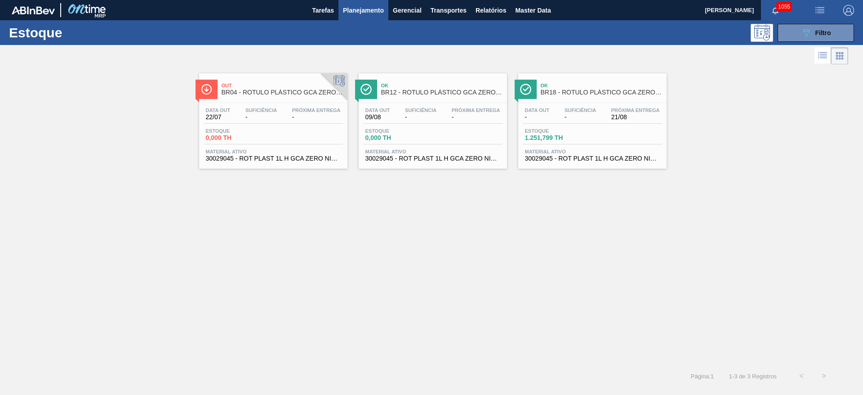
click at [589, 131] on div "Estoque 1.251,799 TH" at bounding box center [556, 134] width 67 height 13
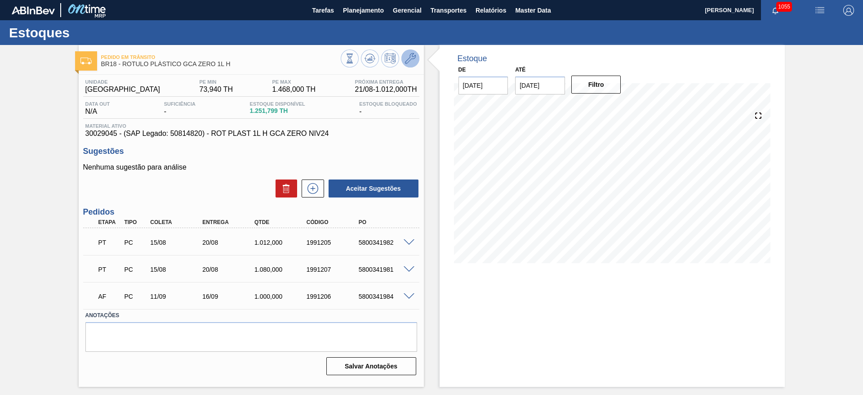
click at [414, 62] on icon at bounding box center [410, 58] width 11 height 11
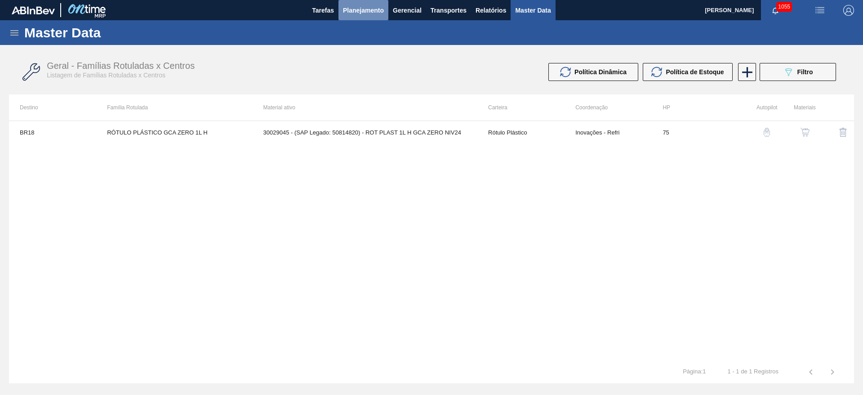
click at [361, 16] on button "Planejamento" at bounding box center [363, 10] width 50 height 20
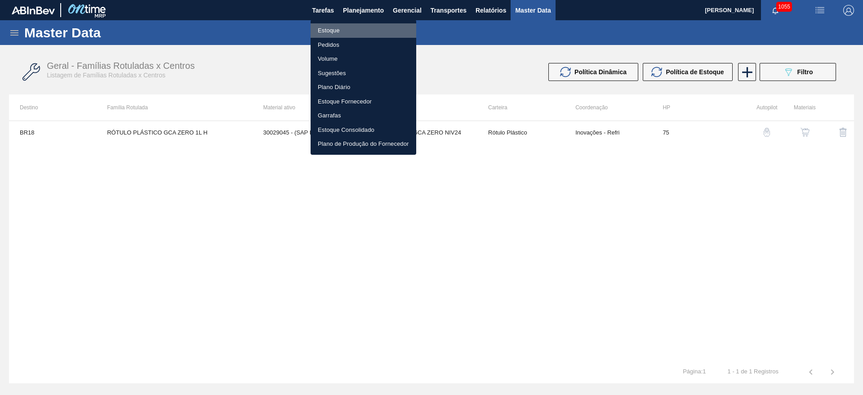
click at [332, 31] on li "Estoque" at bounding box center [364, 30] width 106 height 14
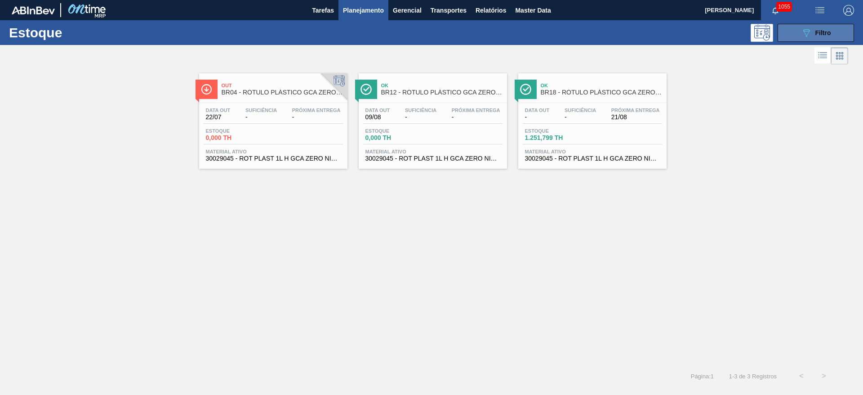
click at [796, 34] on button "089F7B8B-B2A5-4AFE-B5C0-19BA573D28AC Filtro" at bounding box center [816, 33] width 76 height 18
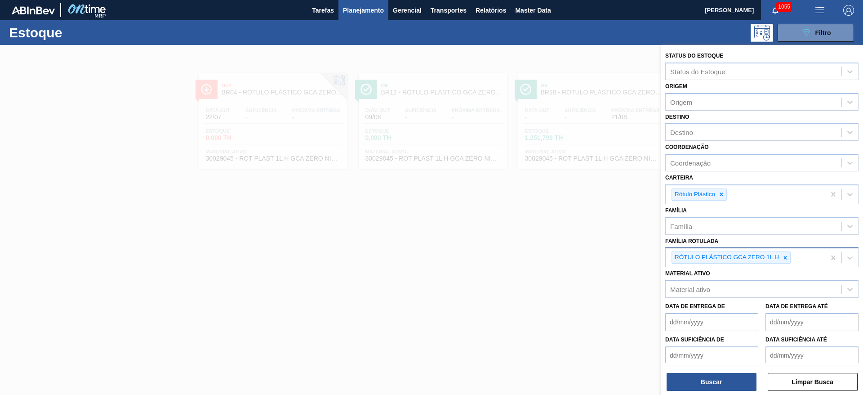
click at [784, 258] on icon at bounding box center [785, 257] width 6 height 6
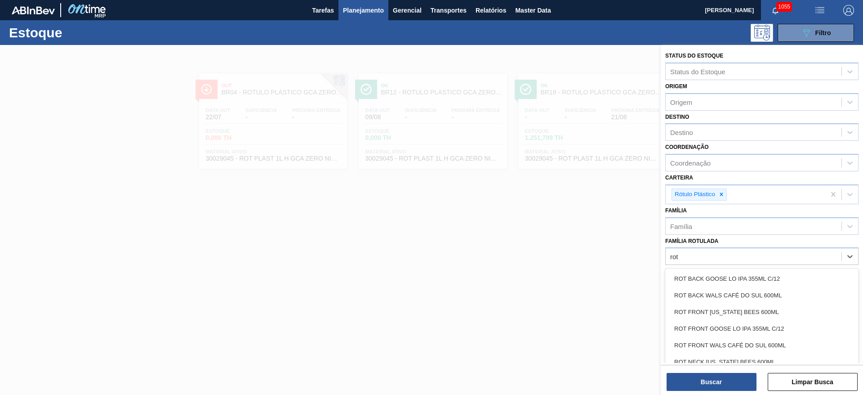
type Rotulada "rot"
click at [671, 257] on Rotulada "pc [PERSON_NAME]" at bounding box center [683, 257] width 27 height 8
type Rotulada "pc [PERSON_NAME]"
type Rotulada "rot plast. 1"
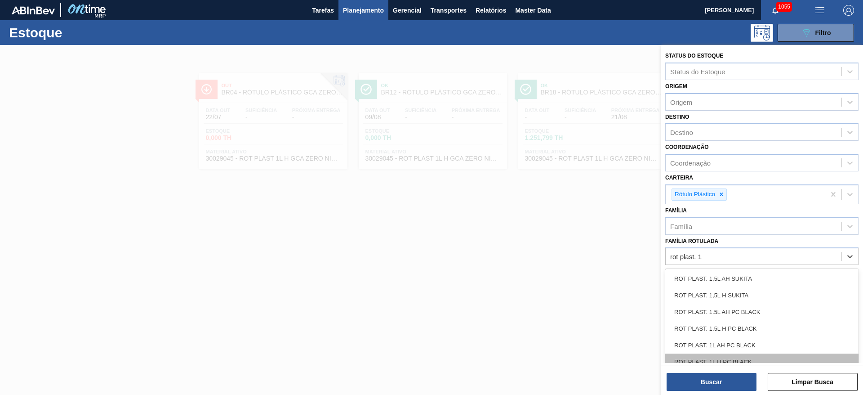
click at [730, 360] on div "ROT PLAST. 1L H PC BLACK" at bounding box center [761, 361] width 193 height 17
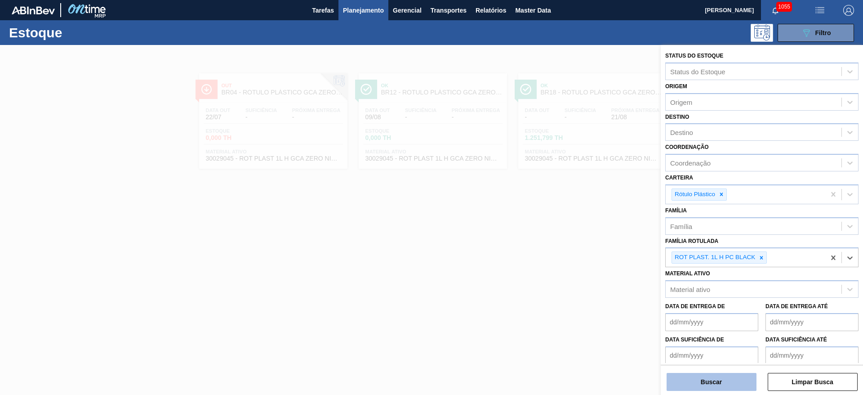
click at [713, 382] on button "Buscar" at bounding box center [712, 382] width 90 height 18
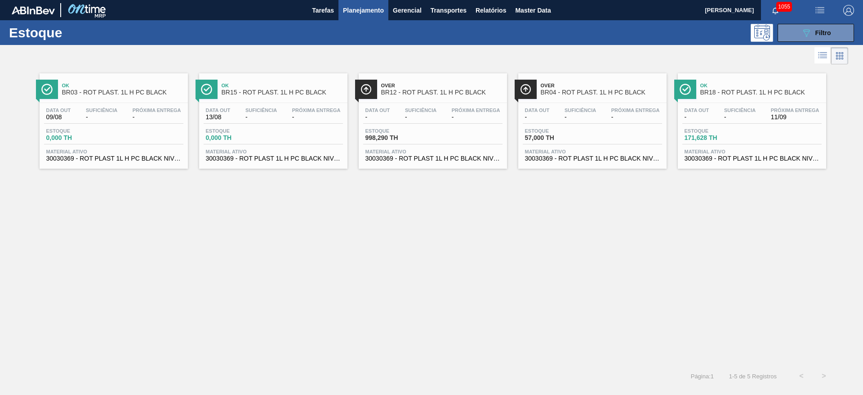
click at [581, 123] on div "Data out - Suficiência - Próxima Entrega -" at bounding box center [592, 115] width 139 height 16
click at [405, 133] on div "Estoque 998,290 TH" at bounding box center [396, 134] width 67 height 13
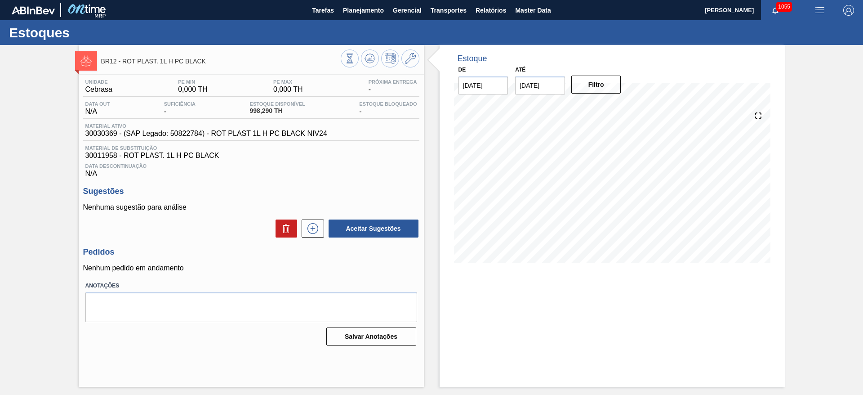
click at [524, 89] on input "[DATE]" at bounding box center [540, 85] width 50 height 18
click at [616, 106] on button "Next Month" at bounding box center [616, 107] width 6 height 6
click at [573, 192] on div "29" at bounding box center [570, 194] width 12 height 12
type input "[DATE]"
click at [603, 89] on button "Filtro" at bounding box center [596, 85] width 50 height 18
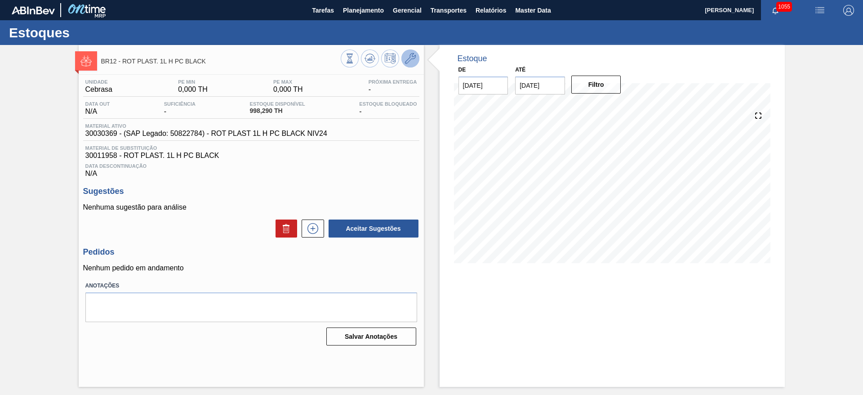
click at [409, 60] on icon at bounding box center [410, 58] width 11 height 11
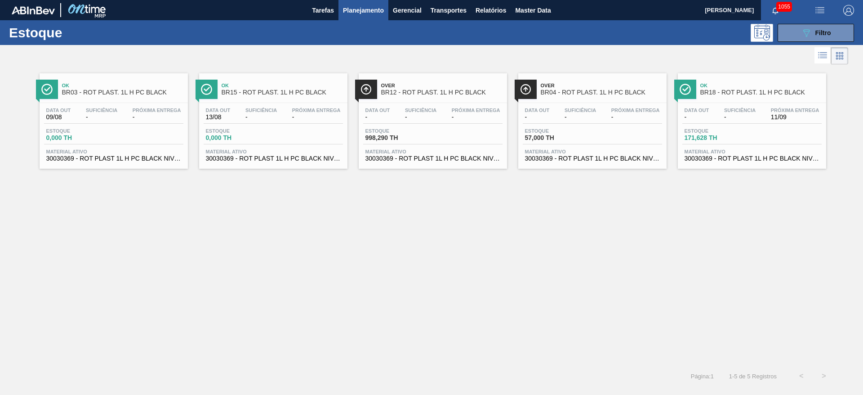
click at [734, 126] on div "Data out - Suficiência - Próxima Entrega 11/09 Estoque 171,628 TH Material ativ…" at bounding box center [752, 133] width 148 height 61
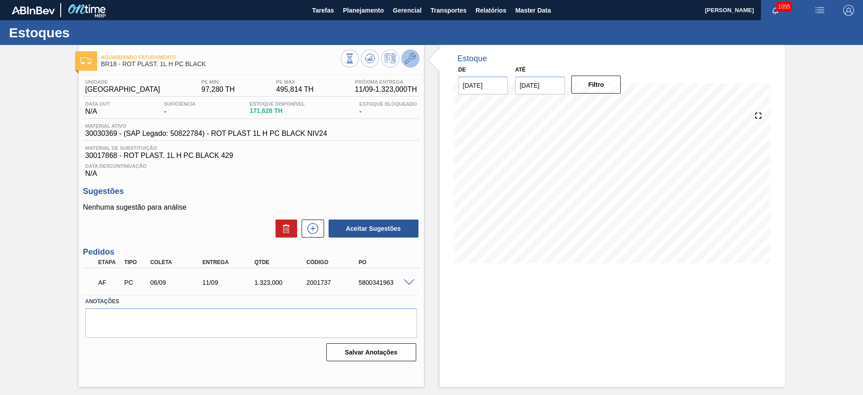
click at [409, 56] on icon at bounding box center [410, 58] width 11 height 11
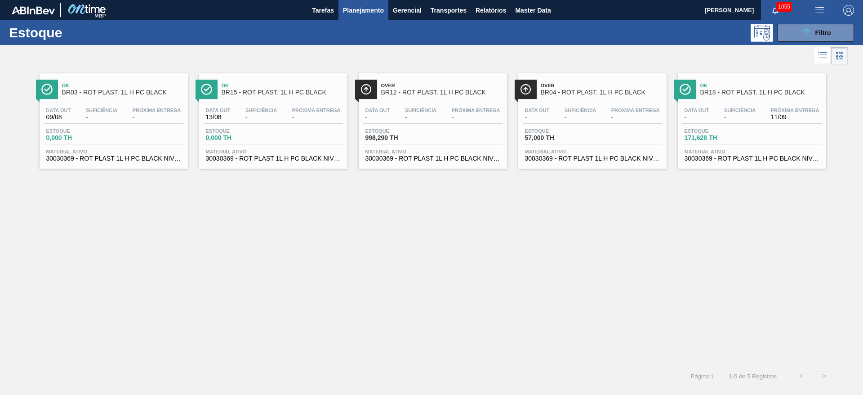
click at [401, 127] on div "Data out - Suficiência - Próxima Entrega - Estoque 998,290 TH Material ativo 30…" at bounding box center [433, 133] width 148 height 61
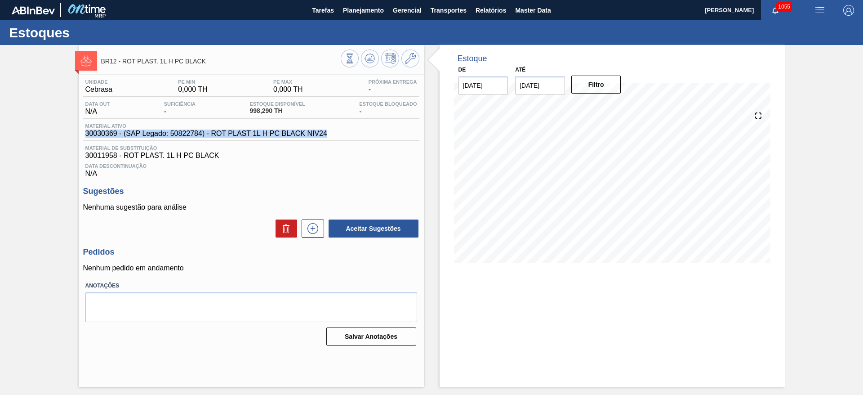
drag, startPoint x: 329, startPoint y: 132, endPoint x: 47, endPoint y: 132, distance: 282.2
click at [47, 132] on div "BR12 - ROT PLAST. 1L H PC BLACK Unidade Cebrasa PE MIN 0,000 TH PE MAX 0,000 TH…" at bounding box center [431, 216] width 863 height 342
copy span "30030369 - (SAP Legado: 50822784) - ROT PLAST 1L H PC BLACK NIV24"
click at [5, 165] on div "BR12 - ROT PLAST. 1L H PC BLACK Unidade Cebrasa PE MIN 0,000 TH PE MAX 0,000 TH…" at bounding box center [431, 216] width 863 height 342
click at [101, 132] on span "30030369 - (SAP Legado: 50822784) - ROT PLAST 1L H PC BLACK NIV24" at bounding box center [206, 133] width 242 height 8
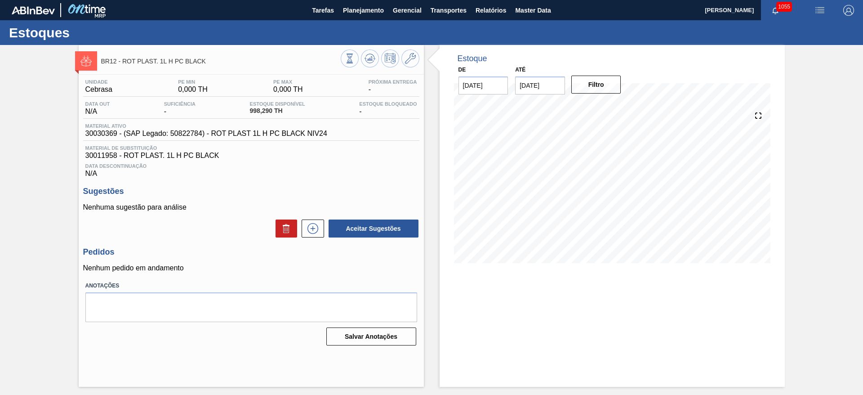
click at [101, 132] on span "30030369 - (SAP Legado: 50822784) - ROT PLAST 1L H PC BLACK NIV24" at bounding box center [206, 133] width 242 height 8
copy span "30030369"
click at [352, 56] on icon at bounding box center [350, 58] width 10 height 10
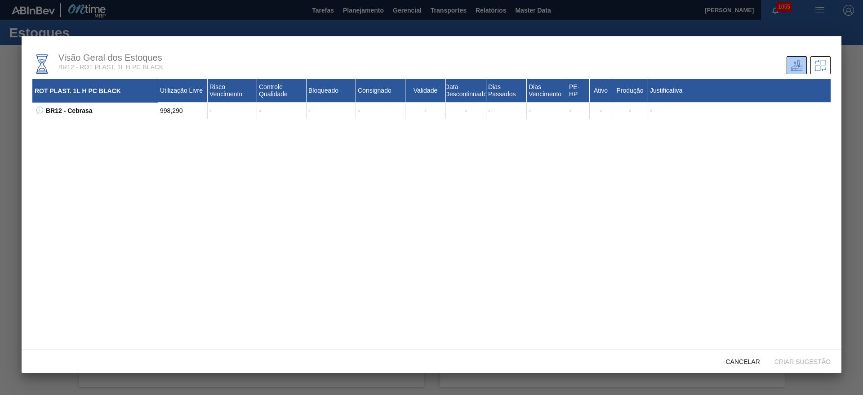
click at [38, 113] on button at bounding box center [38, 110] width 9 height 9
click at [69, 140] on div "30030369 - ROT PLAST 1L H PC BLACK NIV24" at bounding box center [106, 143] width 103 height 16
copy div "30030369"
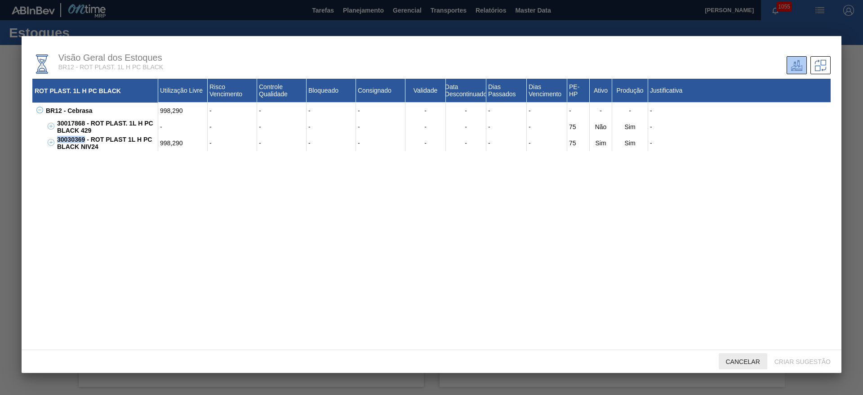
click at [733, 354] on div "Cancelar" at bounding box center [743, 361] width 49 height 17
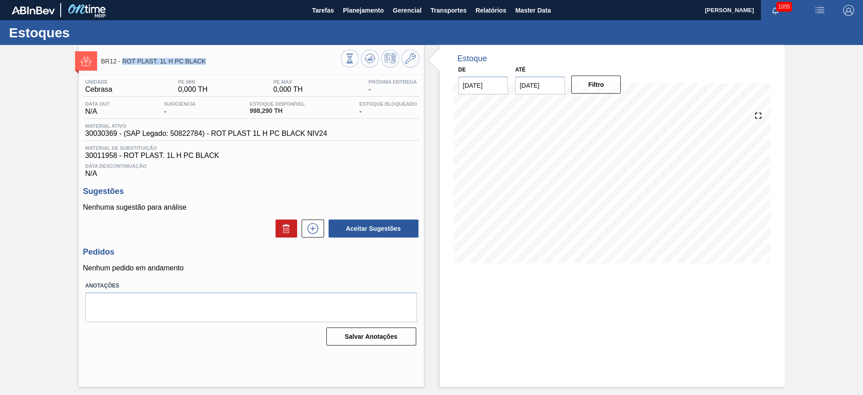
drag, startPoint x: 207, startPoint y: 59, endPoint x: 124, endPoint y: 64, distance: 83.3
click at [124, 64] on span "BR12 - ROT PLAST. 1L H PC BLACK" at bounding box center [221, 61] width 240 height 7
copy span "ROT PLAST. 1L H PC BLACK"
click at [354, 9] on span "Planejamento" at bounding box center [363, 10] width 41 height 11
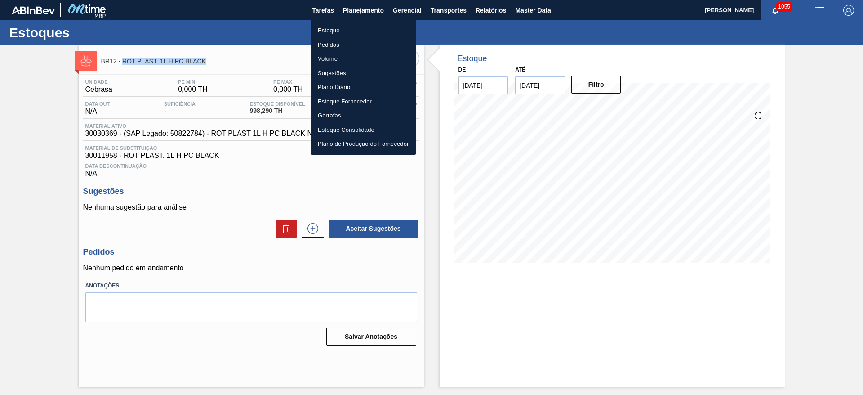
click at [326, 32] on li "Estoque" at bounding box center [364, 30] width 106 height 14
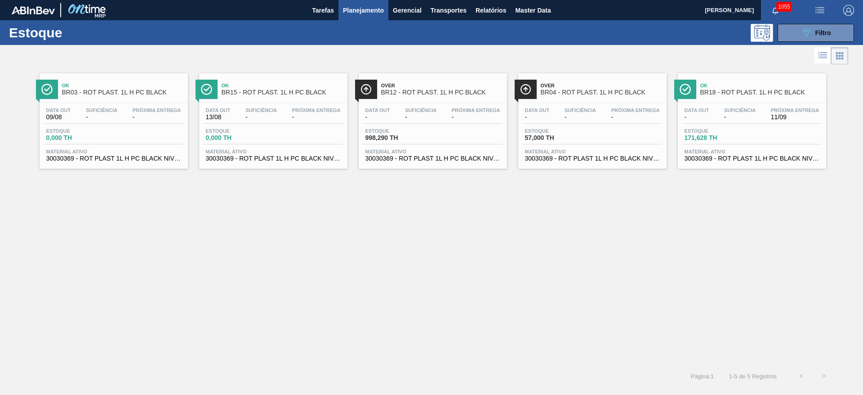
click at [557, 124] on div "Data out - Suficiência - Próxima Entrega - Estoque 57,000 TH Material ativo 300…" at bounding box center [592, 133] width 148 height 61
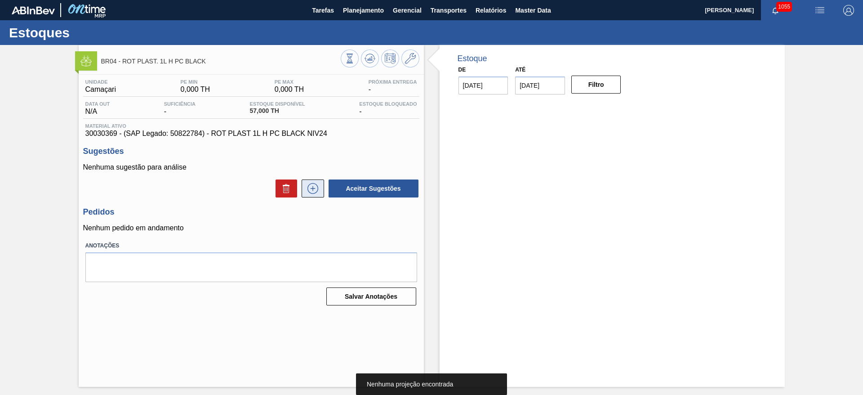
click at [312, 186] on icon at bounding box center [313, 188] width 14 height 11
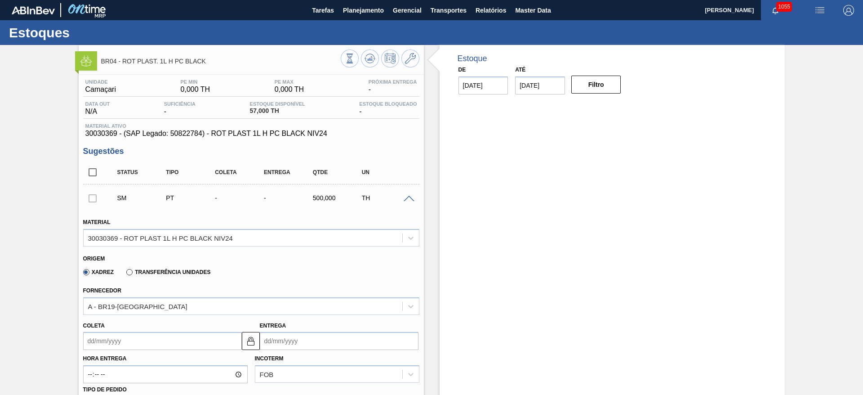
click at [130, 272] on label "Transferência Unidades" at bounding box center [168, 272] width 84 height 6
click at [125, 274] on input "Transferência Unidades" at bounding box center [125, 274] width 0 height 0
click at [107, 304] on div "BR03-Aquiraz" at bounding box center [109, 306] width 42 height 8
type input "12"
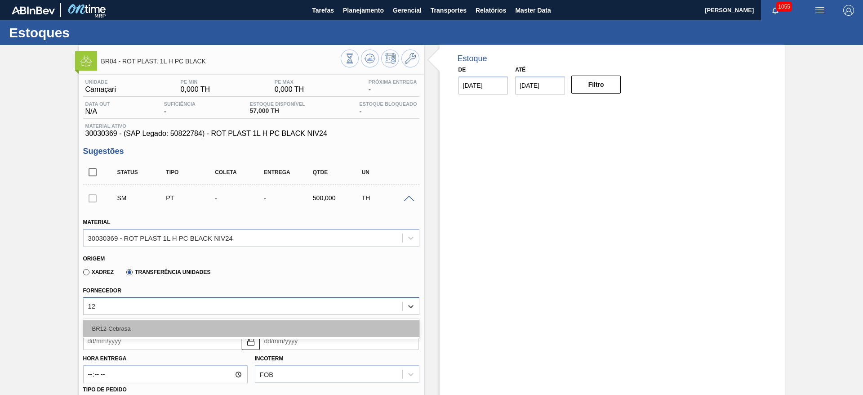
click at [96, 327] on div "BR12-Cebrasa" at bounding box center [251, 328] width 336 height 17
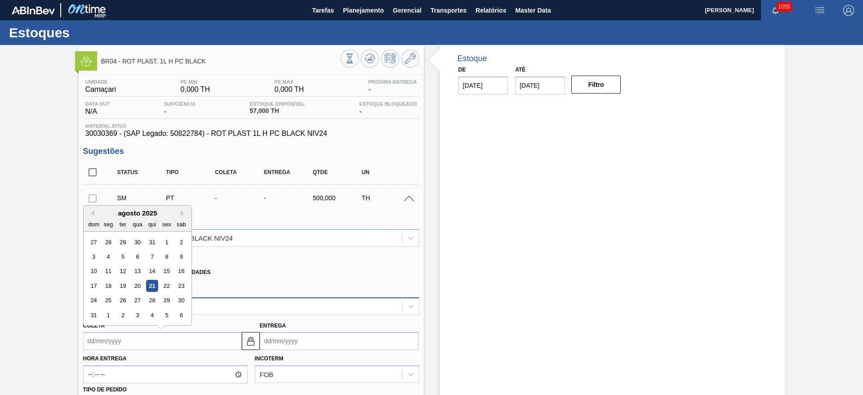
click at [89, 338] on input "Coleta" at bounding box center [162, 341] width 159 height 18
drag, startPoint x: 135, startPoint y: 209, endPoint x: 140, endPoint y: 233, distance: 24.3
click at [135, 209] on div "agosto 2025" at bounding box center [138, 213] width 108 height 8
click at [167, 285] on div "22" at bounding box center [166, 286] width 12 height 12
type input "[DATE]"
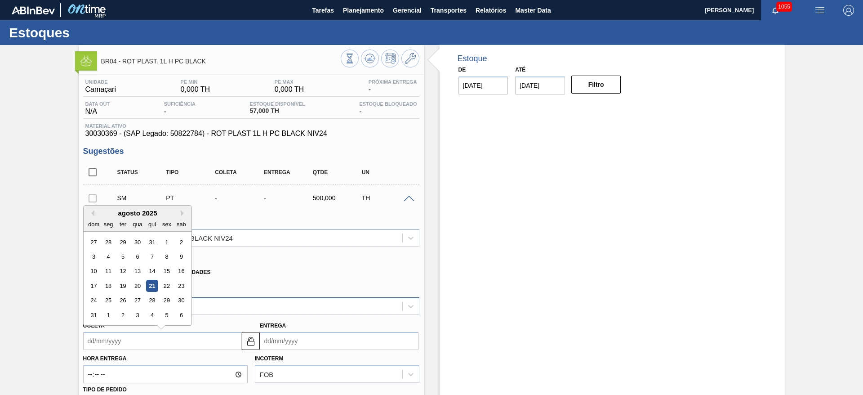
type input "[DATE]"
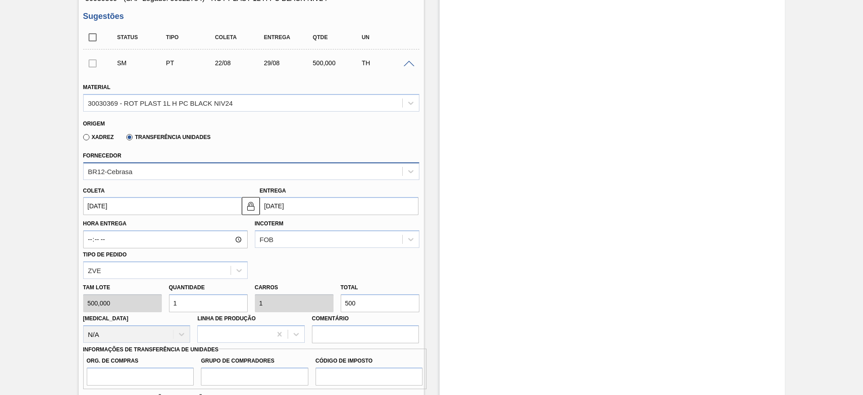
scroll to position [202, 0]
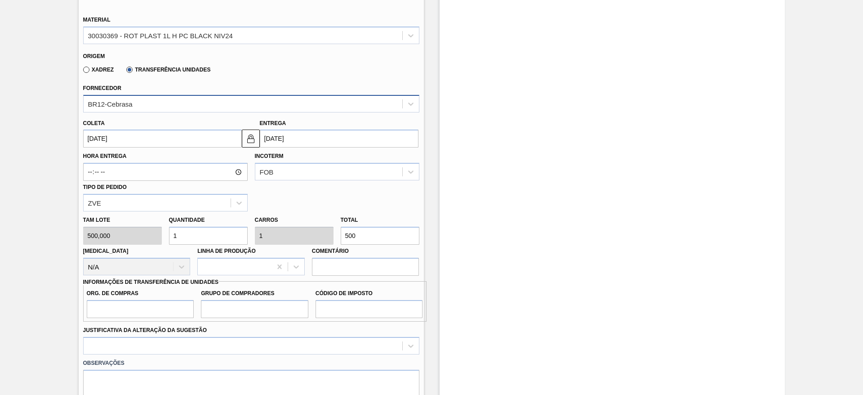
click at [266, 227] on div "Tam lote 500,000 Quantidade 1 Carros 1 Total 500 [MEDICAL_DATA] N/A Linha de Pr…" at bounding box center [251, 243] width 343 height 64
type input "0,002"
type input "1"
type input "0,03"
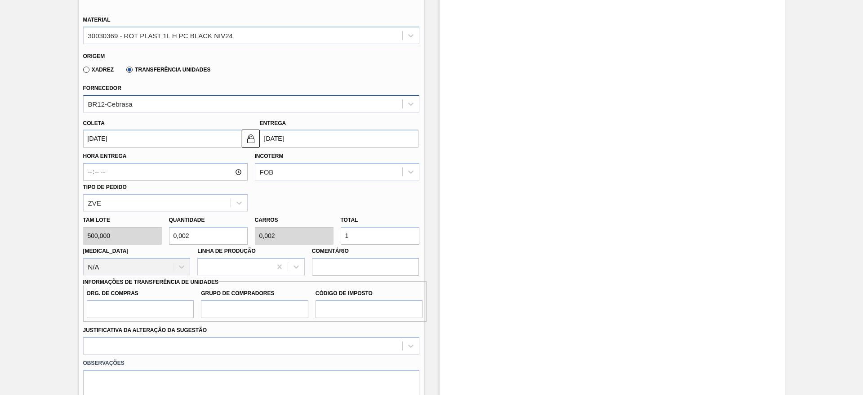
type input "0,03"
type input "15"
type input "0,3"
type input "150"
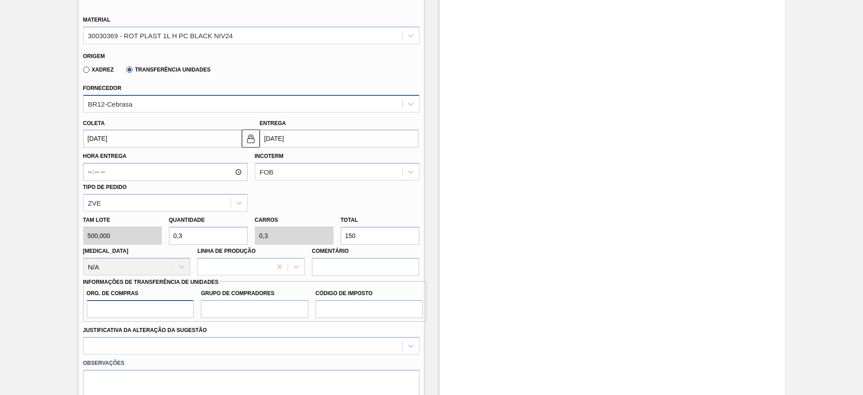
click at [116, 311] on input "Org. de Compras" at bounding box center [140, 309] width 107 height 18
type input "BR00"
click at [238, 310] on input "Grupo de Compradores" at bounding box center [254, 309] width 107 height 18
type input "A01"
click at [356, 309] on input "Código de Imposto" at bounding box center [369, 309] width 107 height 18
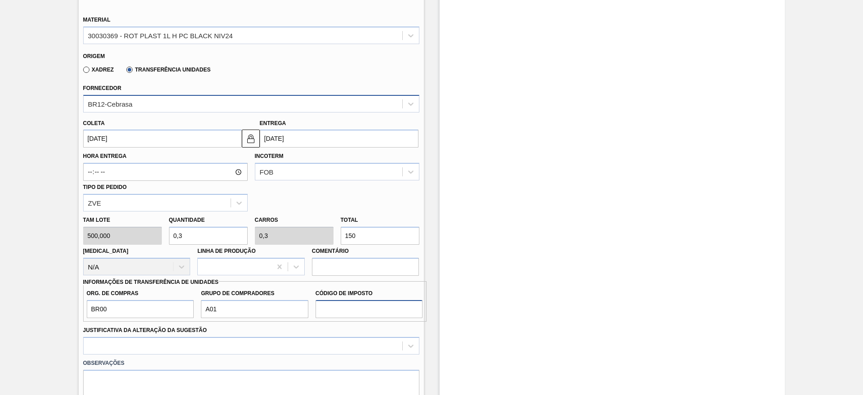
type input "I1"
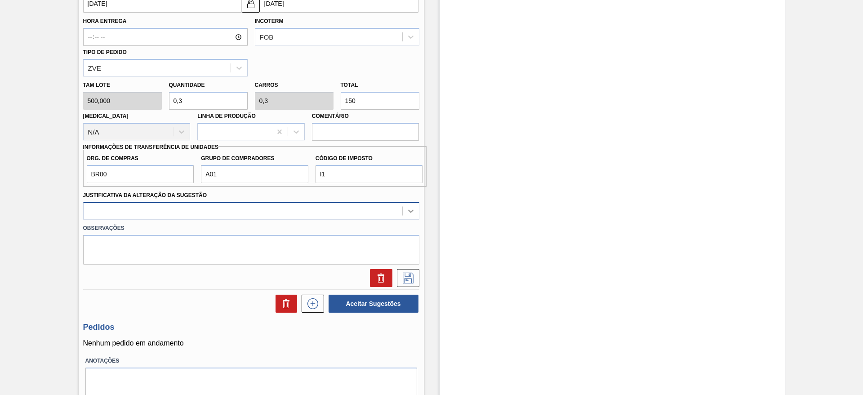
click at [413, 213] on icon at bounding box center [410, 210] width 9 height 9
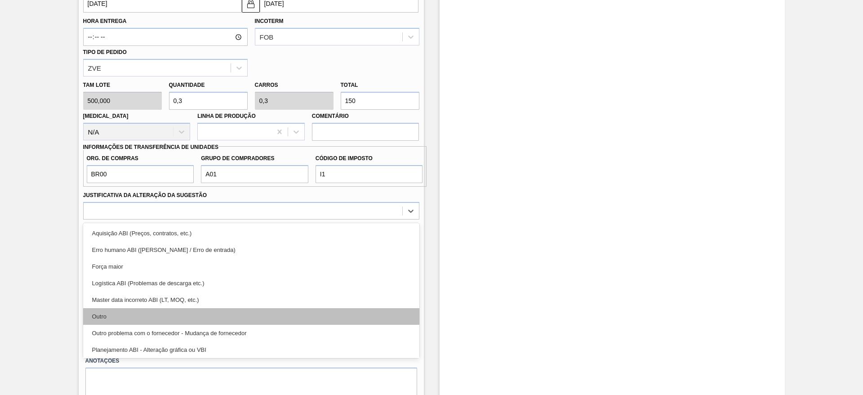
click at [106, 314] on div "Outro" at bounding box center [251, 316] width 336 height 17
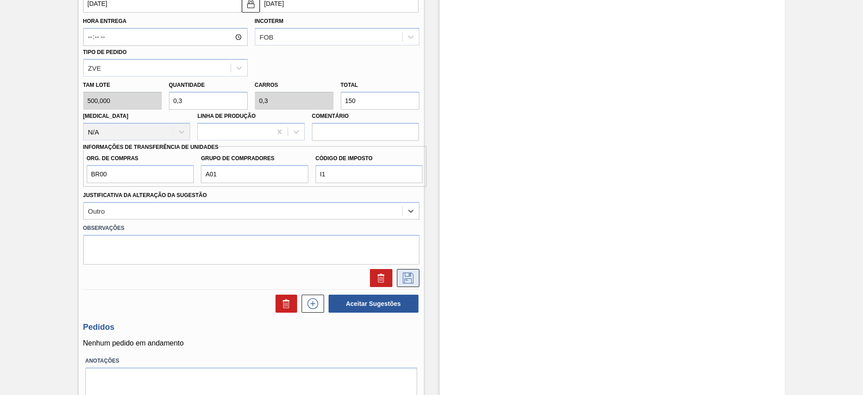
click at [405, 280] on icon at bounding box center [408, 277] width 14 height 11
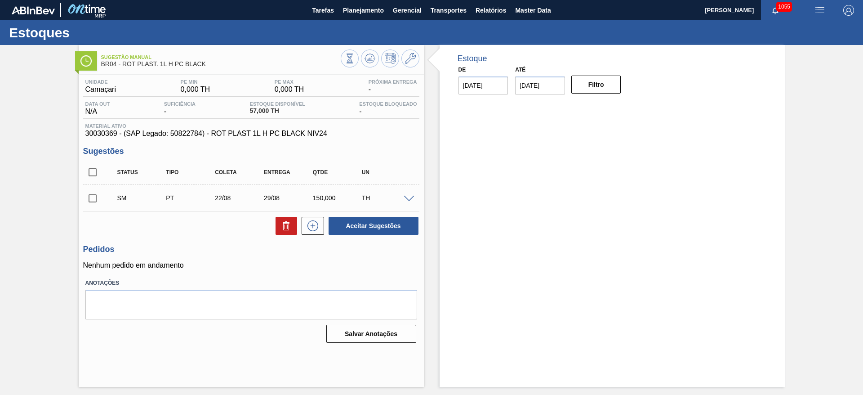
scroll to position [0, 0]
